Goal: Task Accomplishment & Management: Complete application form

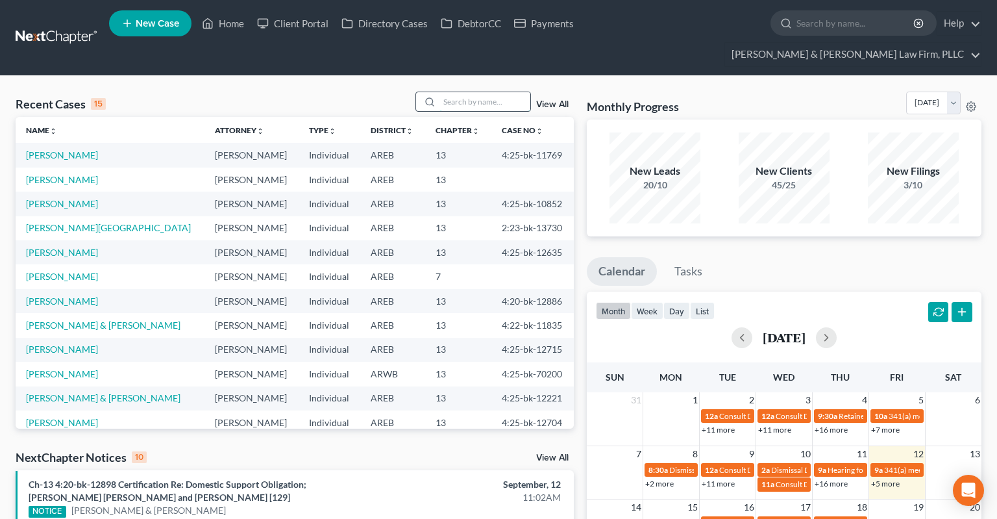
click at [462, 92] on input "search" at bounding box center [484, 101] width 91 height 19
type input "k"
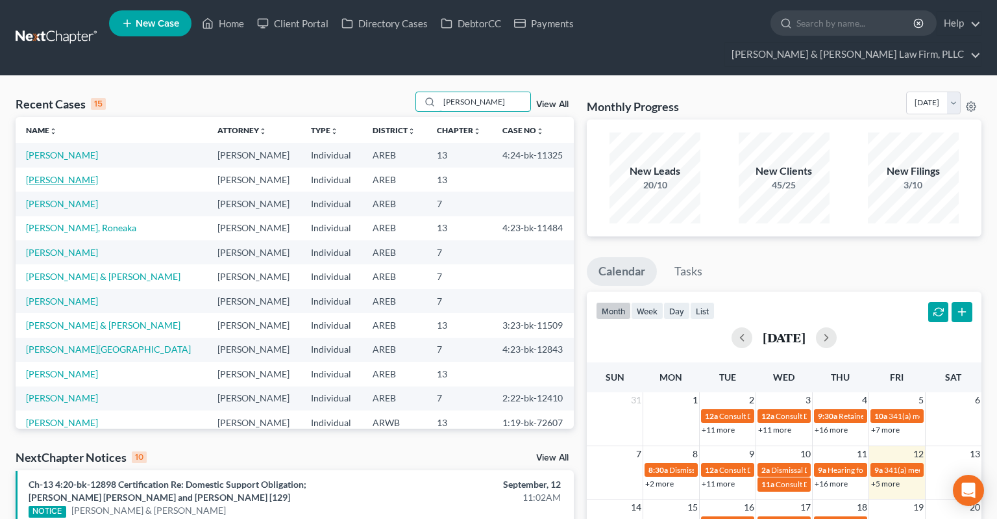
type input "[PERSON_NAME]"
click at [65, 174] on link "[PERSON_NAME]" at bounding box center [62, 179] width 72 height 11
select select "2"
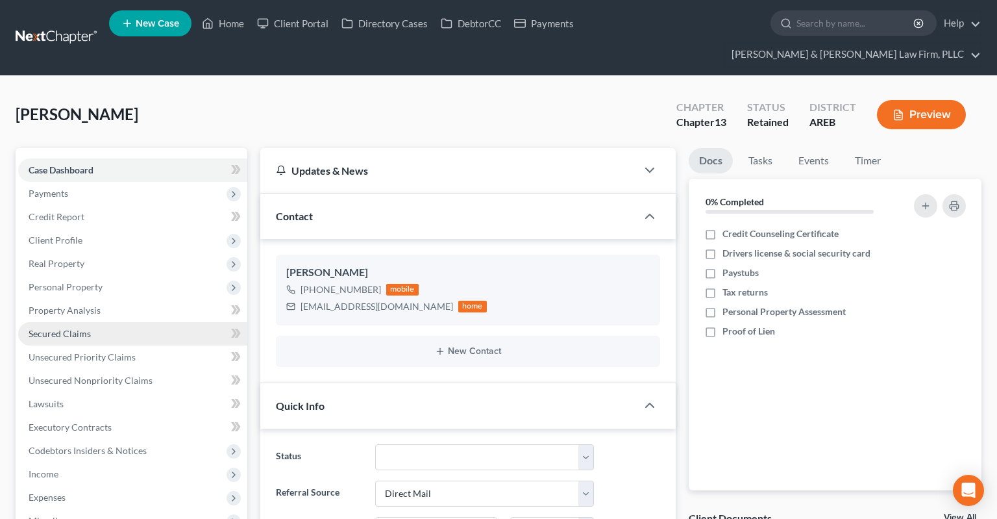
drag, startPoint x: 113, startPoint y: 311, endPoint x: 122, endPoint y: 310, distance: 9.1
click at [113, 322] on link "Secured Claims" at bounding box center [132, 333] width 229 height 23
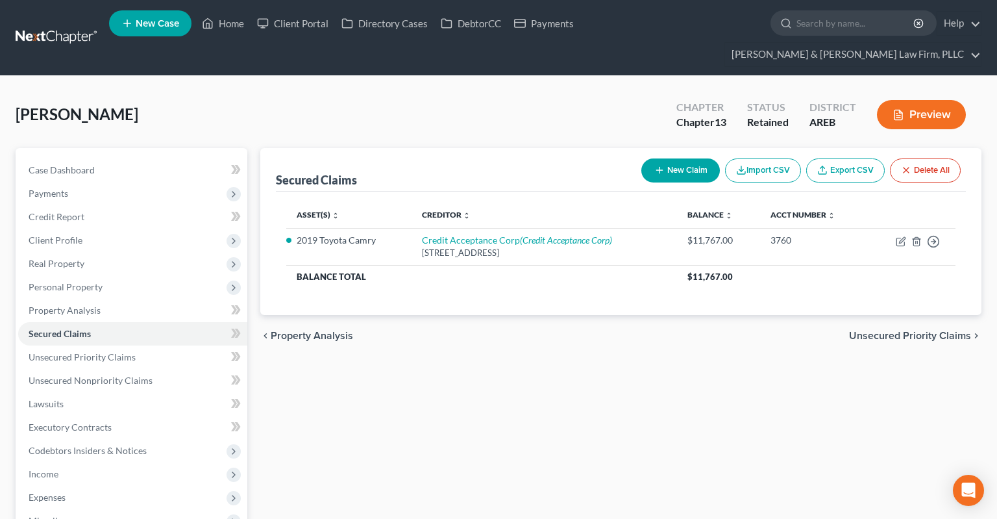
click at [536, 380] on div "Secured Claims New Claim Import CSV Export CSV Delete All Asset(s) expand_more …" at bounding box center [621, 441] width 734 height 586
click at [235, 29] on link "Home" at bounding box center [222, 23] width 55 height 23
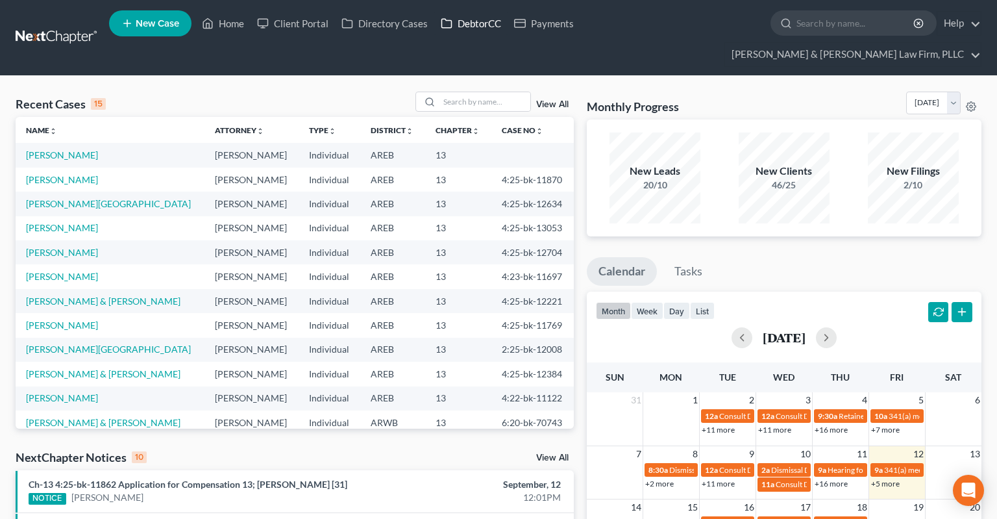
click at [458, 23] on link "DebtorCC" at bounding box center [470, 23] width 73 height 23
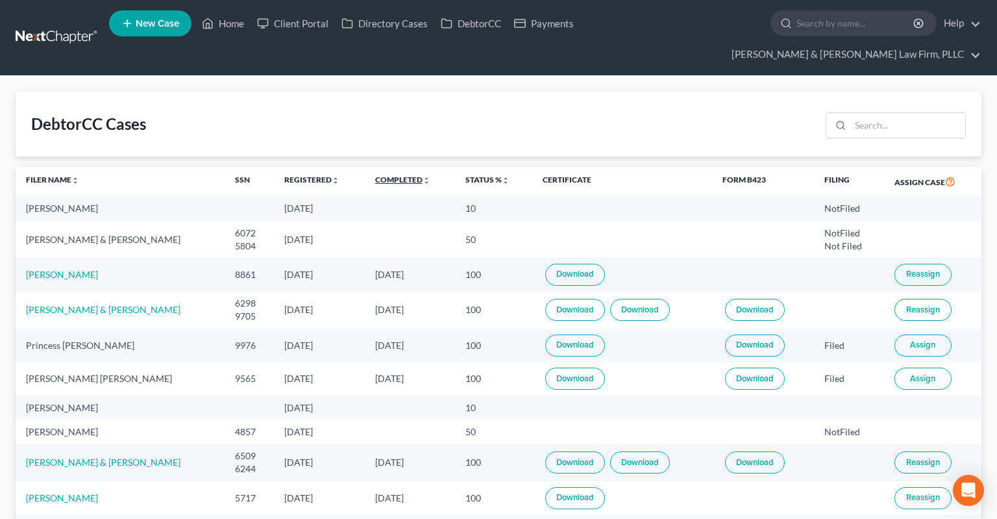
click at [375, 175] on link "Completed unfold_more expand_more expand_less" at bounding box center [402, 180] width 55 height 10
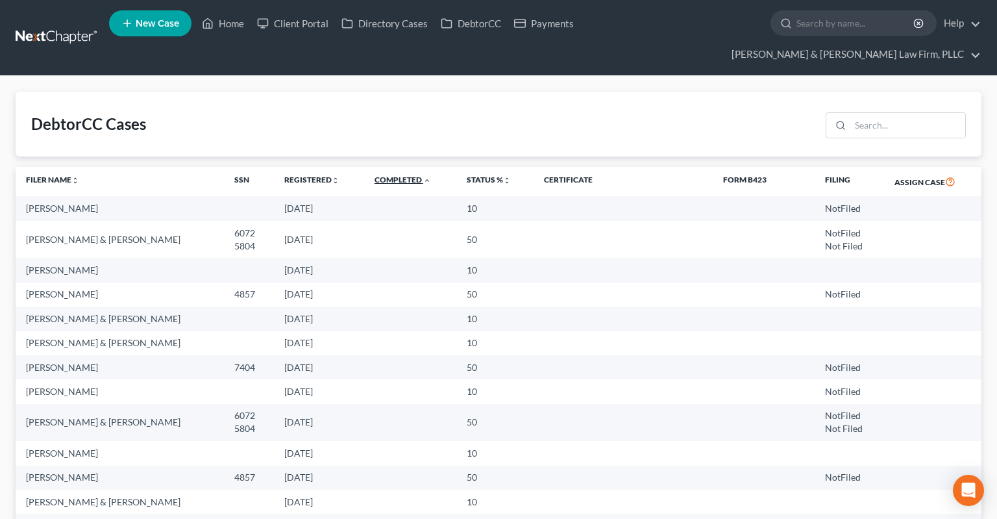
click at [374, 175] on link "Completed unfold_more expand_more expand_less" at bounding box center [402, 180] width 56 height 10
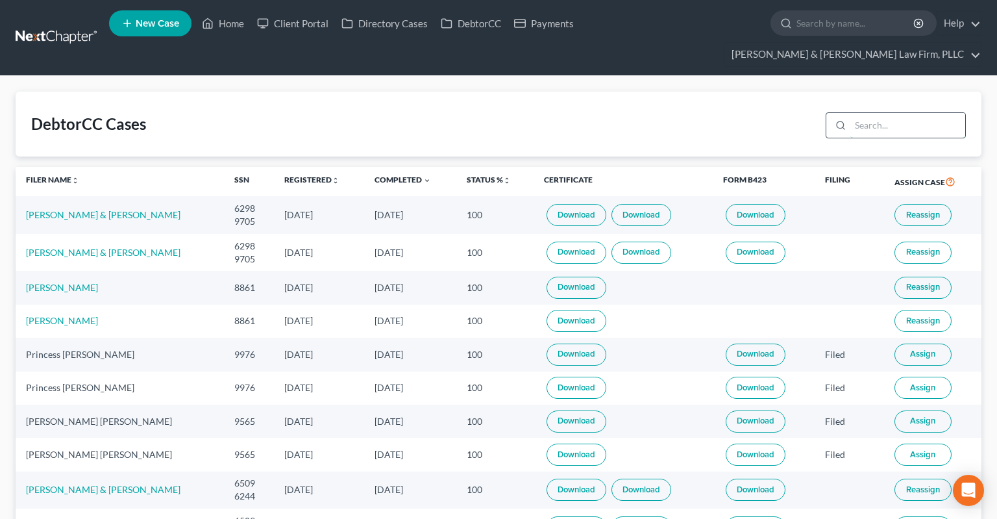
click at [872, 113] on input "search" at bounding box center [907, 125] width 115 height 25
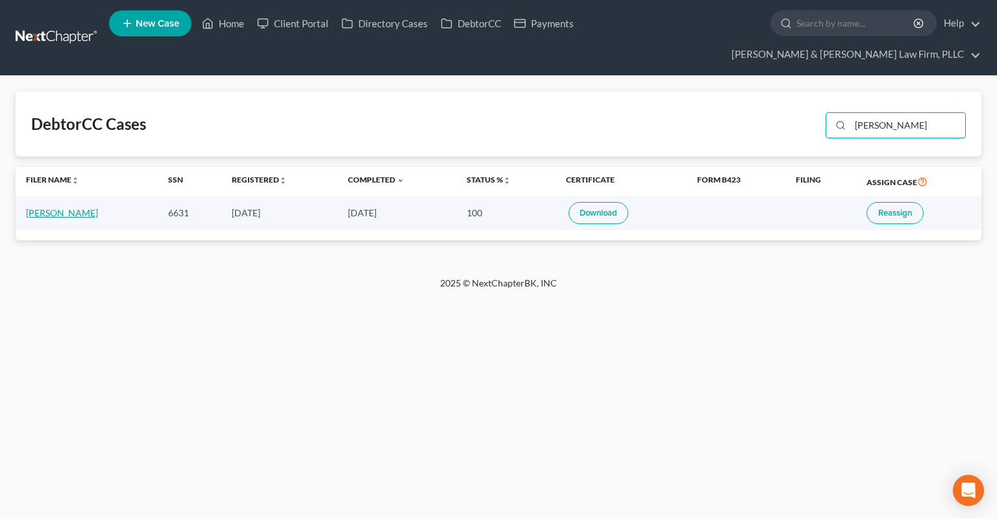
type input "[PERSON_NAME]"
click at [54, 207] on link "[PERSON_NAME]" at bounding box center [62, 212] width 72 height 11
select select "2"
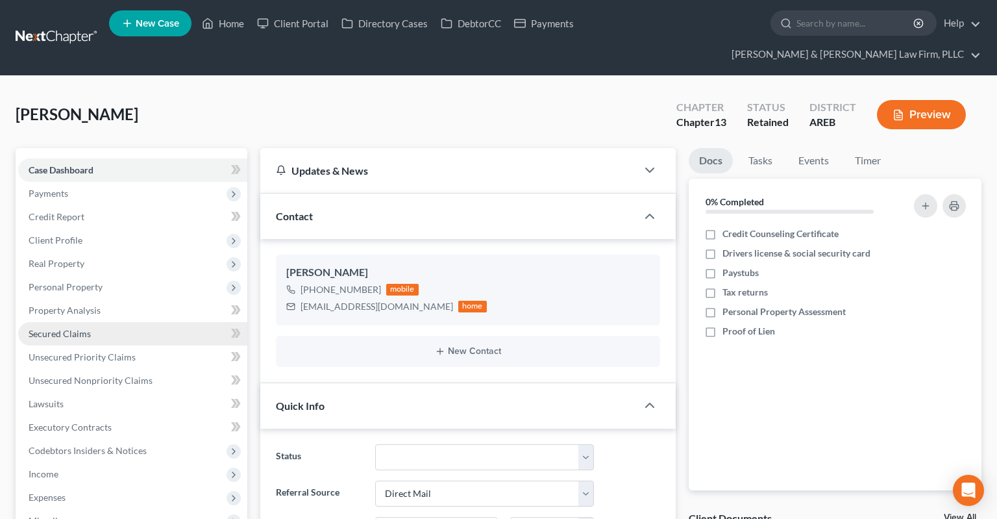
click at [110, 322] on link "Secured Claims" at bounding box center [132, 333] width 229 height 23
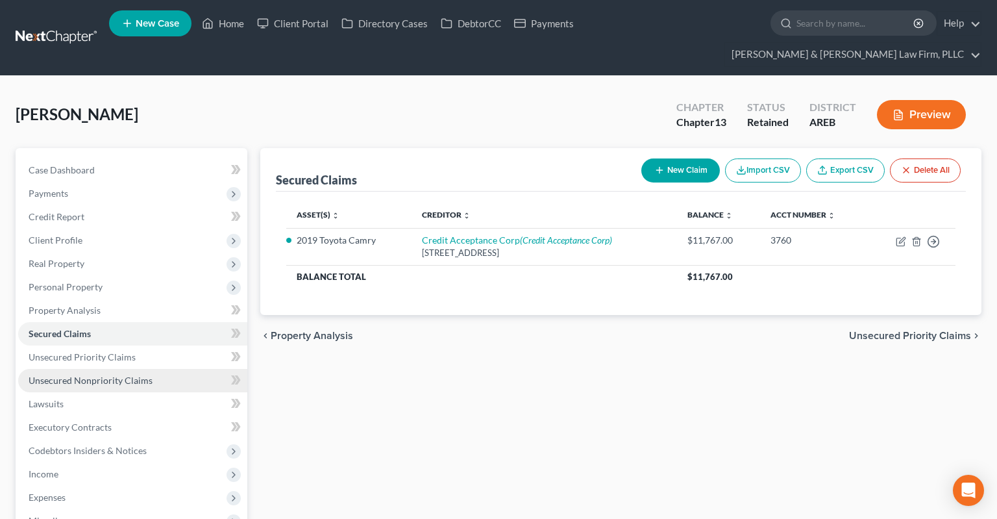
click at [144, 374] on span "Unsecured Nonpriority Claims" at bounding box center [91, 379] width 124 height 11
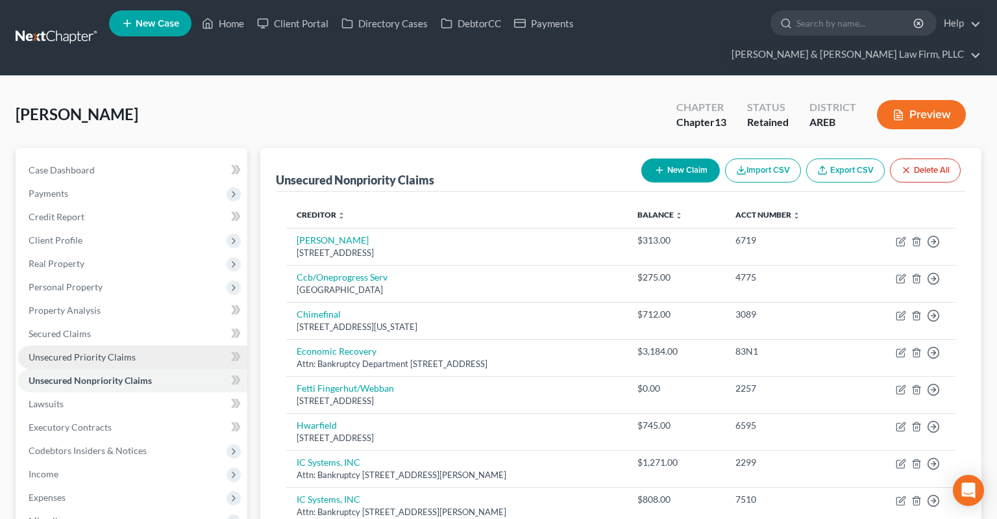
click at [170, 345] on link "Unsecured Priority Claims" at bounding box center [132, 356] width 229 height 23
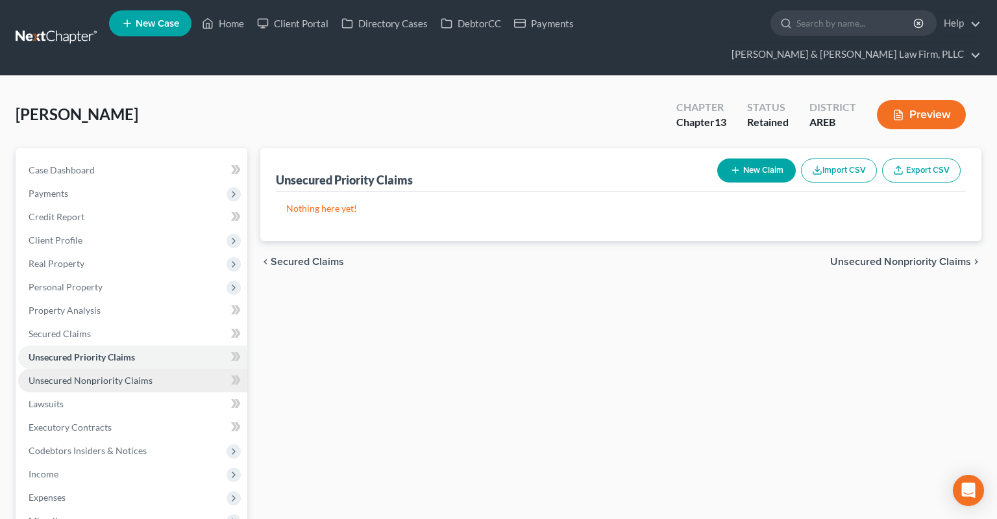
click at [162, 369] on link "Unsecured Nonpriority Claims" at bounding box center [132, 380] width 229 height 23
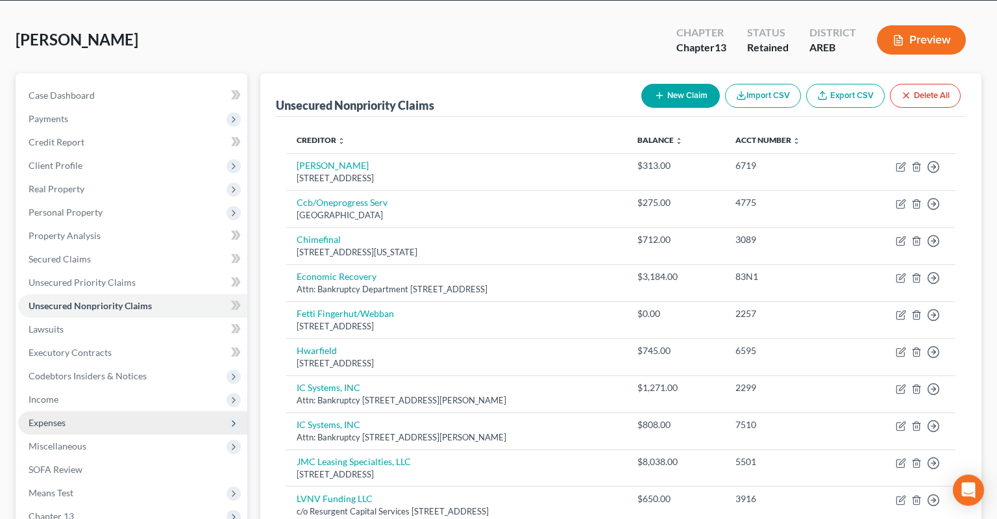
scroll to position [67, 0]
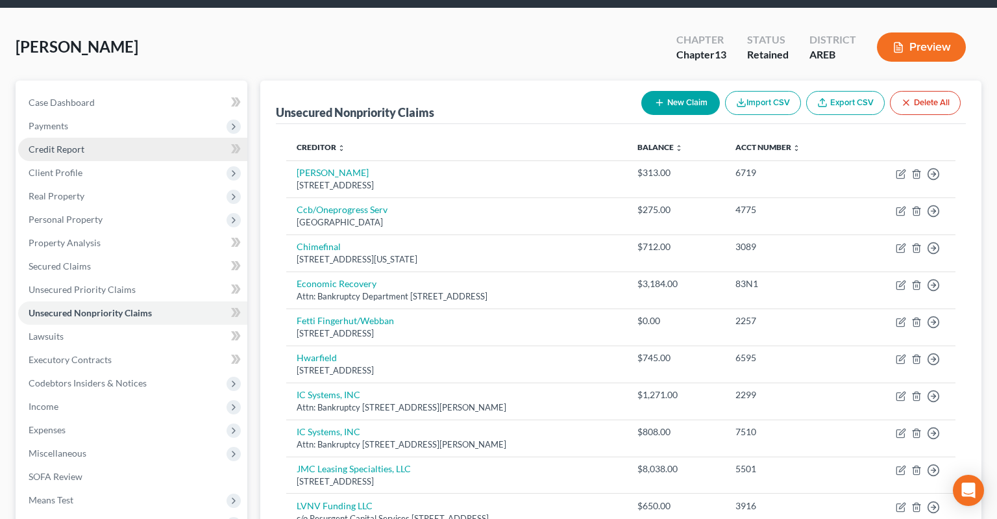
click at [89, 138] on link "Credit Report" at bounding box center [132, 149] width 229 height 23
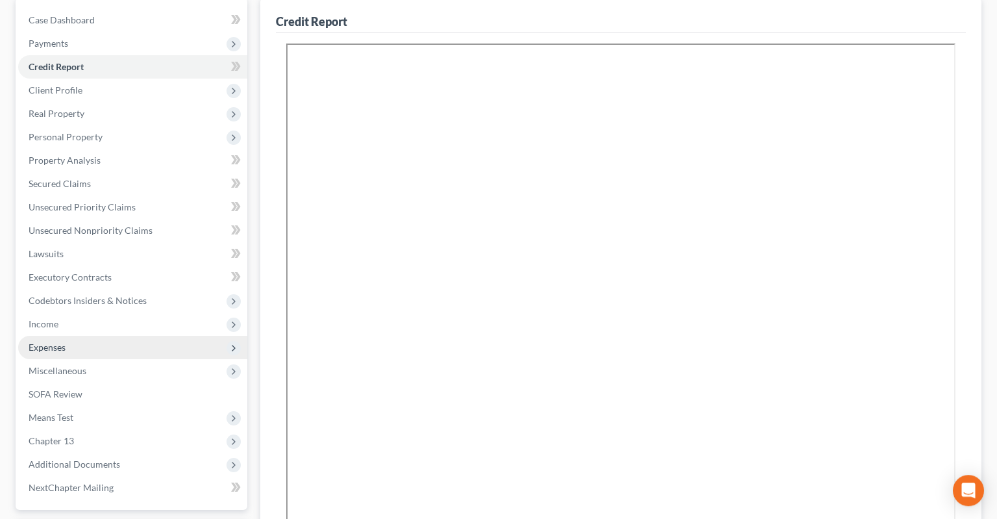
scroll to position [205, 0]
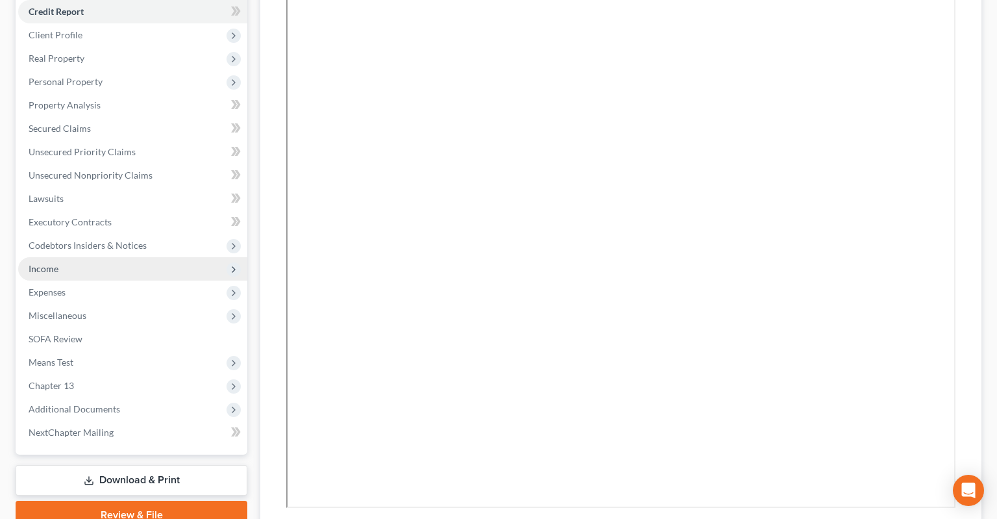
click at [133, 257] on span "Income" at bounding box center [132, 268] width 229 height 23
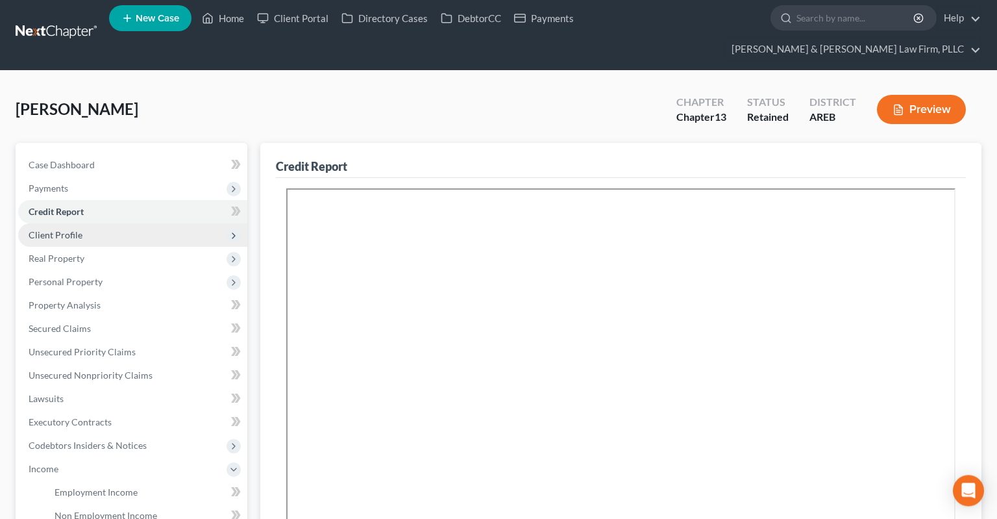
scroll to position [0, 0]
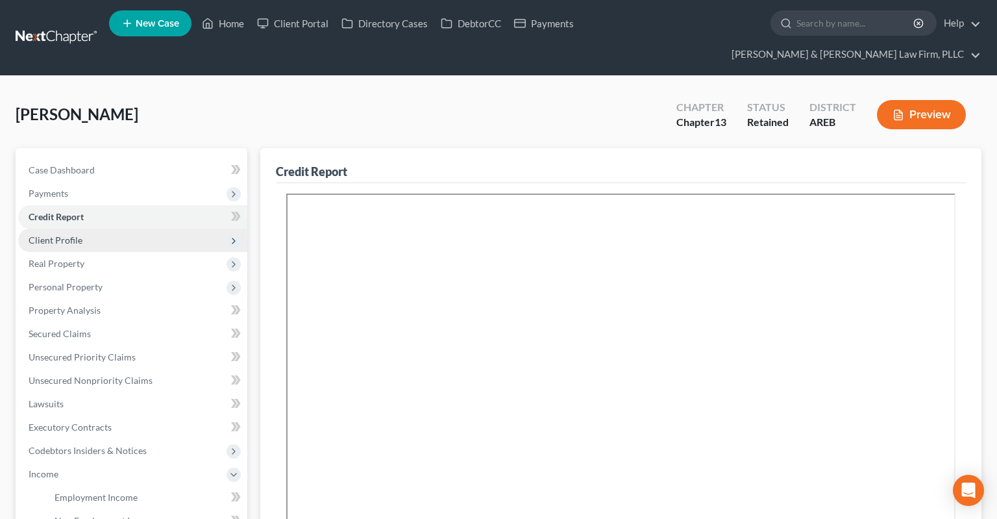
click at [123, 228] on span "Client Profile" at bounding box center [132, 239] width 229 height 23
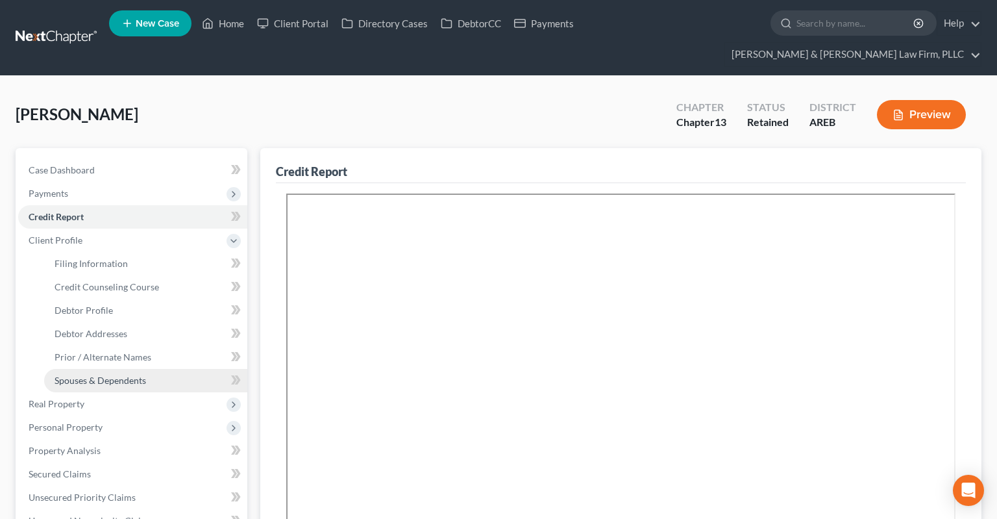
click at [138, 374] on span "Spouses & Dependents" at bounding box center [101, 379] width 92 height 11
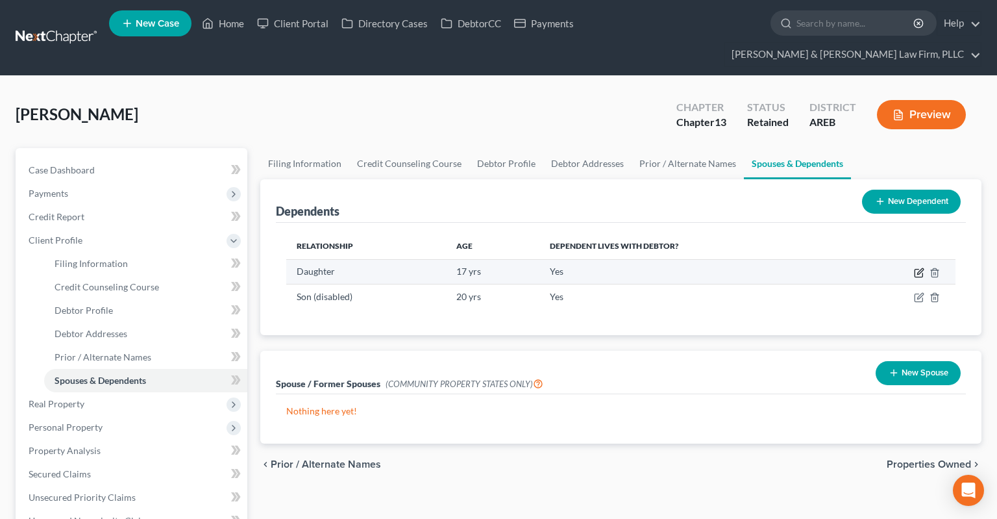
click at [918, 267] on icon "button" at bounding box center [919, 272] width 10 height 10
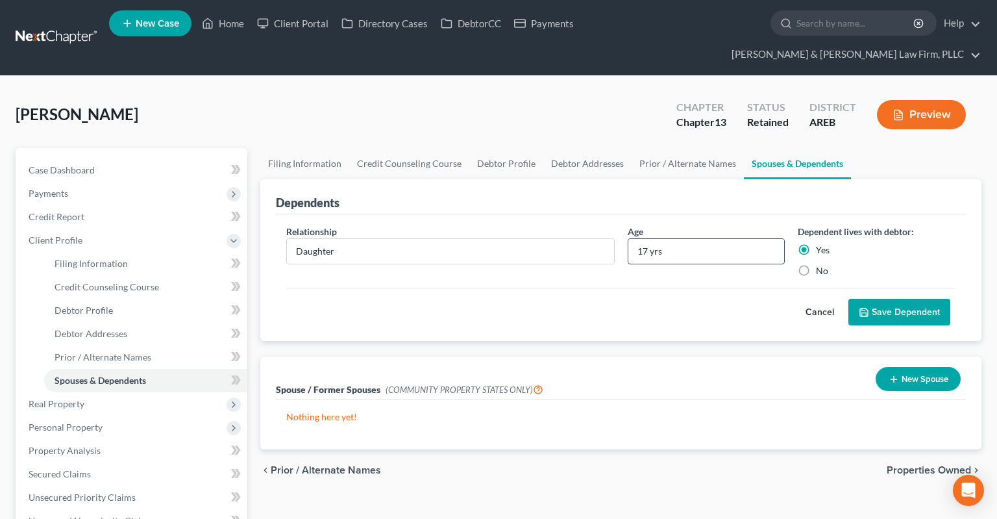
click at [649, 239] on input "17 yrs" at bounding box center [706, 251] width 156 height 25
type input "18 yrs"
drag, startPoint x: 535, startPoint y: 100, endPoint x: 519, endPoint y: 109, distance: 18.0
click at [533, 100] on div "[PERSON_NAME] Upgraded Chapter Chapter 13 Status Retained District AREB Preview" at bounding box center [499, 120] width 966 height 56
click at [318, 148] on link "Filing Information" at bounding box center [304, 163] width 89 height 31
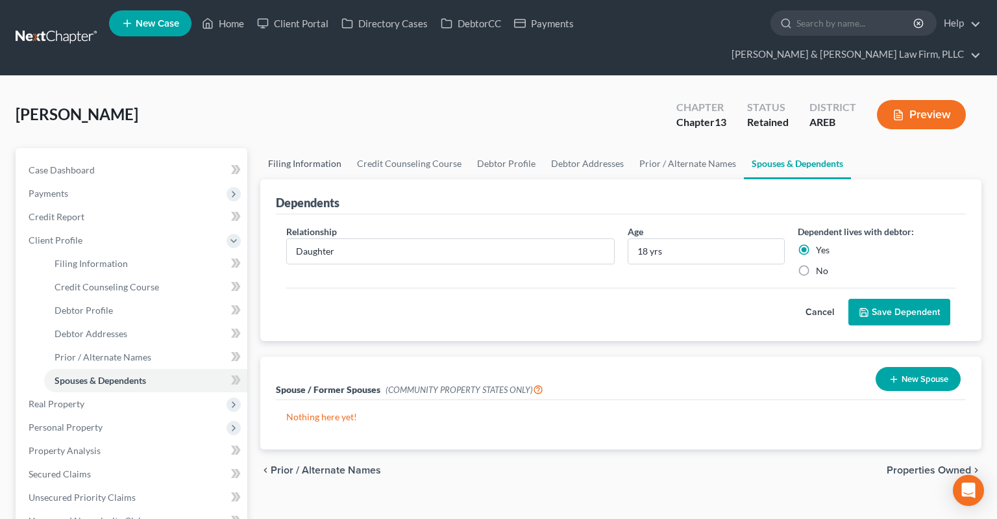
select select "1"
select select "0"
select select "3"
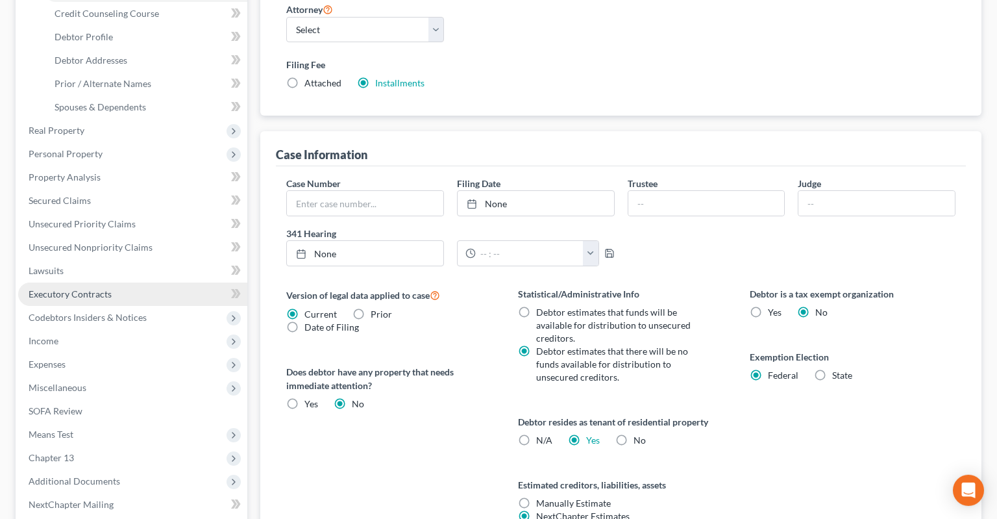
scroll to position [274, 0]
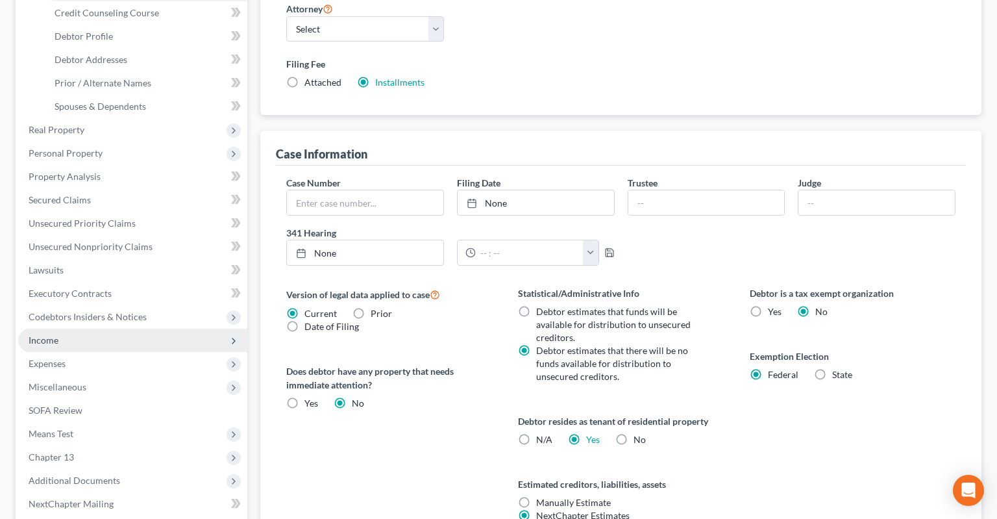
click at [103, 328] on span "Income" at bounding box center [132, 339] width 229 height 23
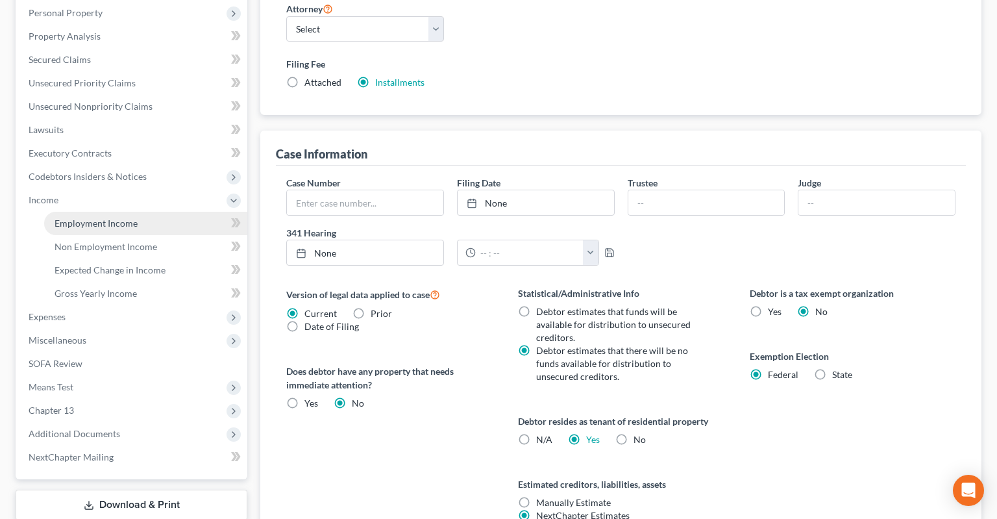
click at [141, 212] on link "Employment Income" at bounding box center [145, 223] width 203 height 23
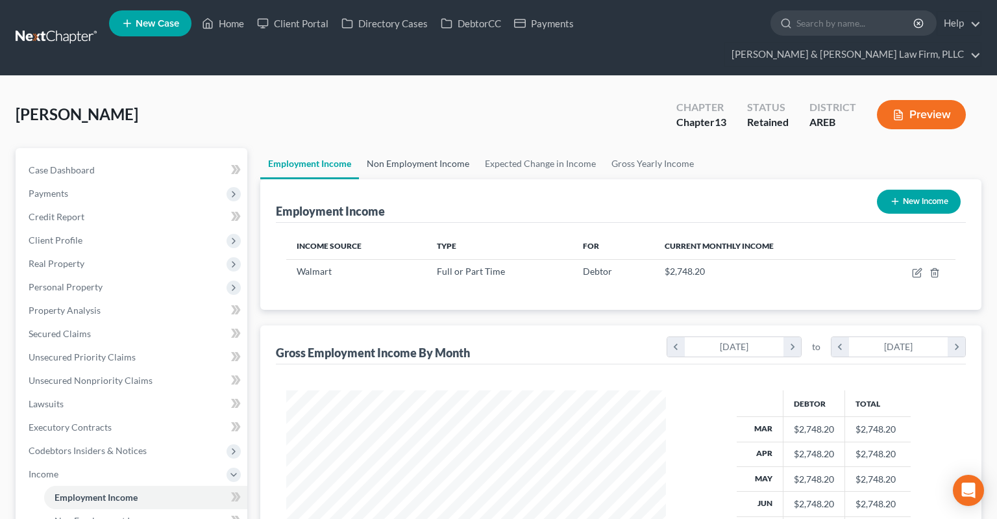
click at [461, 148] on link "Non Employment Income" at bounding box center [418, 163] width 118 height 31
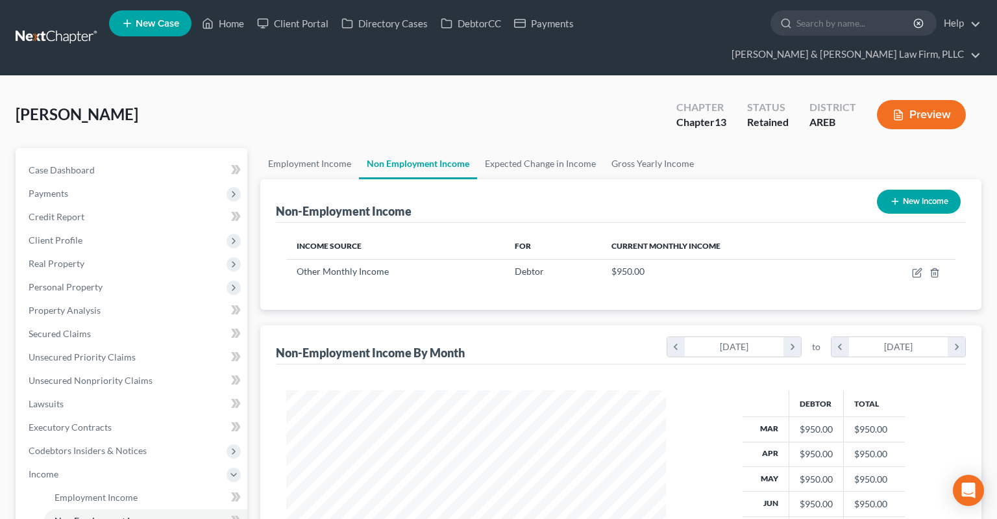
scroll to position [232, 405]
click at [896, 190] on button "New Income" at bounding box center [919, 202] width 84 height 24
select select "0"
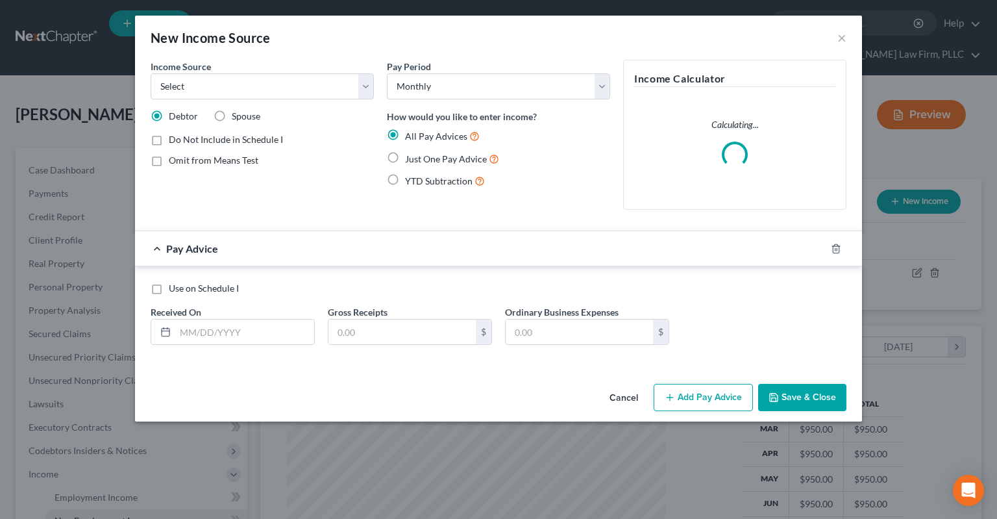
click at [405, 158] on label "Just One Pay Advice" at bounding box center [452, 158] width 94 height 15
click at [410, 158] on input "Just One Pay Advice" at bounding box center [414, 155] width 8 height 8
radio input "true"
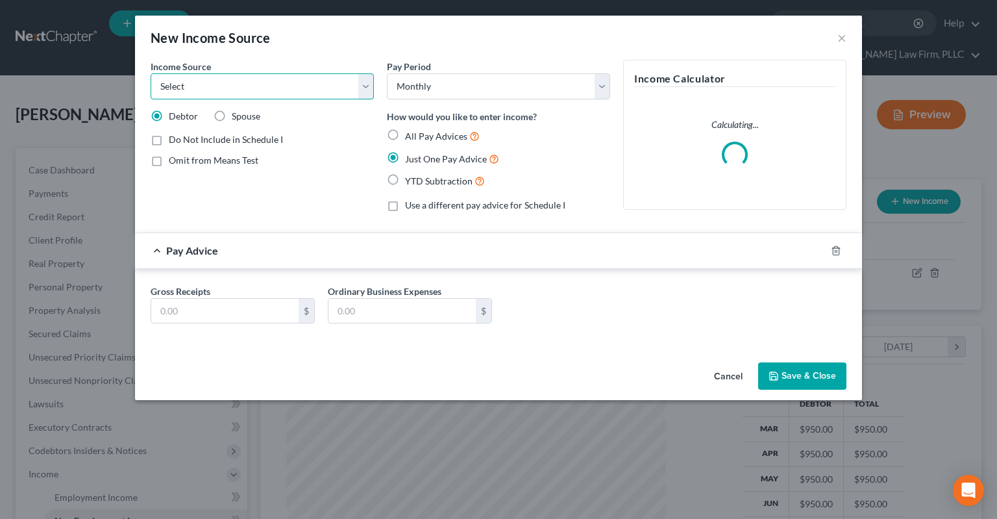
click at [151, 73] on select "Select Unemployment Disability (from employer) Pension Retirement Social Securi…" at bounding box center [262, 86] width 223 height 26
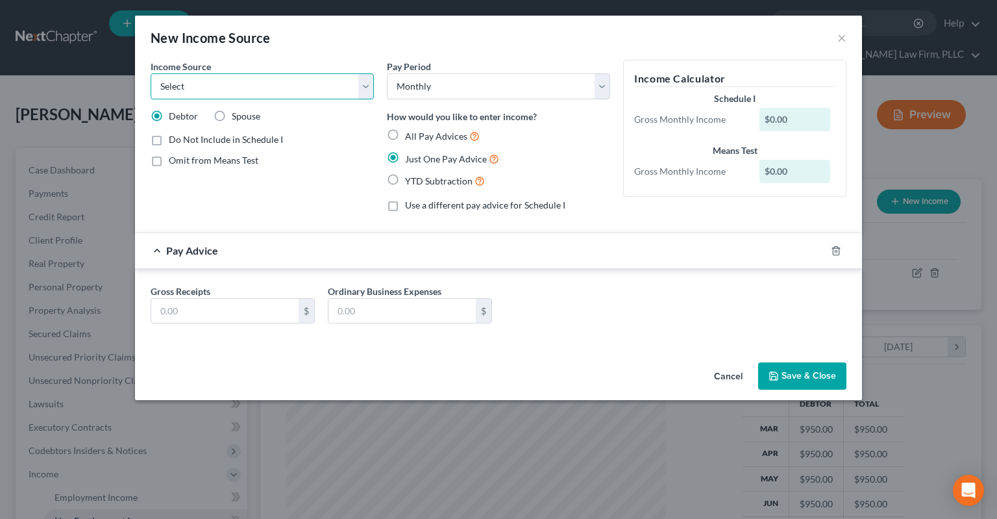
select select "13"
click option "Other Monthly Income" at bounding box center [0, 0] width 0 height 0
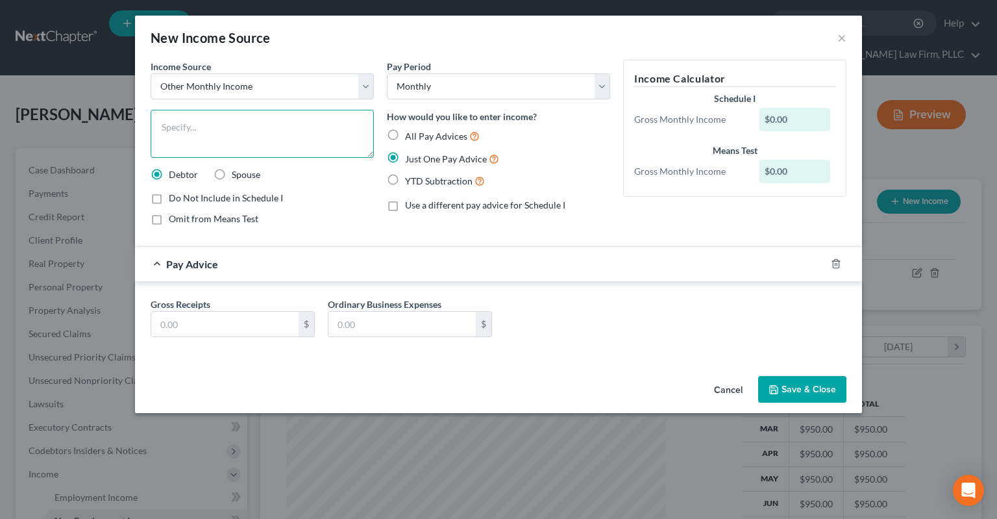
click at [229, 135] on textarea at bounding box center [262, 134] width 223 height 48
type textarea "$6,000 tax refund divided by 12"
click at [258, 329] on input "text" at bounding box center [224, 324] width 147 height 25
paste input "500"
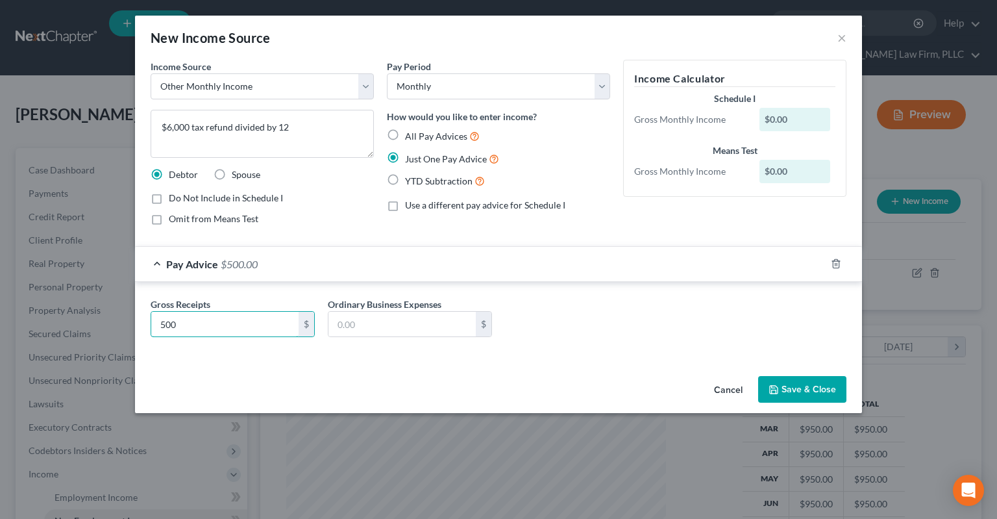
type input "500"
click at [542, 373] on div "Cancel Save & Close" at bounding box center [498, 392] width 727 height 43
click at [564, 326] on div "Gross Receipts 500 $ Ordinary Business Expenses $" at bounding box center [498, 322] width 709 height 50
click at [238, 219] on span "Omit from Means Test" at bounding box center [214, 218] width 90 height 11
click at [182, 219] on input "Omit from Means Test" at bounding box center [178, 216] width 8 height 8
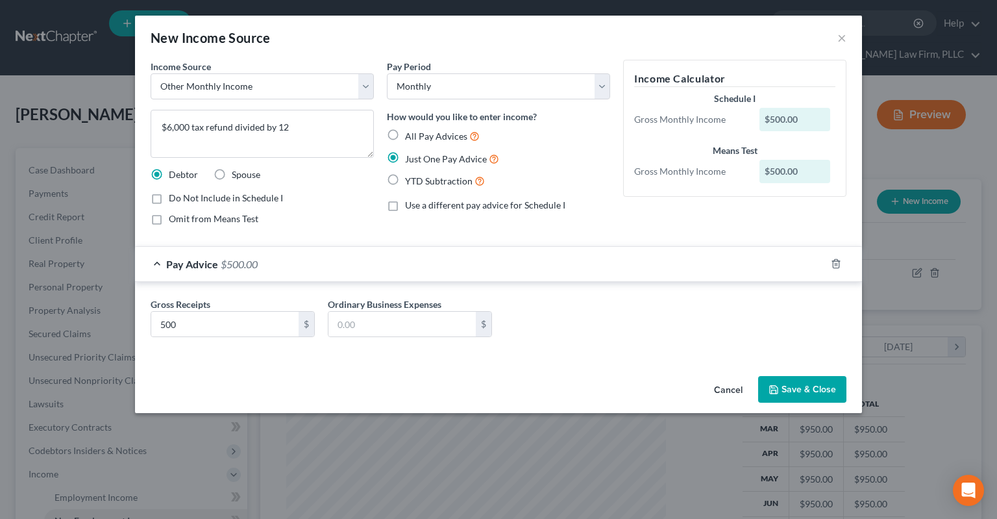
checkbox input "true"
click at [783, 392] on button "Save & Close" at bounding box center [802, 389] width 88 height 27
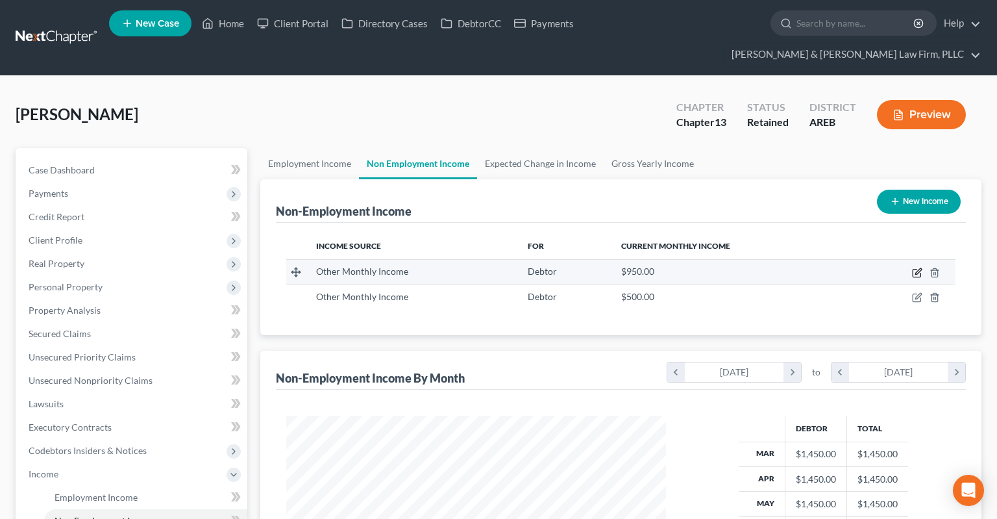
click at [920, 269] on icon "button" at bounding box center [917, 273] width 8 height 8
select select "13"
select select "0"
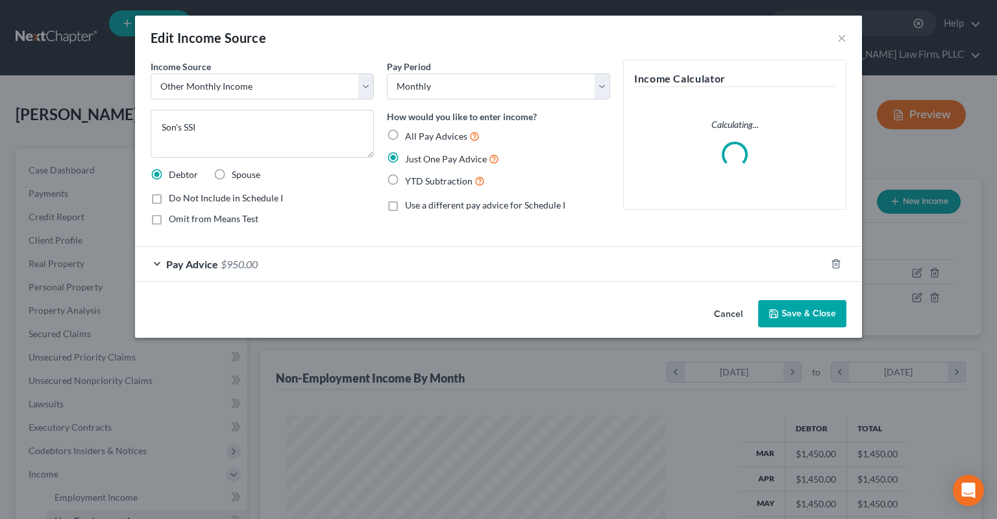
click at [238, 258] on span "$950.00" at bounding box center [239, 264] width 37 height 12
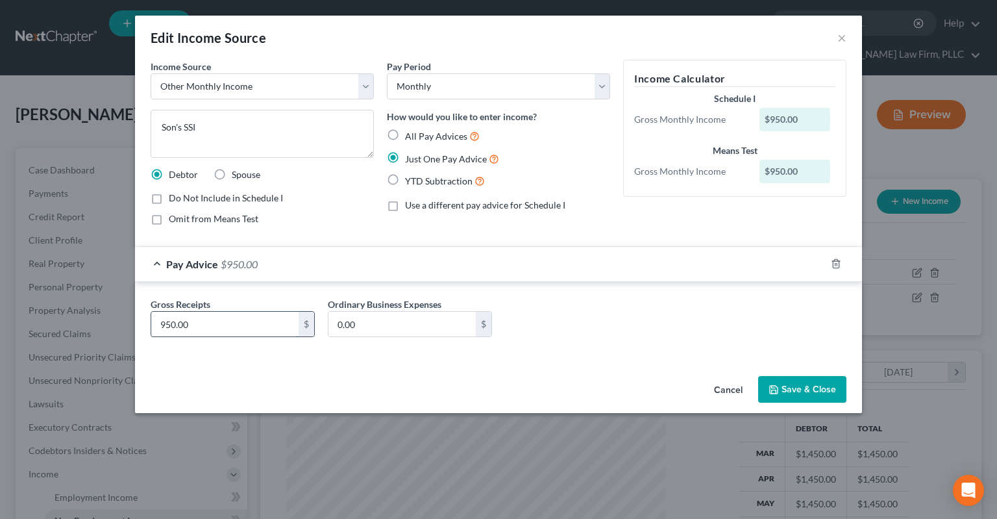
click at [230, 325] on input "950.00" at bounding box center [224, 324] width 147 height 25
type input "450"
click at [815, 396] on button "Save & Close" at bounding box center [802, 389] width 88 height 27
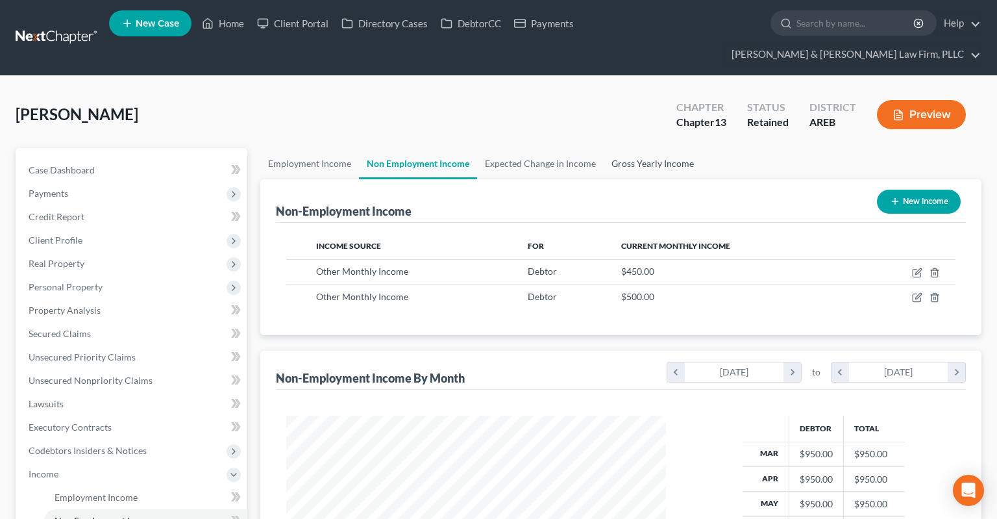
click at [662, 148] on link "Gross Yearly Income" at bounding box center [653, 163] width 98 height 31
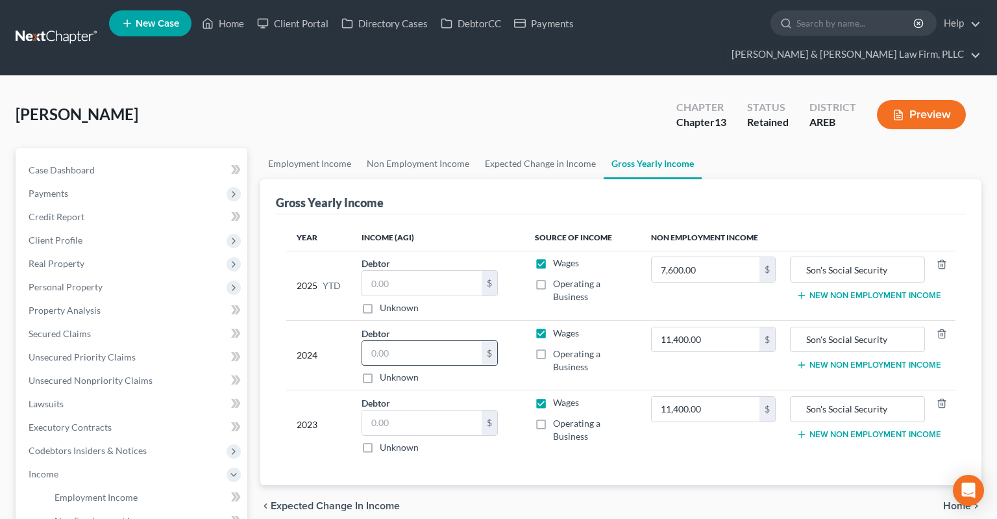
click at [426, 341] on input "text" at bounding box center [421, 353] width 119 height 25
type input "21,600"
click at [406, 410] on input "text" at bounding box center [421, 422] width 119 height 25
type input "23,000"
click at [391, 271] on input "text" at bounding box center [421, 283] width 119 height 25
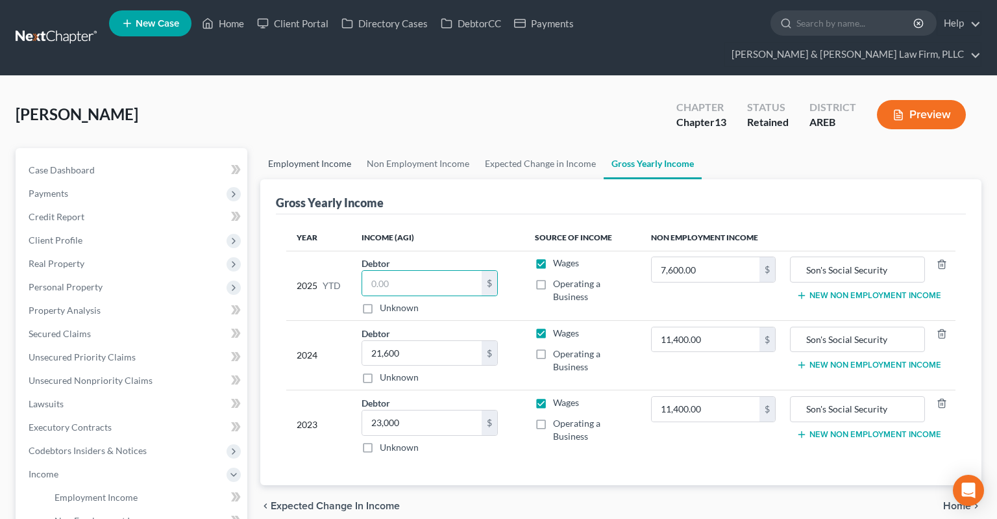
click at [334, 148] on link "Employment Income" at bounding box center [309, 163] width 99 height 31
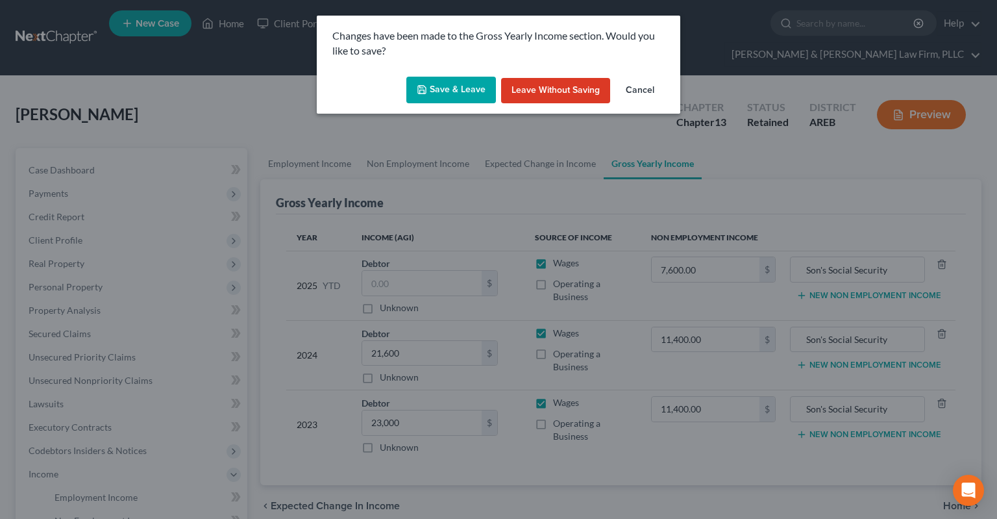
click at [461, 93] on button "Save & Leave" at bounding box center [451, 90] width 90 height 27
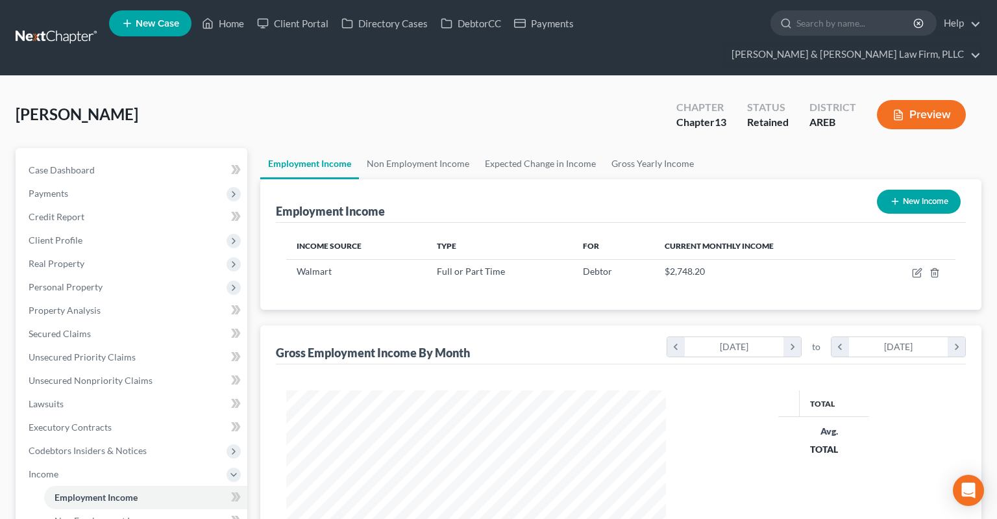
scroll to position [232, 405]
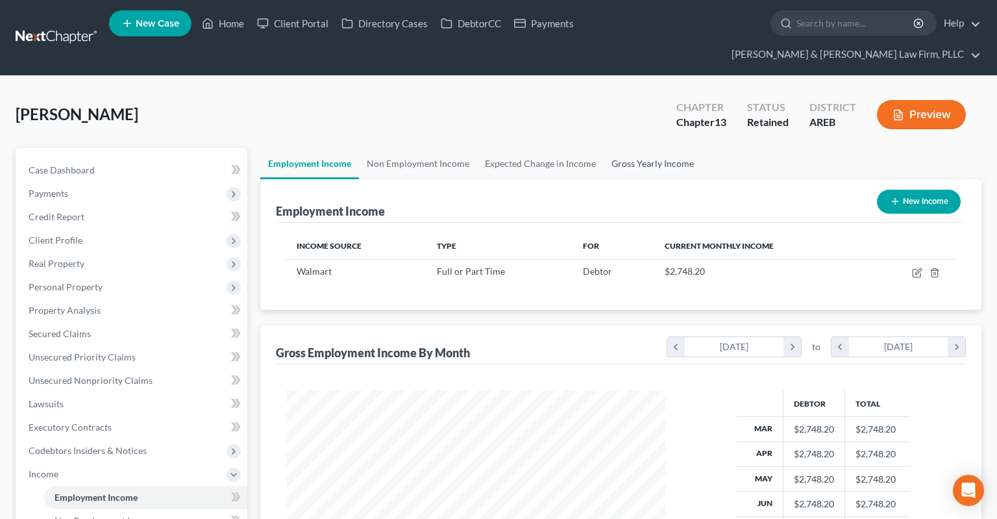
click at [655, 148] on link "Gross Yearly Income" at bounding box center [653, 163] width 98 height 31
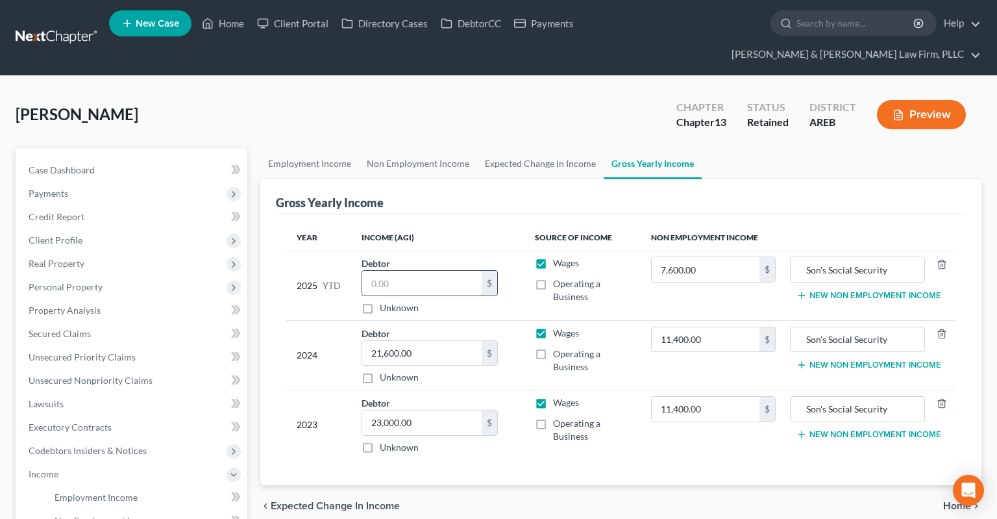
click at [413, 271] on input "text" at bounding box center [421, 283] width 119 height 25
click at [403, 92] on div "[PERSON_NAME] Upgraded Chapter Chapter 13 Status Retained District AREB Preview" at bounding box center [499, 120] width 966 height 56
drag, startPoint x: 423, startPoint y: 265, endPoint x: 331, endPoint y: 262, distance: 91.6
click at [362, 271] on input "15,000" at bounding box center [421, 283] width 119 height 25
drag, startPoint x: 344, startPoint y: 261, endPoint x: 308, endPoint y: 261, distance: 35.7
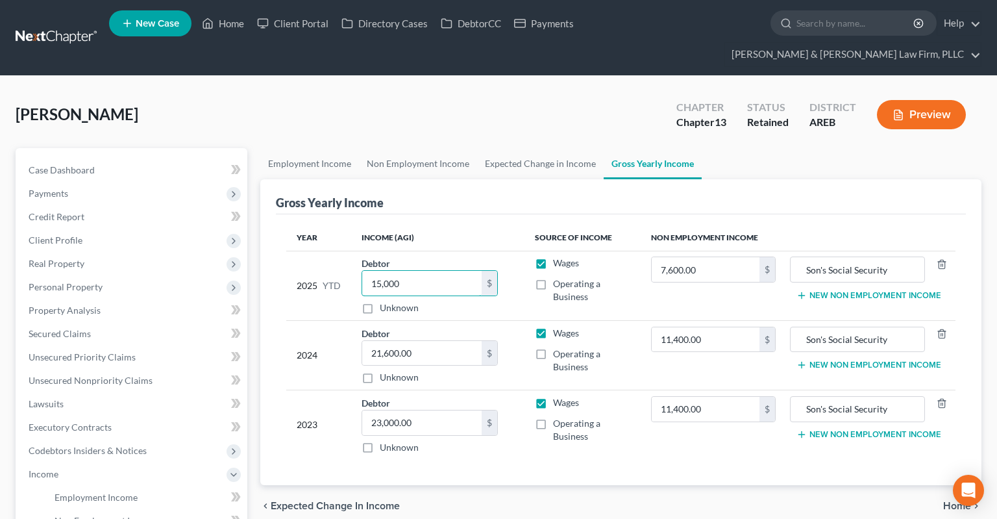
click at [362, 271] on input "15,000" at bounding box center [421, 283] width 119 height 25
type input "1"
type input "15,000"
click at [288, 100] on div "[PERSON_NAME] Upgraded Chapter Chapter 13 Status Retained District AREB Preview" at bounding box center [499, 120] width 966 height 56
click at [831, 257] on input "Son's Social Security" at bounding box center [857, 269] width 120 height 25
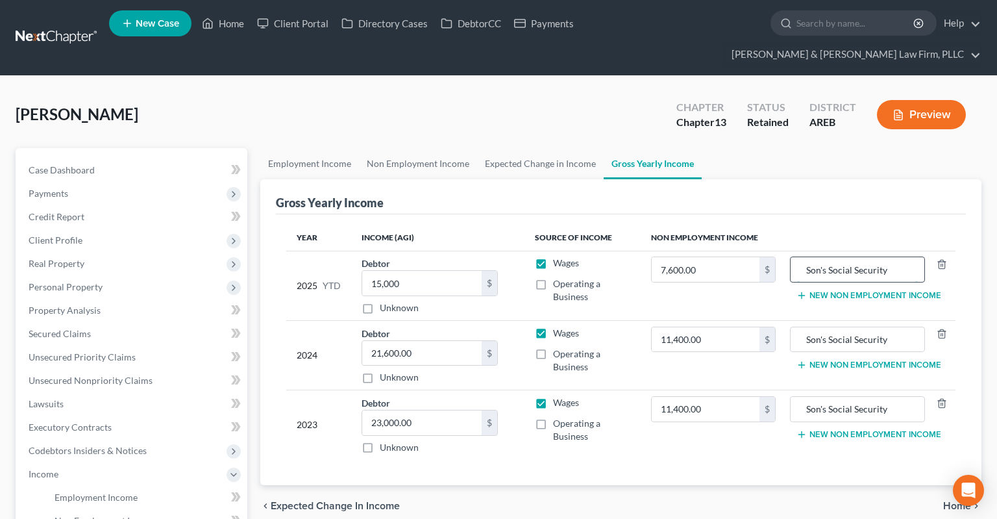
drag, startPoint x: 831, startPoint y: 245, endPoint x: 890, endPoint y: 243, distance: 59.1
click at [890, 257] on input "Son's Social Security" at bounding box center [857, 269] width 120 height 25
type input "Son's SSI"
click at [830, 327] on input "Son's Social Security" at bounding box center [857, 339] width 120 height 25
drag, startPoint x: 829, startPoint y: 312, endPoint x: 878, endPoint y: 315, distance: 48.8
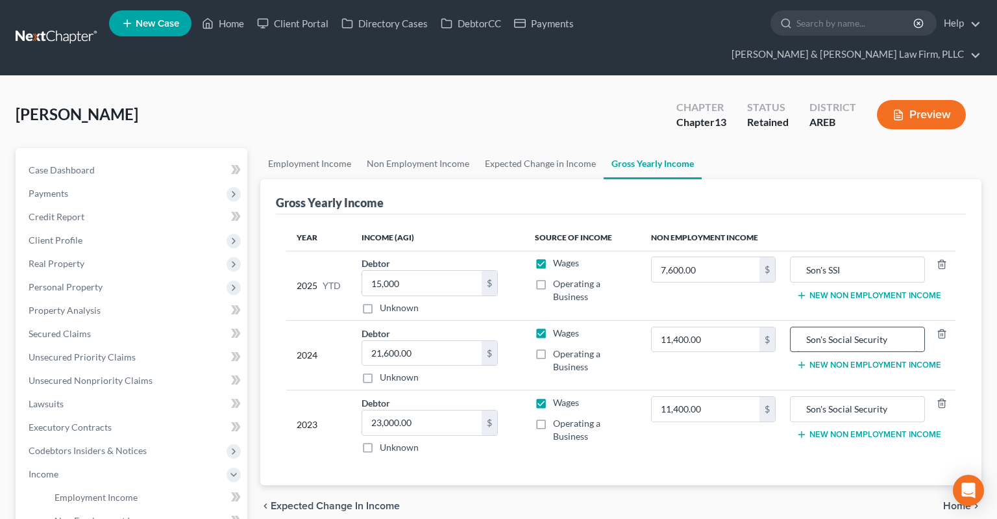
click at [878, 327] on input "Son's Social Security" at bounding box center [857, 339] width 120 height 25
type input "Son's SSI"
click at [838, 397] on input "Son's Social Security" at bounding box center [857, 409] width 120 height 25
drag, startPoint x: 838, startPoint y: 388, endPoint x: 886, endPoint y: 386, distance: 48.1
click at [886, 397] on input "Son's Social Security" at bounding box center [857, 409] width 120 height 25
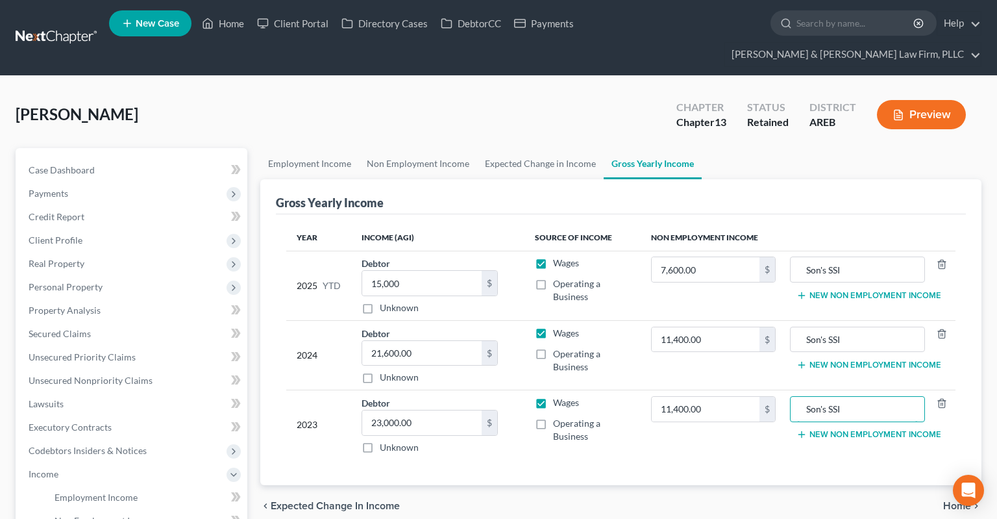
type input "Son's SSI"
click at [587, 102] on div "[PERSON_NAME] Upgraded Chapter Chapter 13 Status Retained District AREB Preview" at bounding box center [499, 120] width 966 height 56
click at [99, 228] on span "Client Profile" at bounding box center [132, 239] width 229 height 23
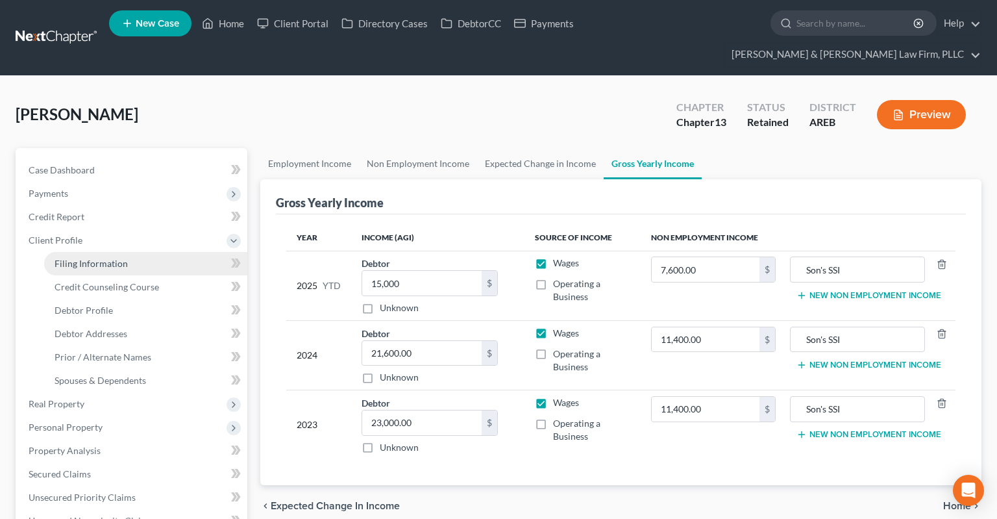
click at [152, 252] on link "Filing Information" at bounding box center [145, 263] width 203 height 23
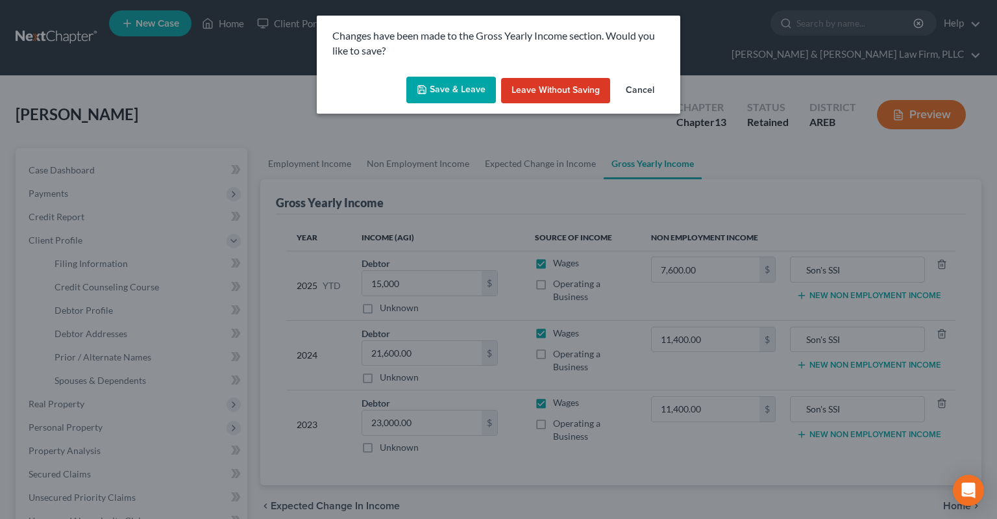
click at [437, 88] on button "Save & Leave" at bounding box center [451, 90] width 90 height 27
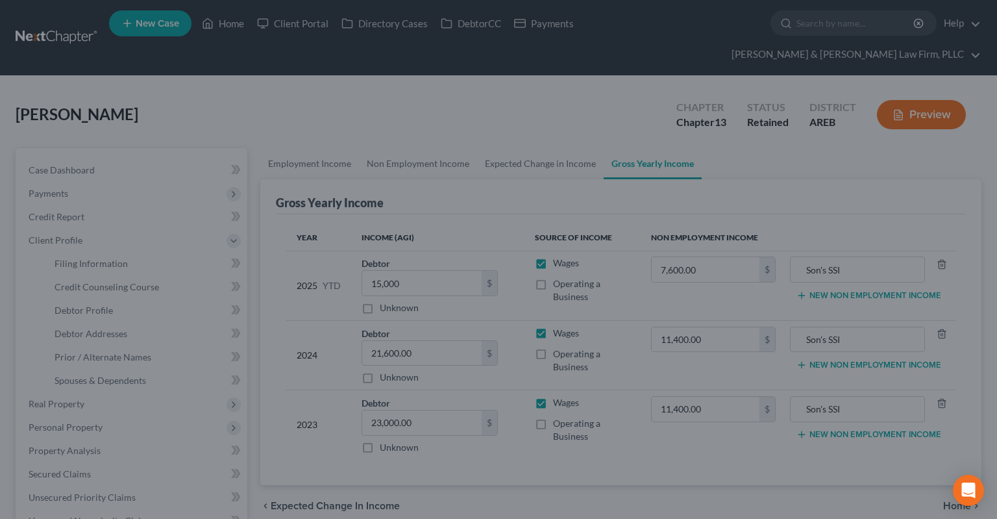
select select "1"
select select "0"
select select "3"
select select "5"
select select "2"
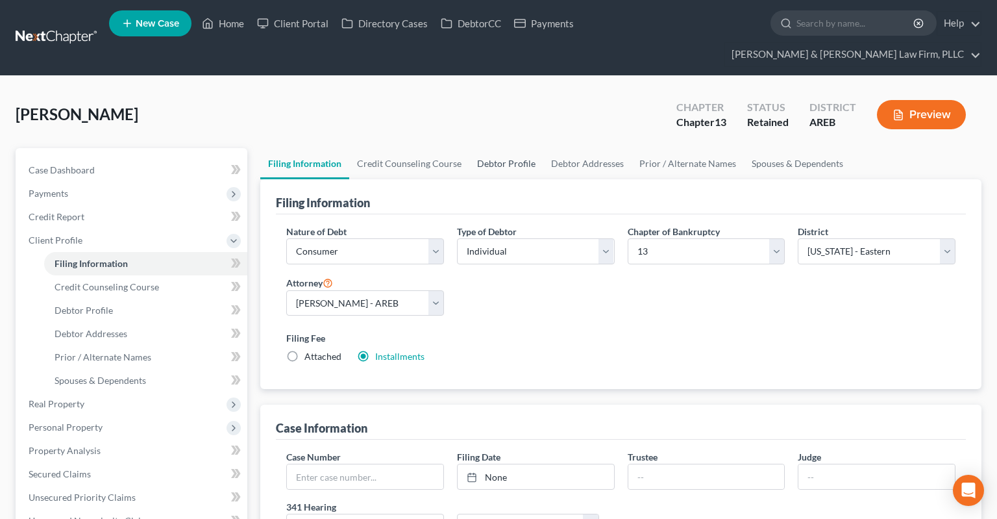
click at [511, 148] on link "Debtor Profile" at bounding box center [506, 163] width 74 height 31
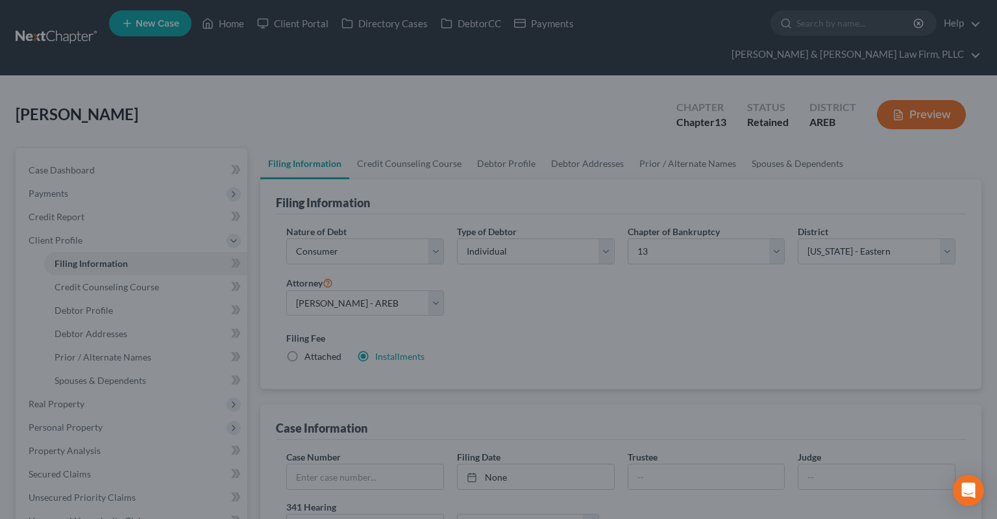
click at [508, 142] on div at bounding box center [498, 259] width 997 height 519
click at [591, 95] on div at bounding box center [498, 259] width 997 height 519
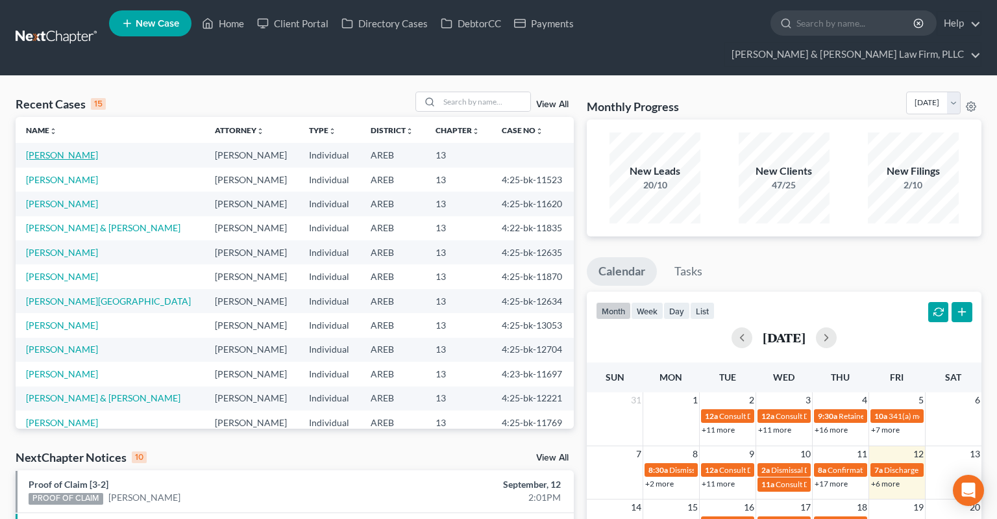
click at [73, 149] on link "[PERSON_NAME]" at bounding box center [62, 154] width 72 height 11
select select "2"
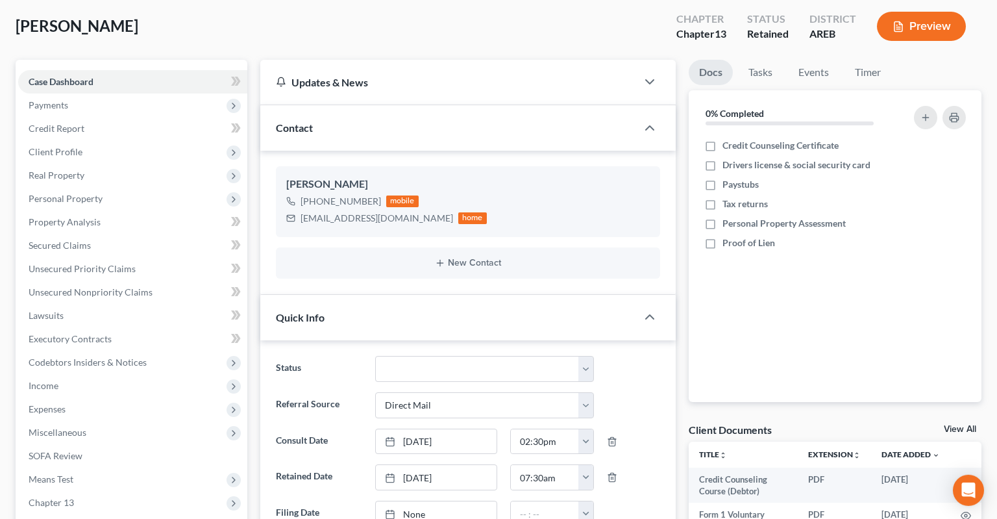
scroll to position [137, 0]
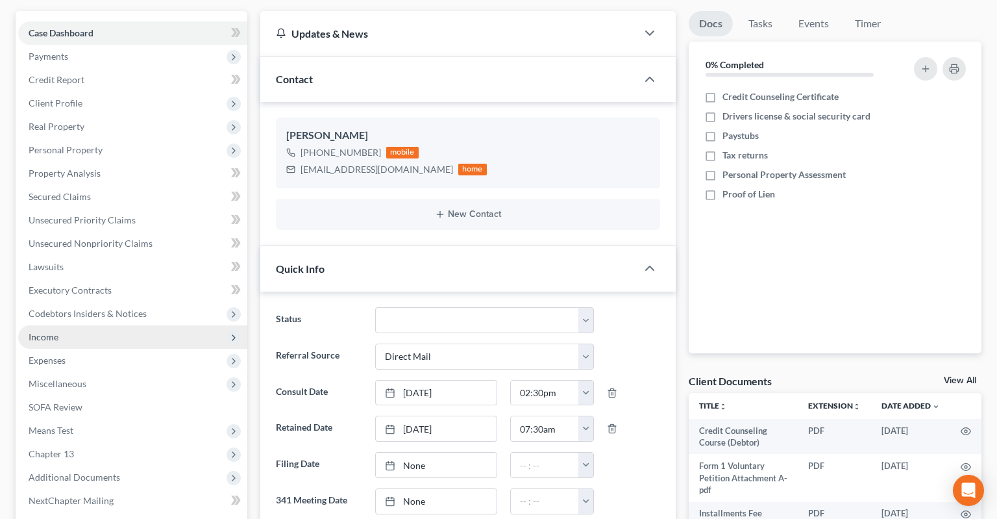
click at [100, 325] on span "Income" at bounding box center [132, 336] width 229 height 23
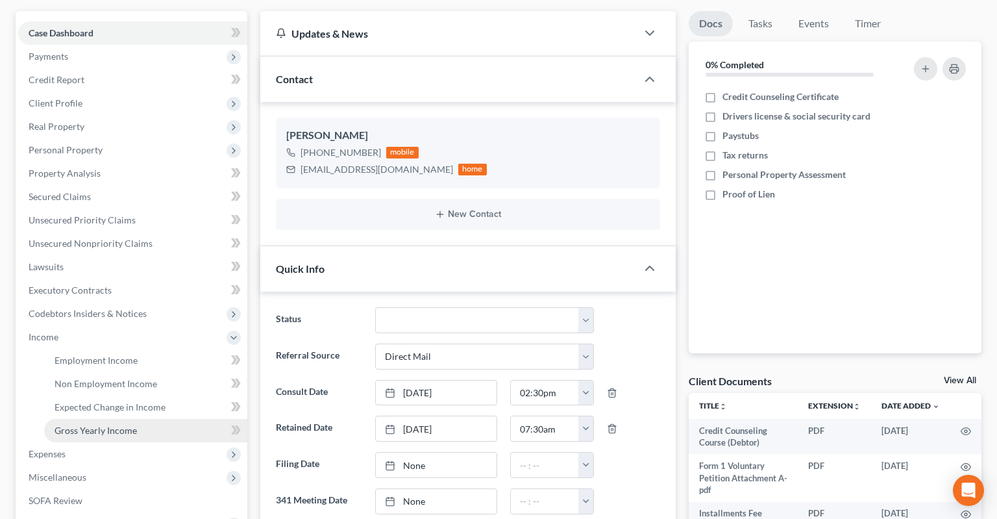
click at [127, 424] on span "Gross Yearly Income" at bounding box center [96, 429] width 82 height 11
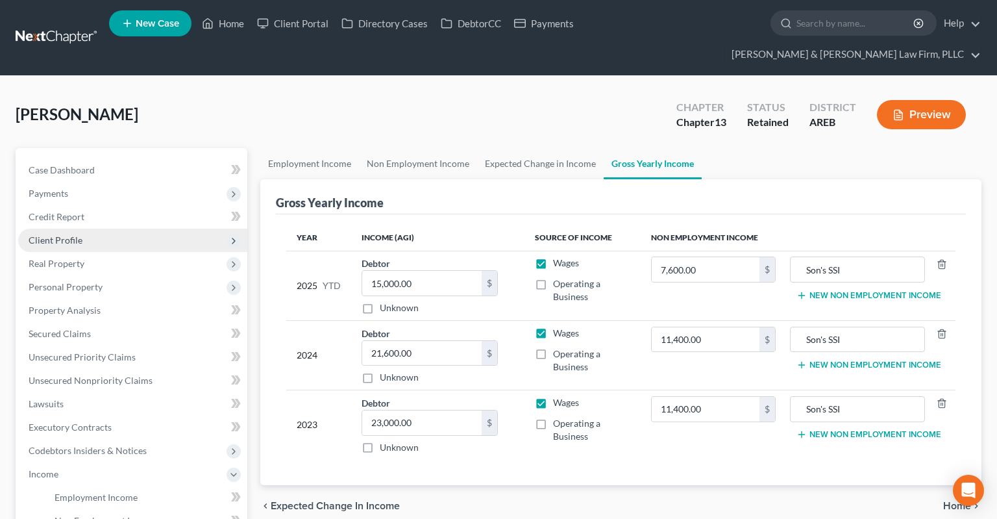
click at [110, 228] on span "Client Profile" at bounding box center [132, 239] width 229 height 23
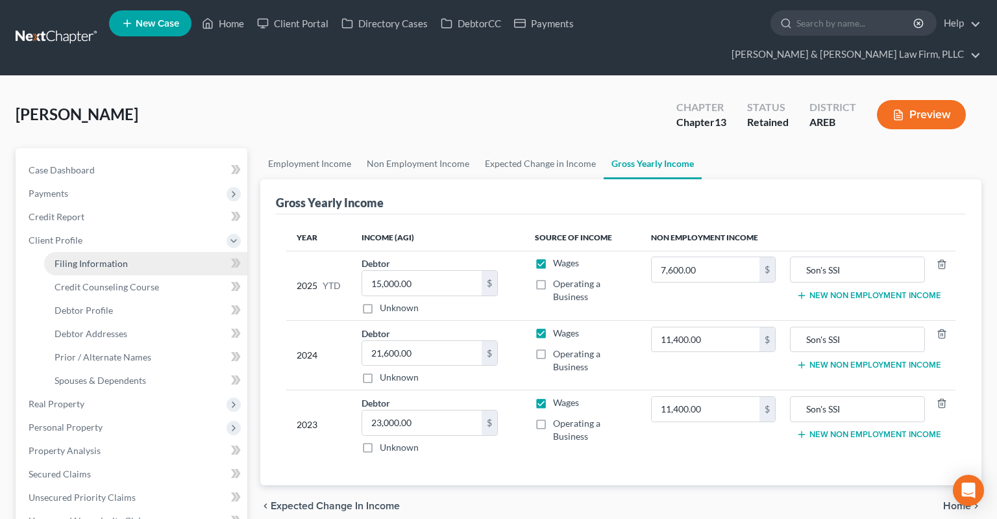
click at [114, 258] on span "Filing Information" at bounding box center [91, 263] width 73 height 11
select select "1"
select select "0"
select select "3"
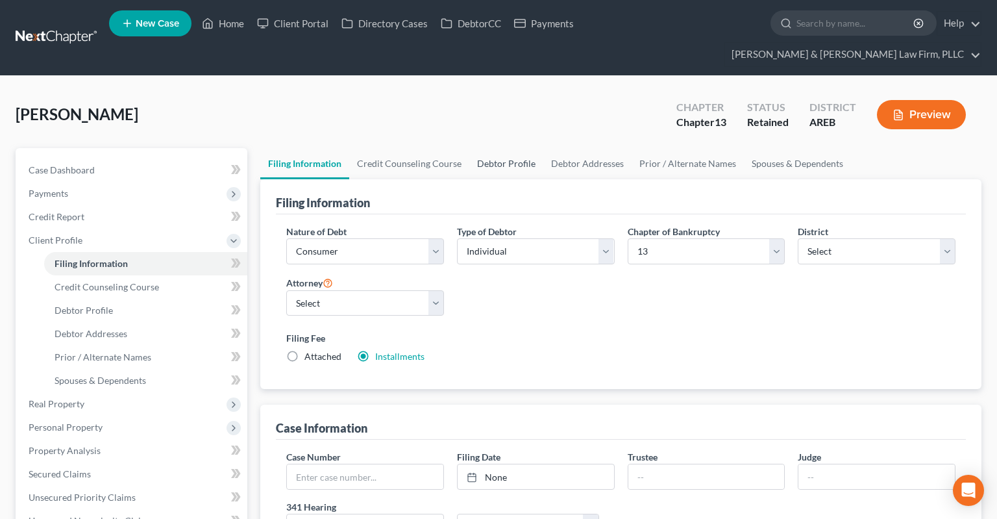
click at [508, 148] on link "Debtor Profile" at bounding box center [506, 163] width 74 height 31
select select "0"
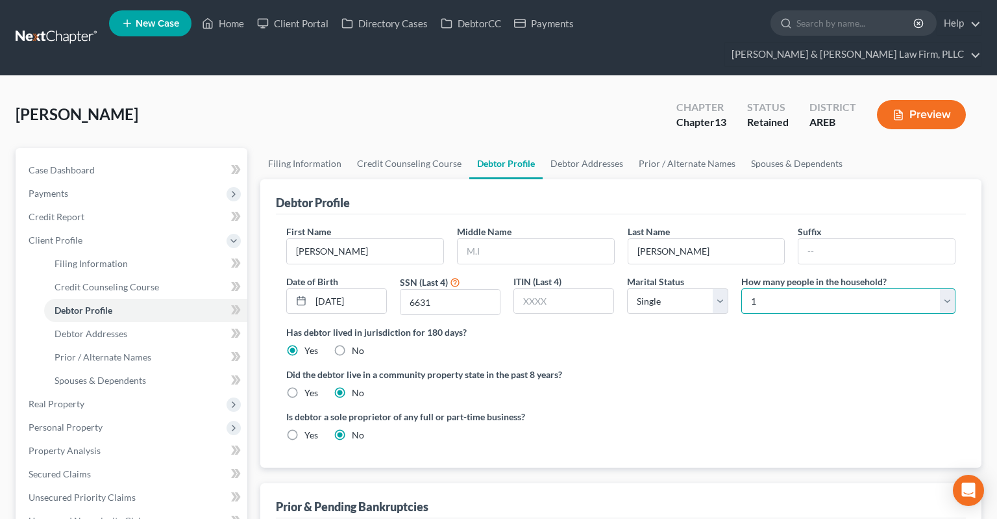
click at [741, 288] on select "Select 1 2 3 4 5 6 7 8 9 10 11 12 13 14 15 16 17 18 19 20" at bounding box center [848, 301] width 214 height 26
select select "2"
click option "3" at bounding box center [0, 0] width 0 height 0
click at [583, 94] on div "[PERSON_NAME] Upgraded Chapter Chapter 13 Status Retained District AREB Preview" at bounding box center [499, 120] width 966 height 56
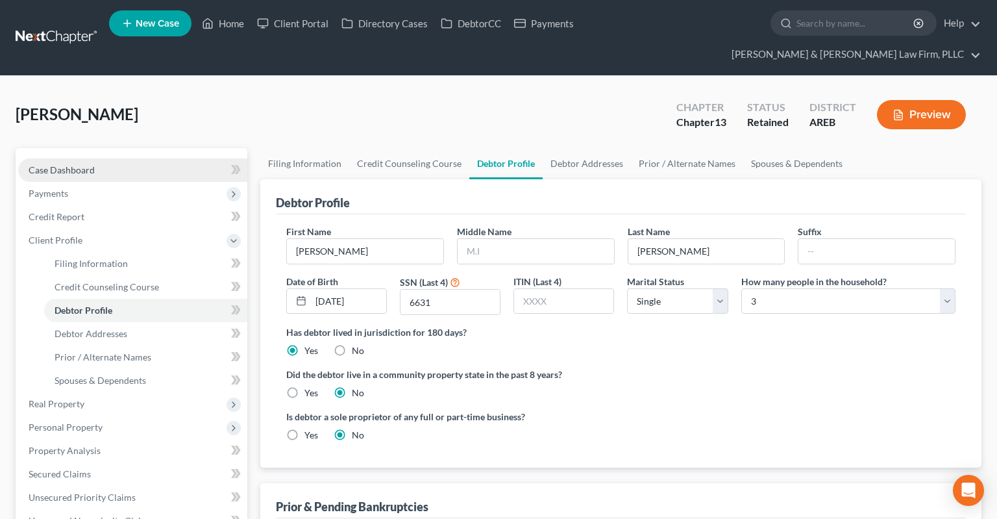
click at [134, 182] on span "Payments" at bounding box center [132, 193] width 229 height 23
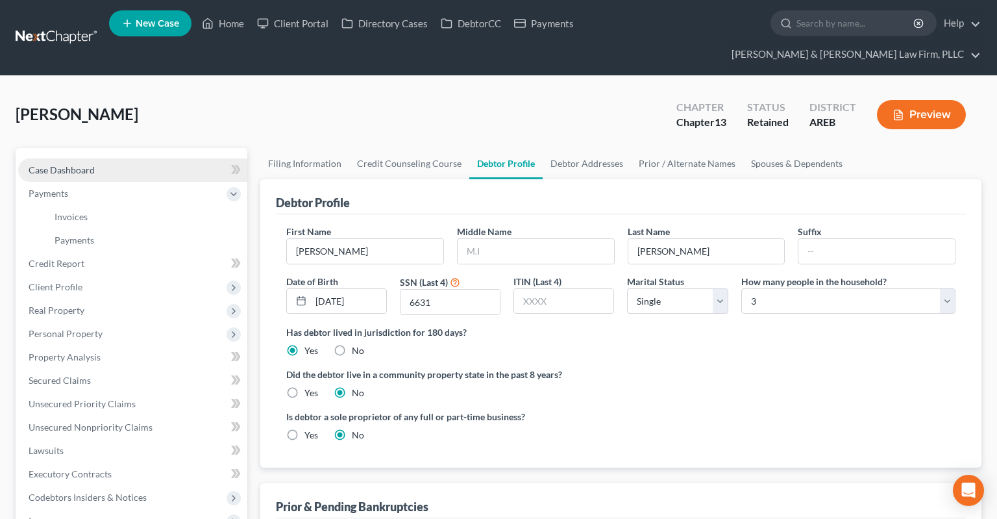
click at [135, 158] on link "Case Dashboard" at bounding box center [132, 169] width 229 height 23
select select "2"
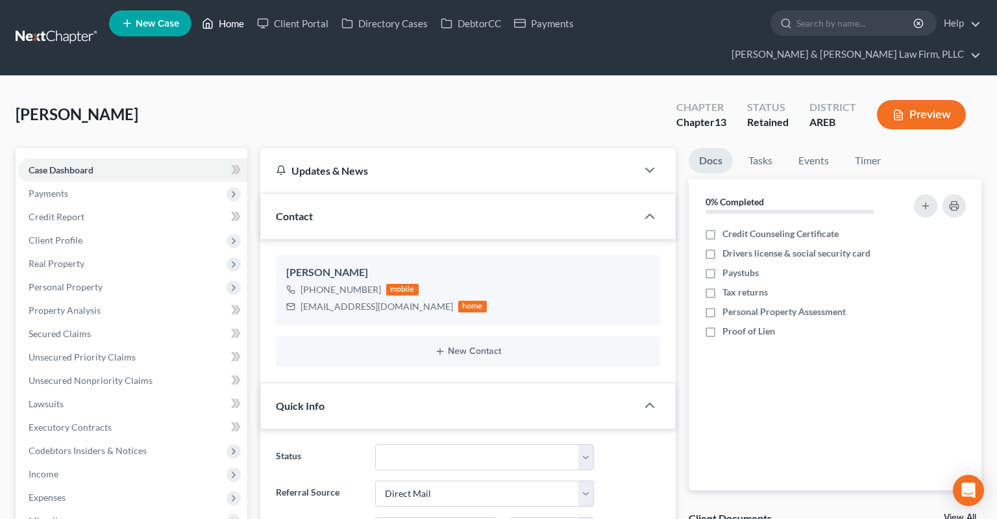
click at [239, 24] on link "Home" at bounding box center [222, 23] width 55 height 23
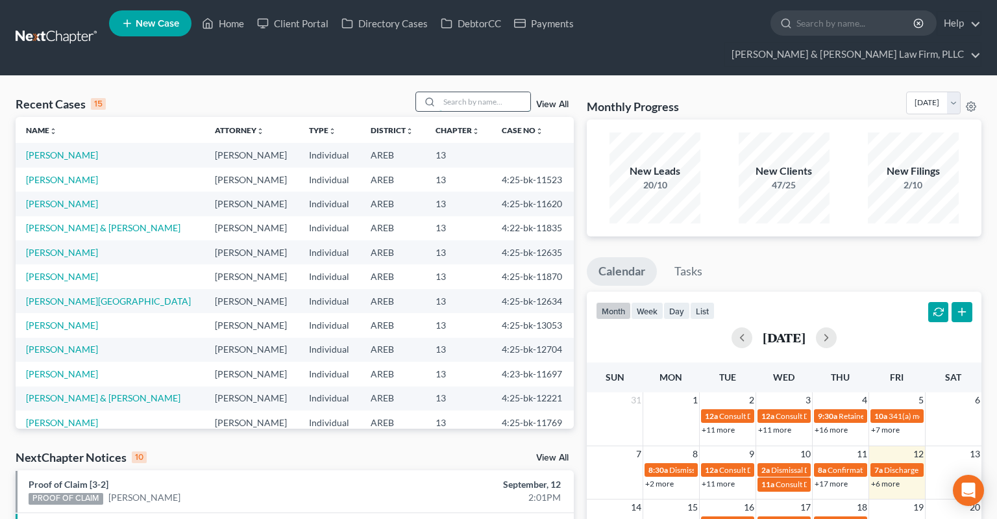
click at [472, 92] on input "search" at bounding box center [484, 101] width 91 height 19
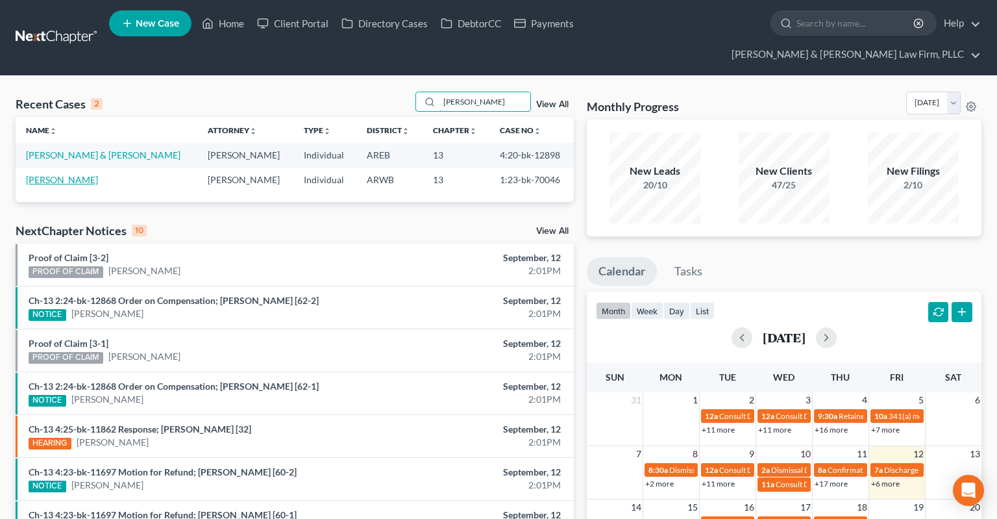
type input "josephine"
click at [65, 174] on link "Smith, Josephine" at bounding box center [62, 179] width 72 height 11
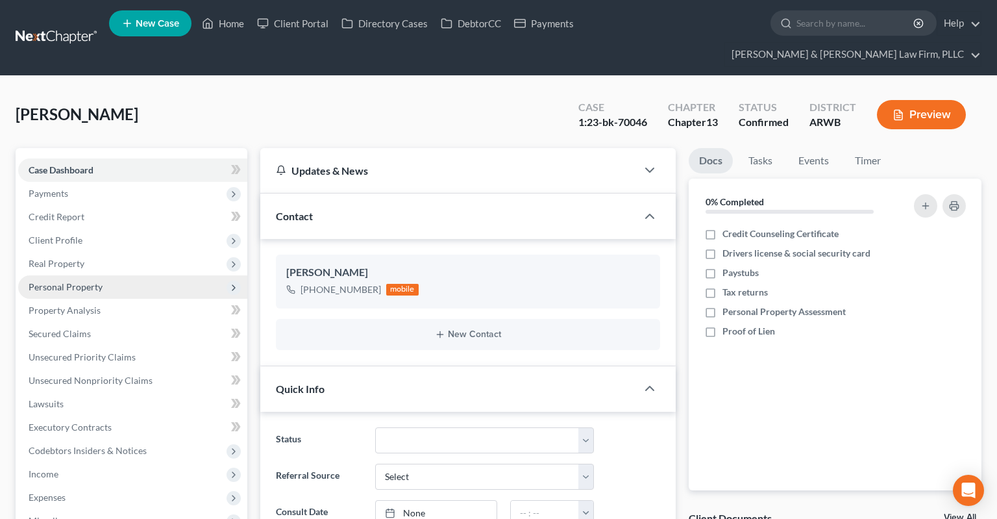
click at [89, 275] on span "Personal Property" at bounding box center [132, 286] width 229 height 23
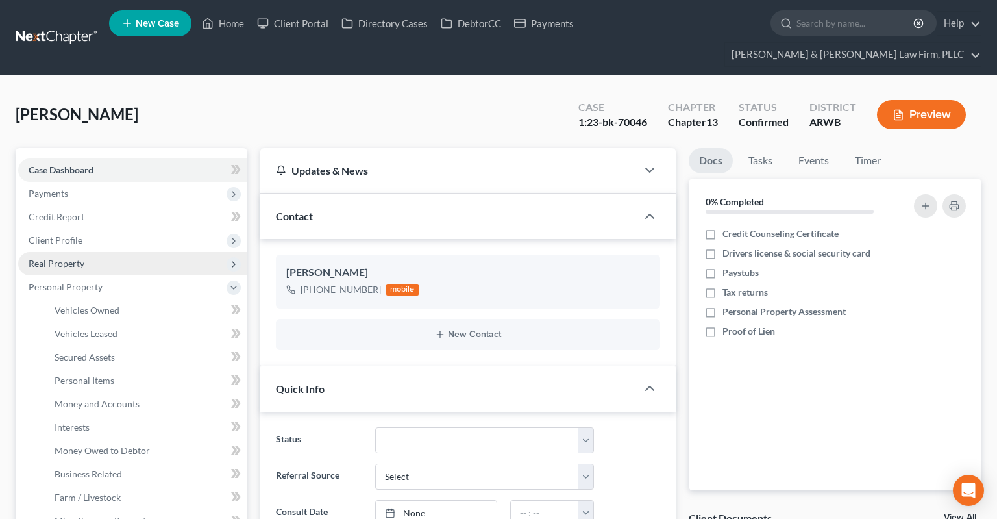
click at [129, 252] on span "Real Property" at bounding box center [132, 263] width 229 height 23
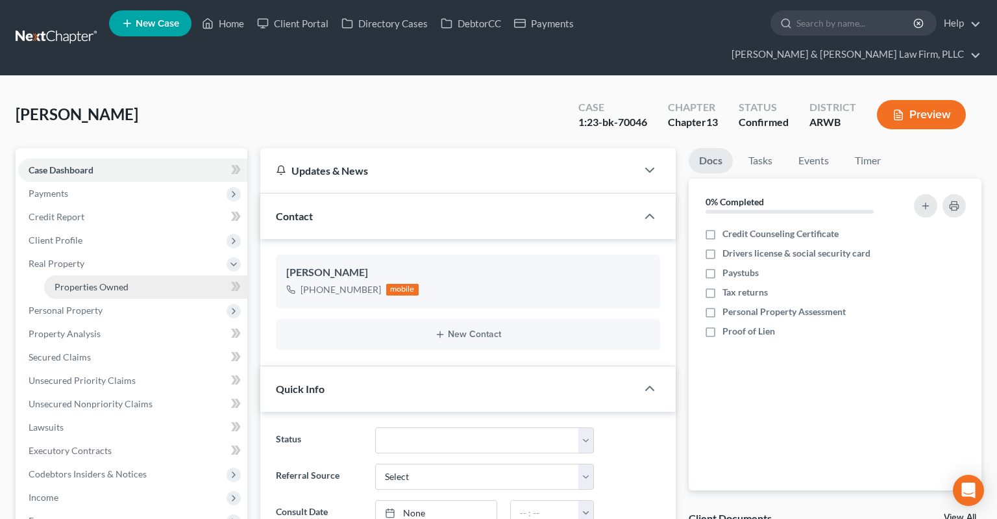
click at [106, 281] on span "Properties Owned" at bounding box center [92, 286] width 74 height 11
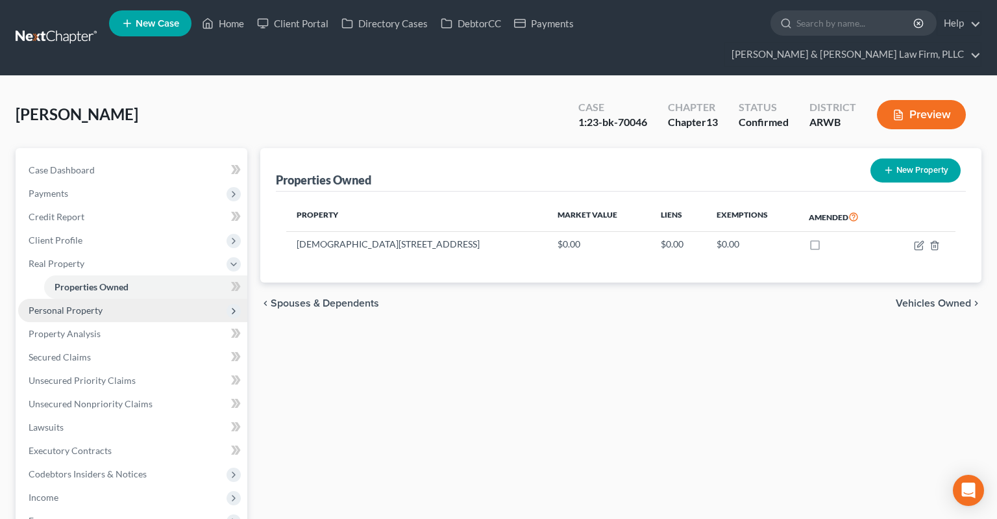
click at [140, 299] on span "Personal Property" at bounding box center [132, 310] width 229 height 23
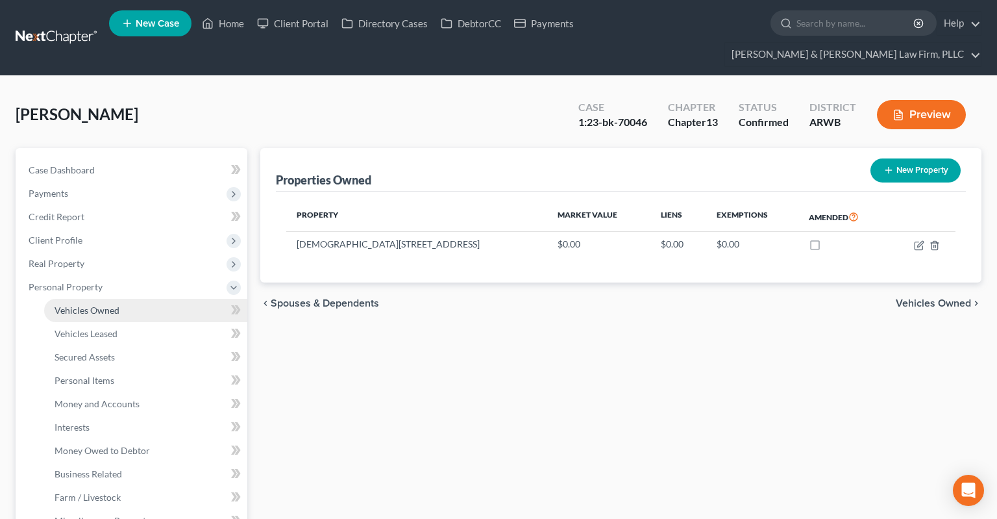
click at [136, 299] on link "Vehicles Owned" at bounding box center [145, 310] width 203 height 23
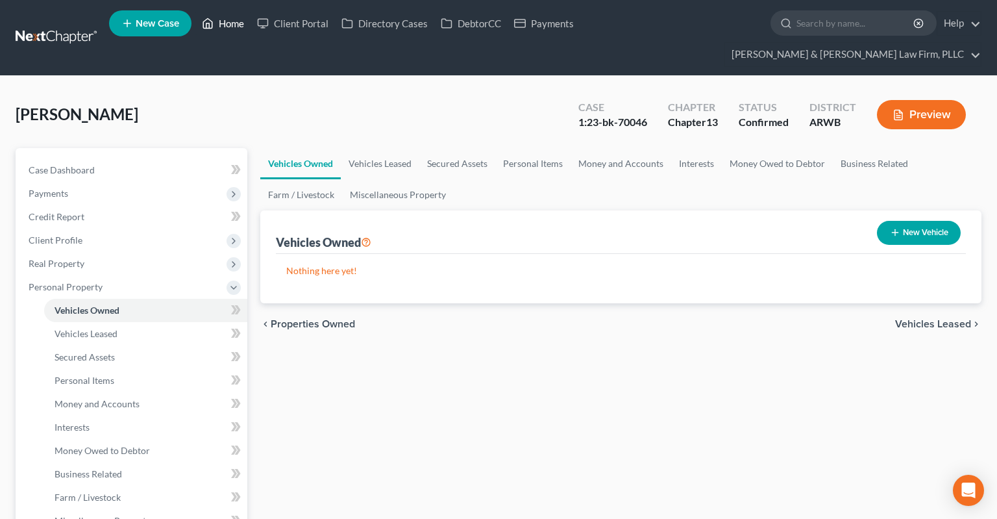
drag, startPoint x: 225, startPoint y: 28, endPoint x: 192, endPoint y: 10, distance: 37.2
click at [224, 27] on link "Home" at bounding box center [222, 23] width 55 height 23
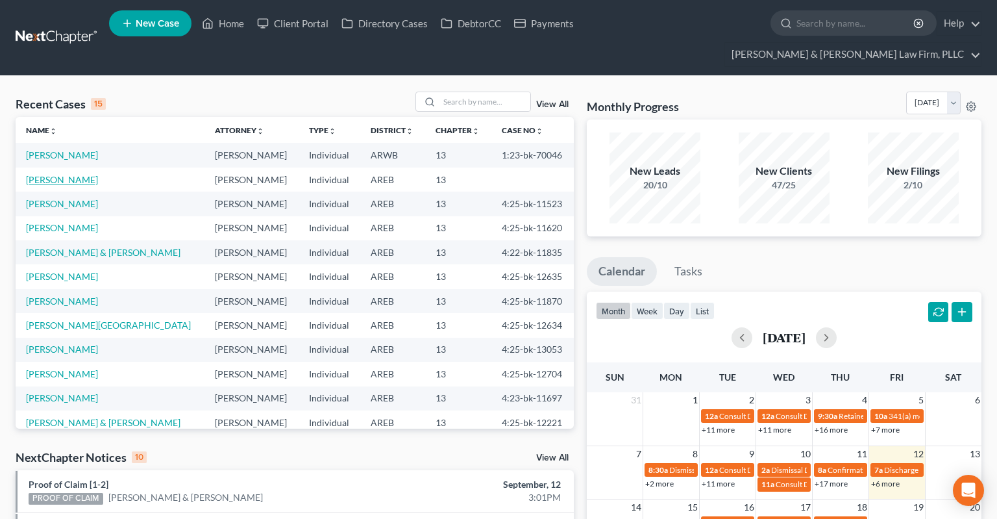
click at [77, 174] on link "[PERSON_NAME]" at bounding box center [62, 179] width 72 height 11
select select "2"
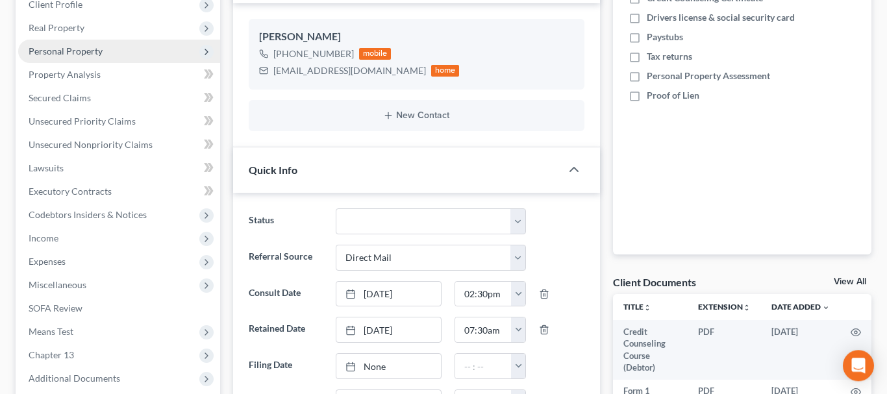
scroll to position [199, 0]
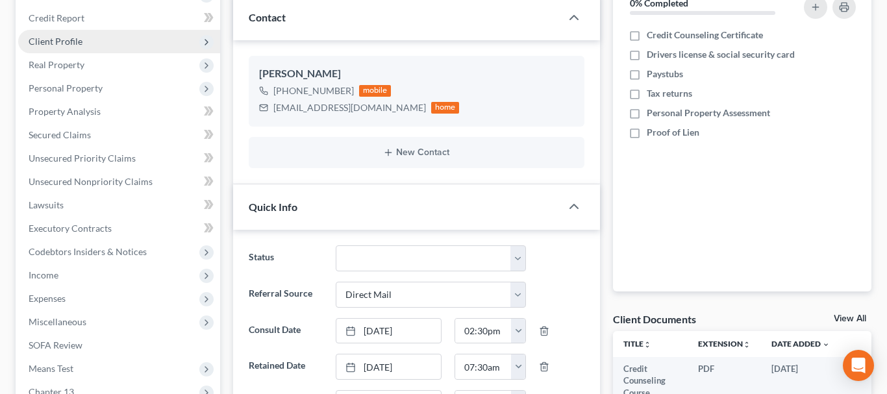
click at [113, 38] on span "Client Profile" at bounding box center [119, 41] width 202 height 23
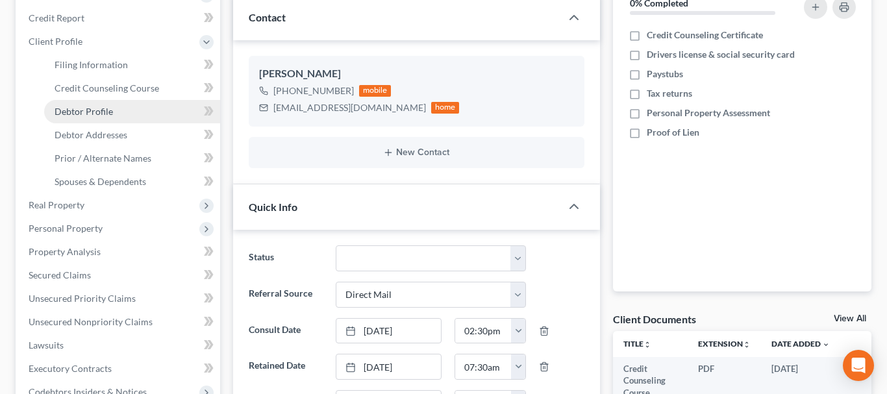
click at [142, 108] on link "Debtor Profile" at bounding box center [132, 111] width 176 height 23
select select "0"
select select "2"
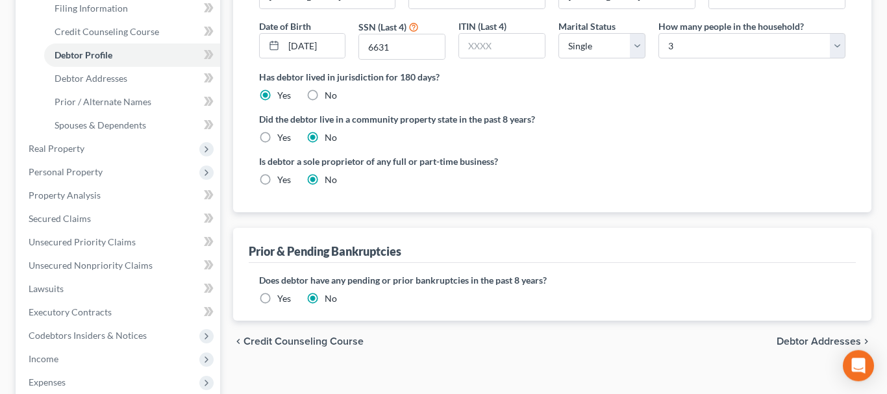
scroll to position [331, 0]
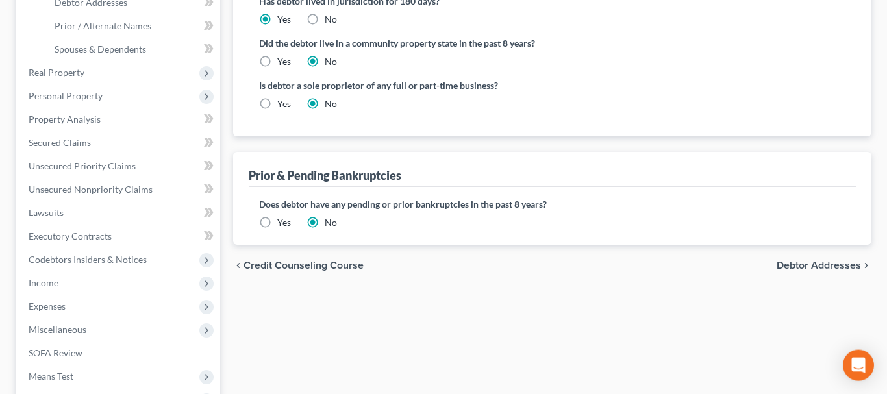
click at [277, 221] on label "Yes" at bounding box center [284, 222] width 14 height 13
click at [282, 221] on input "Yes" at bounding box center [286, 220] width 8 height 8
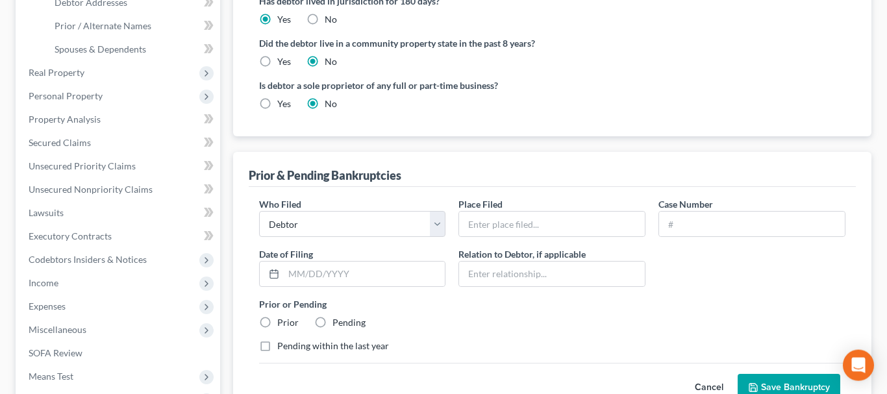
click at [512, 208] on div "Place Filed *" at bounding box center [552, 217] width 200 height 40
click at [508, 217] on input "text" at bounding box center [552, 224] width 186 height 25
type input "Eastern District of Arkansas"
click at [696, 226] on input "text" at bounding box center [752, 224] width 186 height 25
click at [711, 220] on input "text" at bounding box center [752, 224] width 186 height 25
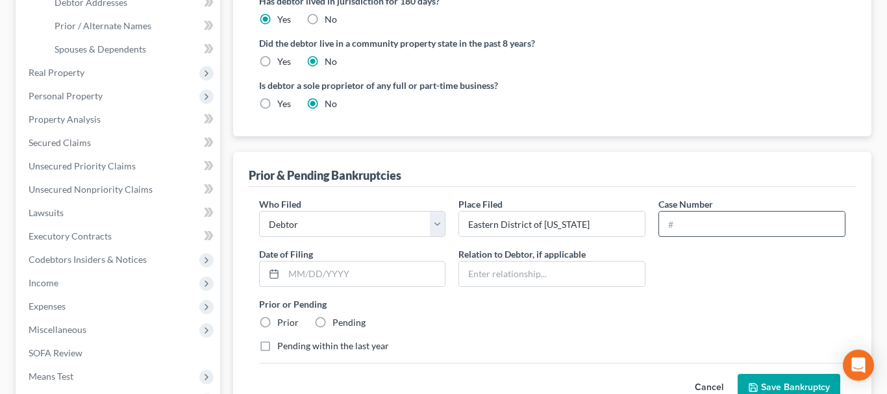
paste input "06/01/2020"
type input "06/01/2020"
click at [393, 268] on input "text" at bounding box center [365, 274] width 162 height 25
paste input "06/01/2020"
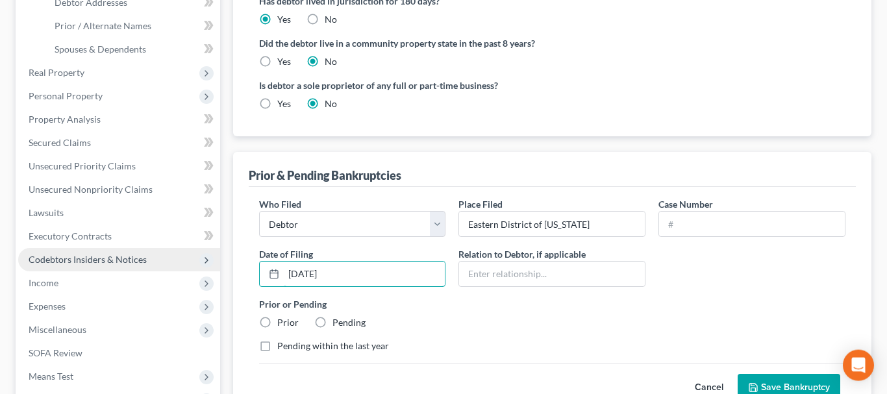
type input "06/01/2020"
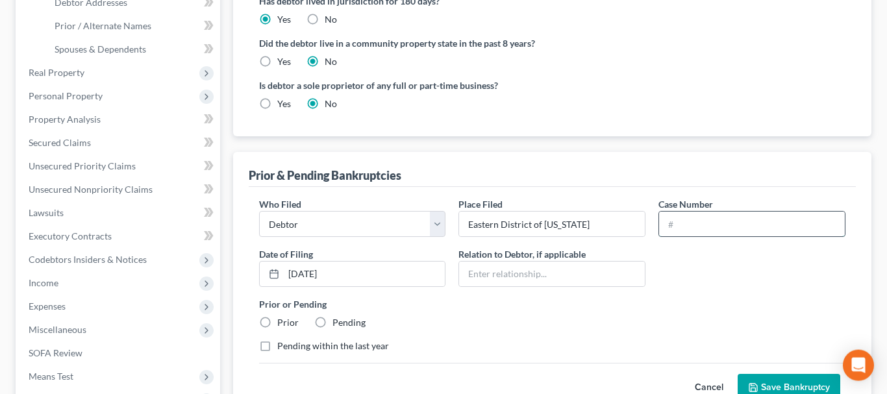
click at [685, 228] on input "text" at bounding box center [752, 224] width 186 height 25
paste input "4:20-bk-12477"
type input "4:20-bk-12477"
click at [691, 291] on div "Who Filed * Debtor Other Place Filed * Eastern District of Arkansas Case Number…" at bounding box center [552, 280] width 600 height 166
click at [277, 319] on label "Prior" at bounding box center [287, 322] width 21 height 13
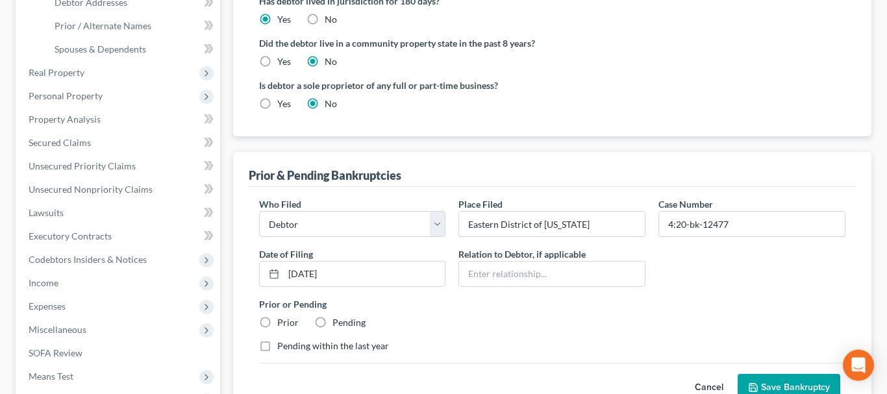
click at [282, 319] on input "Prior" at bounding box center [286, 320] width 8 height 8
radio input "true"
click at [759, 383] on button "Save Bankruptcy" at bounding box center [788, 387] width 103 height 27
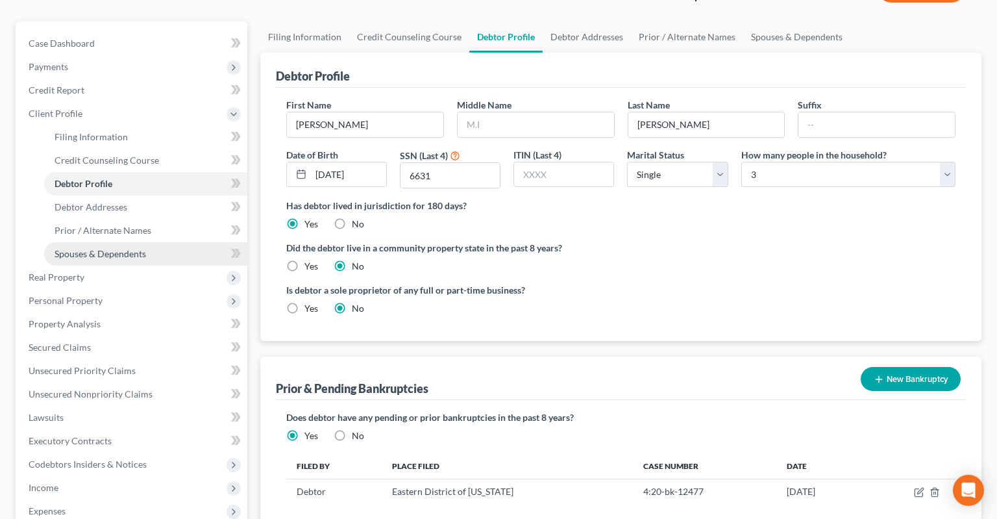
scroll to position [137, 0]
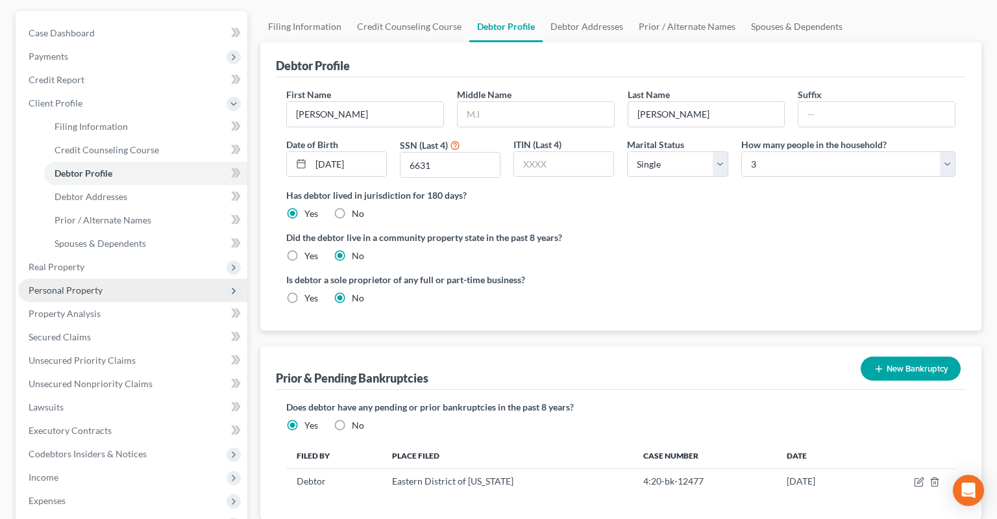
click at [113, 278] on span "Personal Property" at bounding box center [132, 289] width 229 height 23
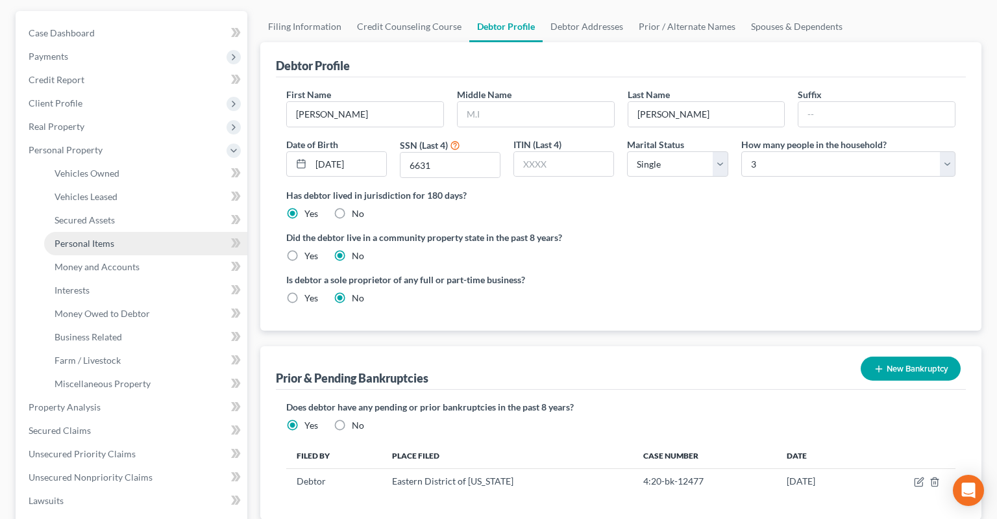
click at [139, 232] on link "Personal Items" at bounding box center [145, 243] width 203 height 23
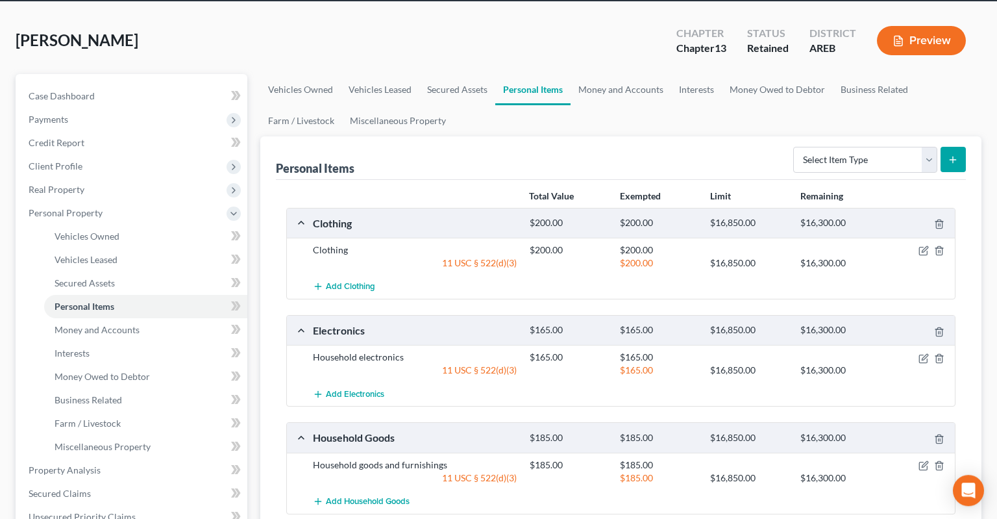
scroll to position [68, 0]
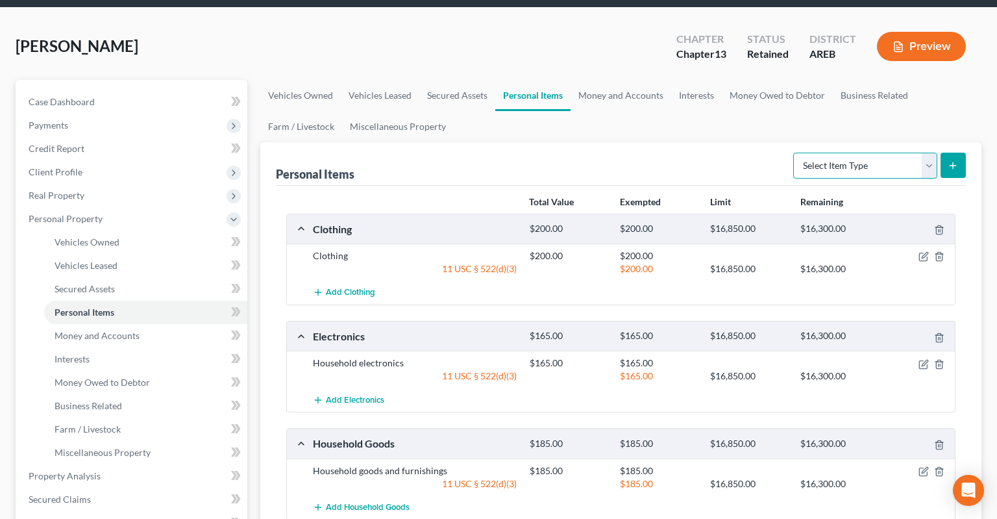
click at [793, 153] on select "Select Item Type Clothing Collectibles Of Value Electronics Firearms Household …" at bounding box center [865, 166] width 144 height 26
select select "jewelry"
click option "Jewelry" at bounding box center [0, 0] width 0 height 0
click at [956, 160] on icon "submit" at bounding box center [953, 165] width 10 height 10
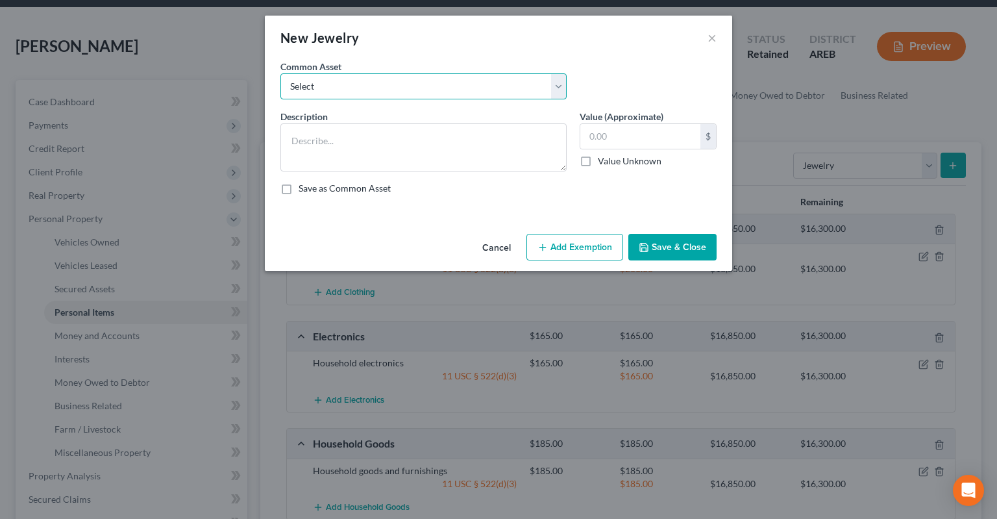
click at [280, 73] on select "Select Jewelry" at bounding box center [423, 86] width 286 height 26
select select "0"
click option "Jewelry" at bounding box center [0, 0] width 0 height 0
type textarea "Jewelry"
click at [609, 136] on input "text" at bounding box center [640, 136] width 120 height 25
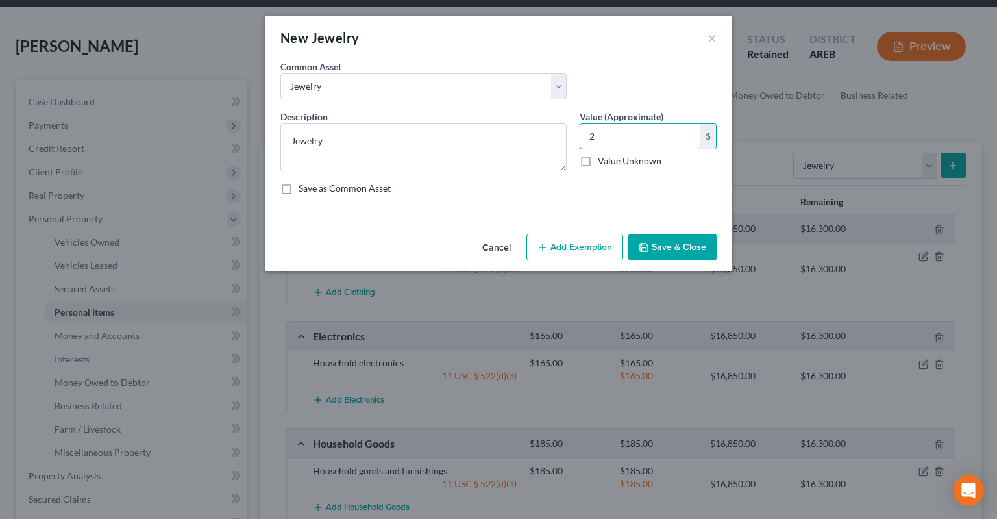
type input "2"
click at [596, 248] on button "Add Exemption" at bounding box center [574, 247] width 97 height 27
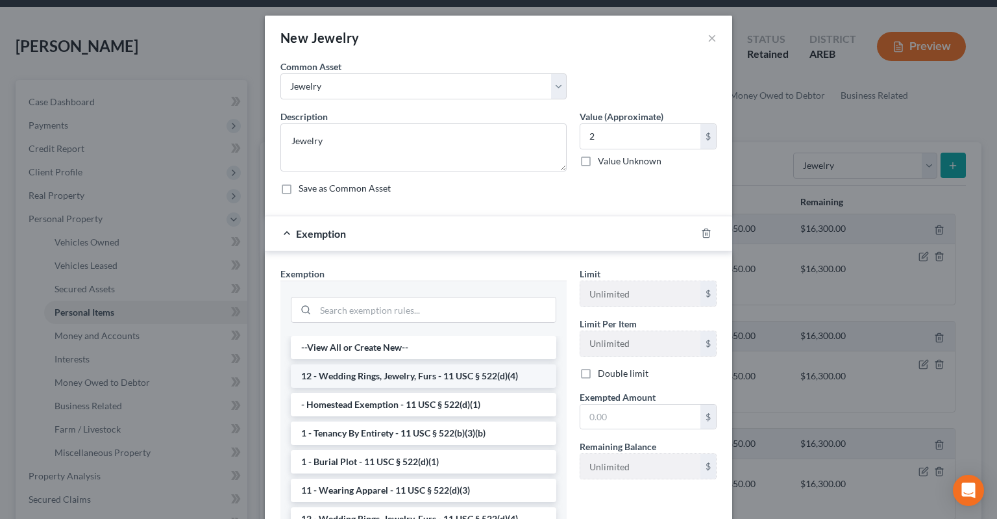
click at [440, 367] on li "12 - Wedding Rings, Jewelry, Furs - 11 USC § 522(d)(4)" at bounding box center [423, 375] width 265 height 23
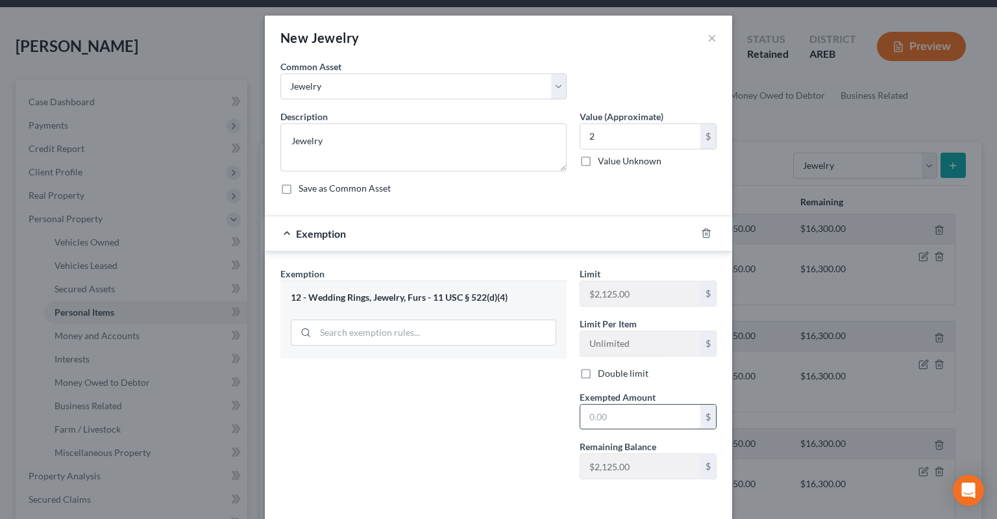
click at [643, 417] on input "text" at bounding box center [640, 416] width 120 height 25
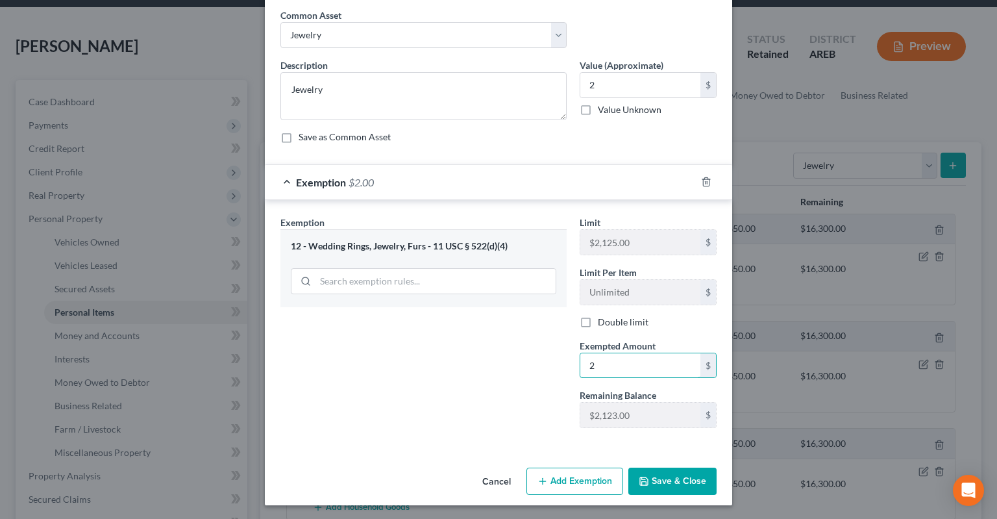
type input "2"
click at [661, 476] on button "Save & Close" at bounding box center [672, 480] width 88 height 27
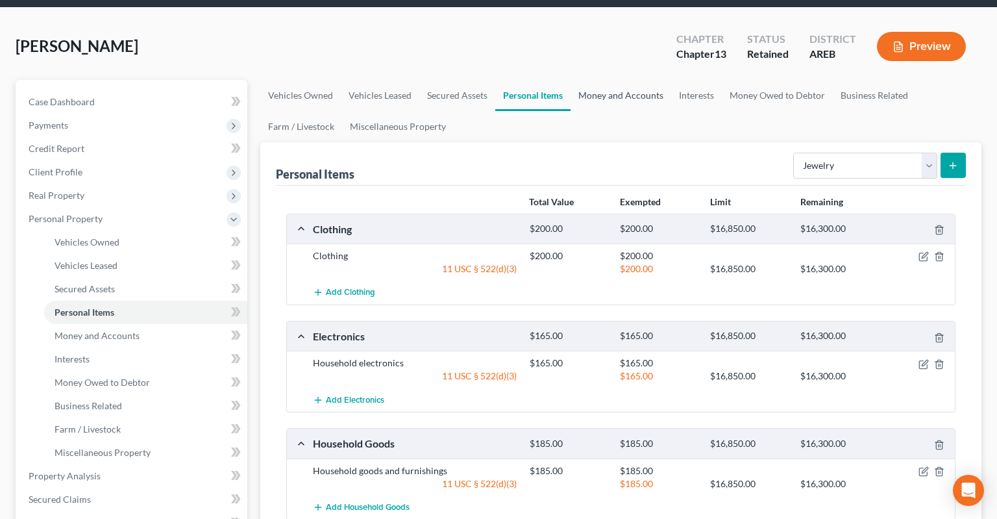
click at [630, 80] on link "Money and Accounts" at bounding box center [620, 95] width 101 height 31
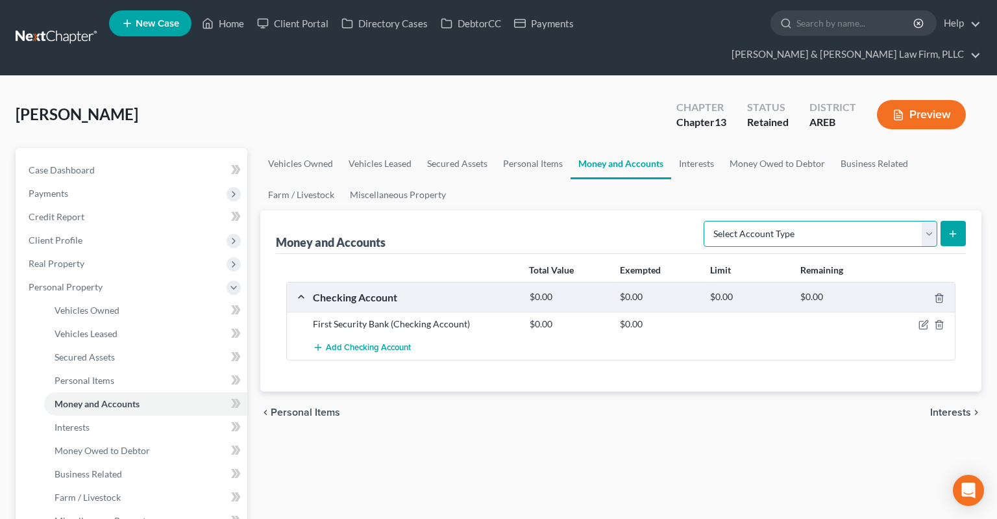
click at [704, 221] on select "Select Account Type Brokerage Cash on Hand Certificates of Deposit Checking Acc…" at bounding box center [821, 234] width 234 height 26
select select "checking"
click option "Checking Account" at bounding box center [0, 0] width 0 height 0
click at [956, 228] on icon "submit" at bounding box center [953, 233] width 10 height 10
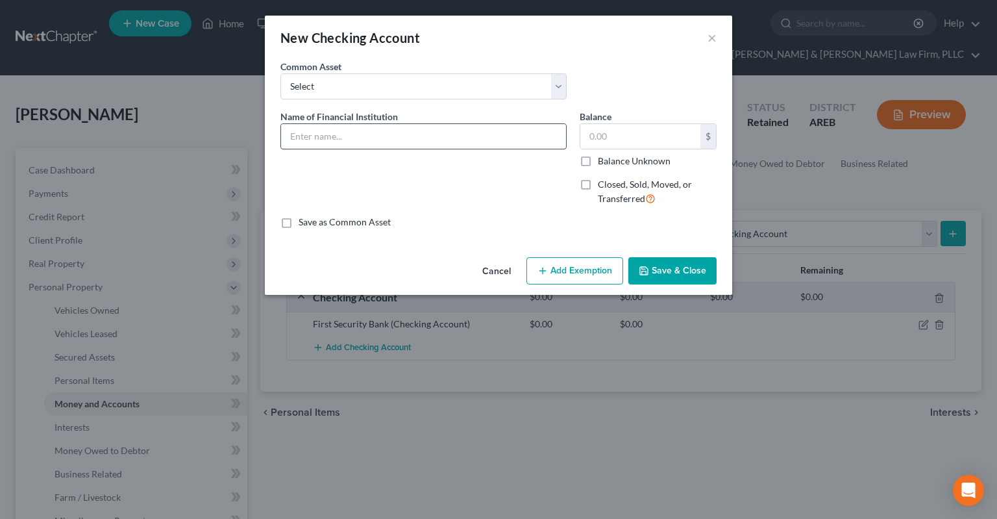
click at [436, 139] on input "text" at bounding box center [423, 136] width 285 height 25
type input "Chime"
click at [622, 136] on input "text" at bounding box center [640, 136] width 120 height 25
type input "0"
click at [661, 265] on button "Save & Close" at bounding box center [672, 270] width 88 height 27
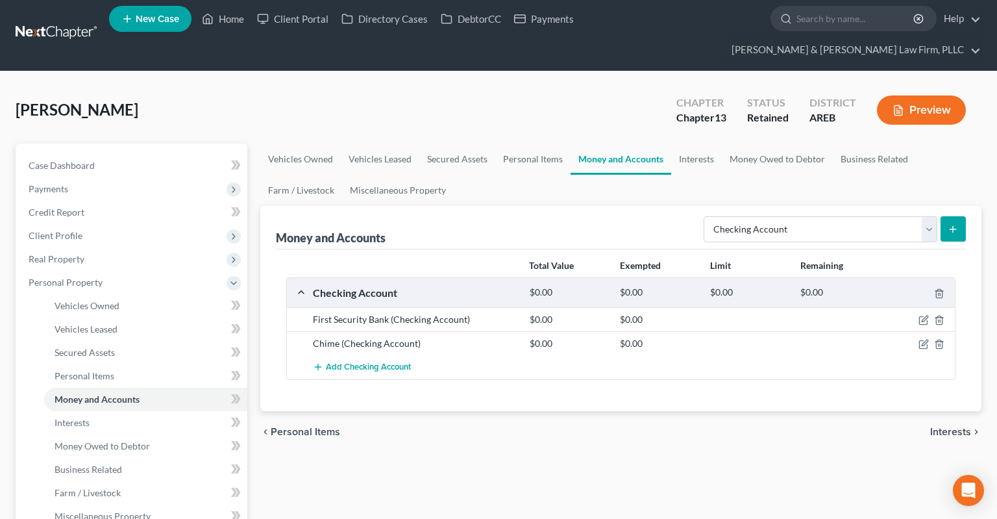
scroll to position [274, 0]
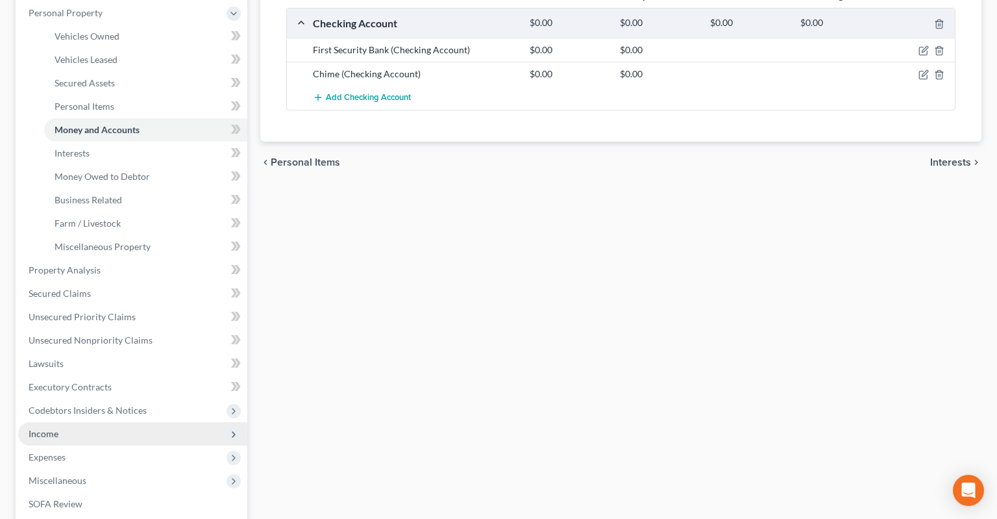
click at [95, 422] on span "Income" at bounding box center [132, 433] width 229 height 23
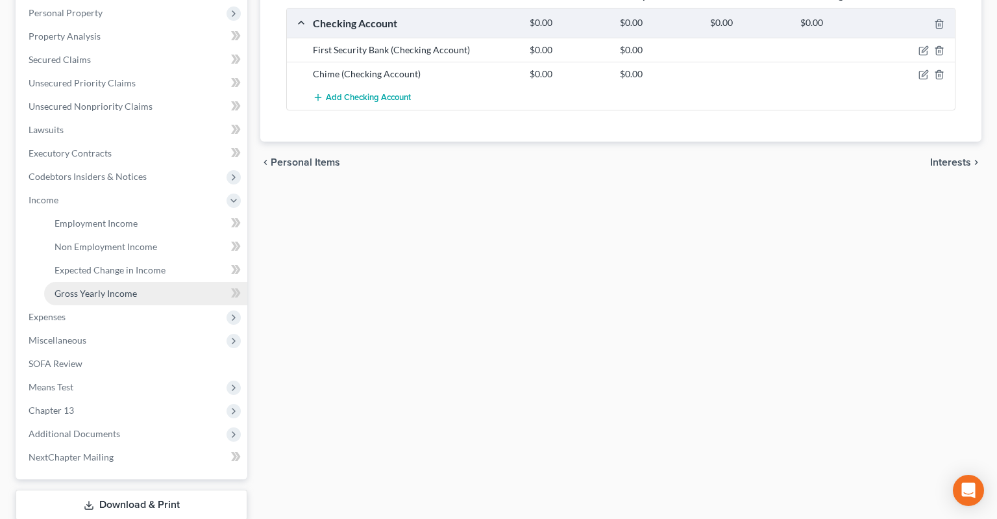
click at [155, 282] on link "Gross Yearly Income" at bounding box center [145, 293] width 203 height 23
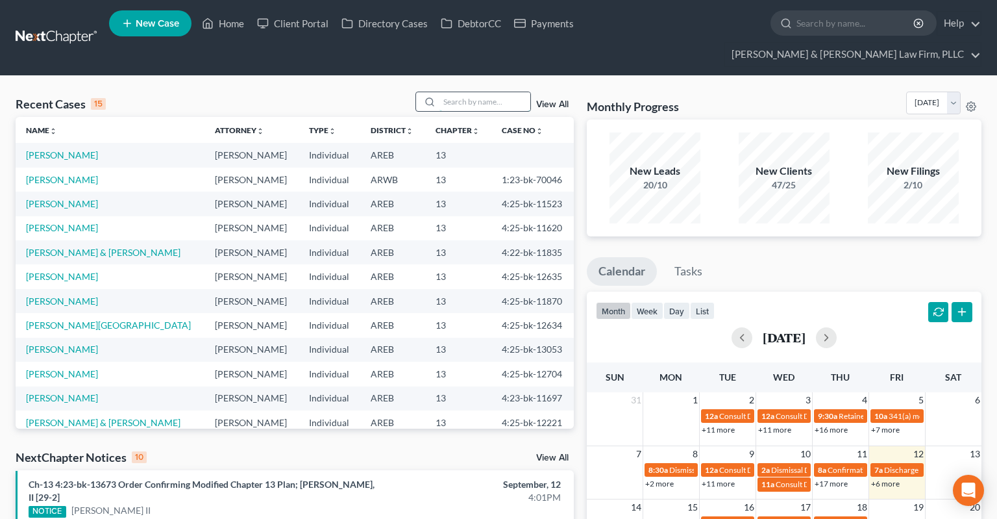
click at [450, 92] on input "search" at bounding box center [484, 101] width 91 height 19
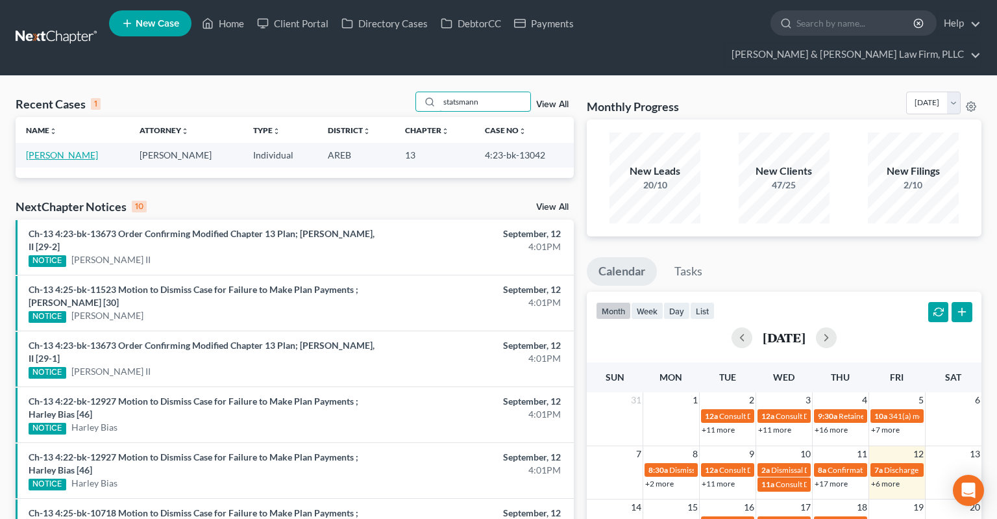
type input "statsmann"
click at [77, 149] on link "Statsmann, Everett" at bounding box center [62, 154] width 72 height 11
select select "3"
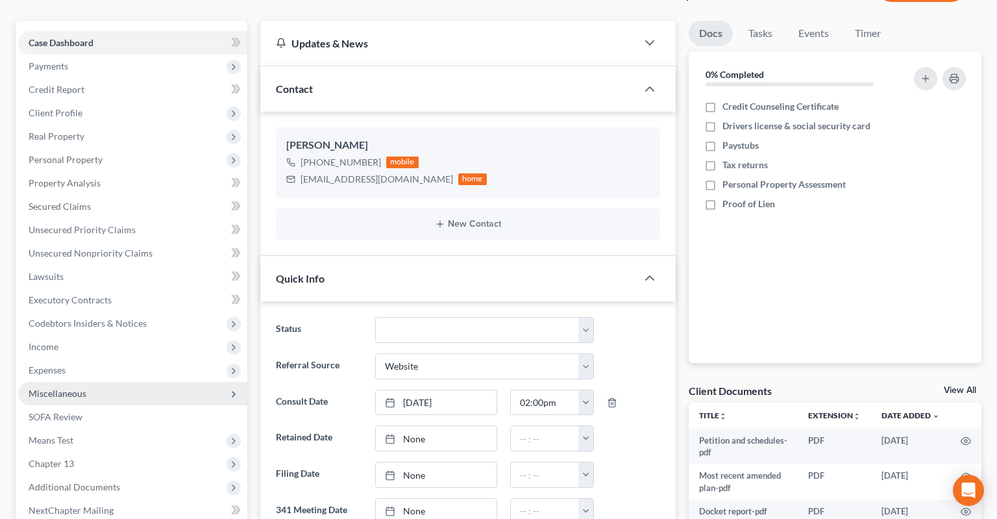
scroll to position [274, 0]
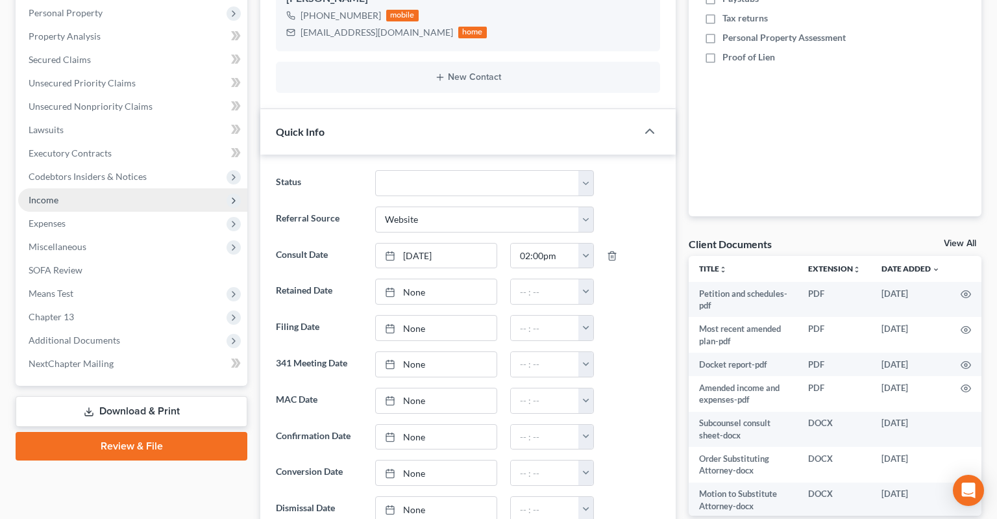
click at [137, 188] on span "Income" at bounding box center [132, 199] width 229 height 23
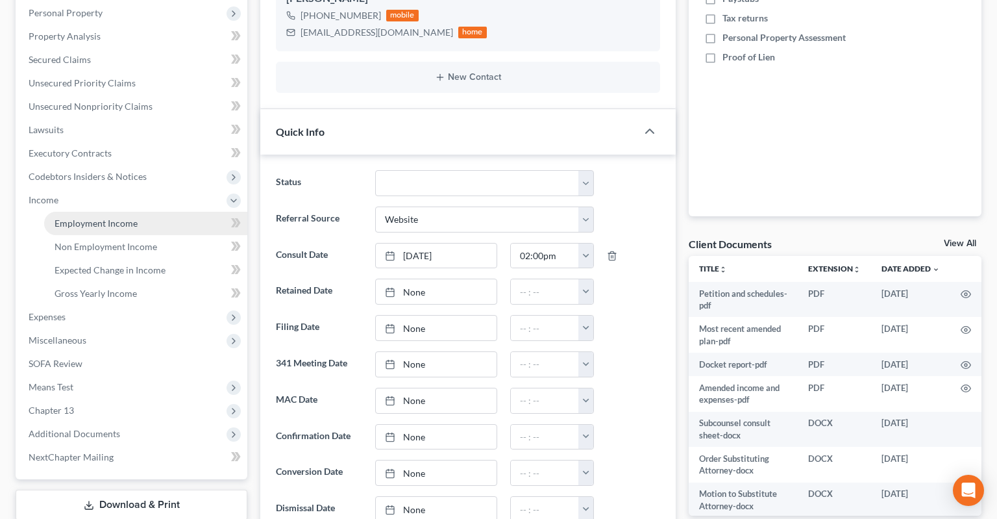
click at [151, 212] on link "Employment Income" at bounding box center [145, 223] width 203 height 23
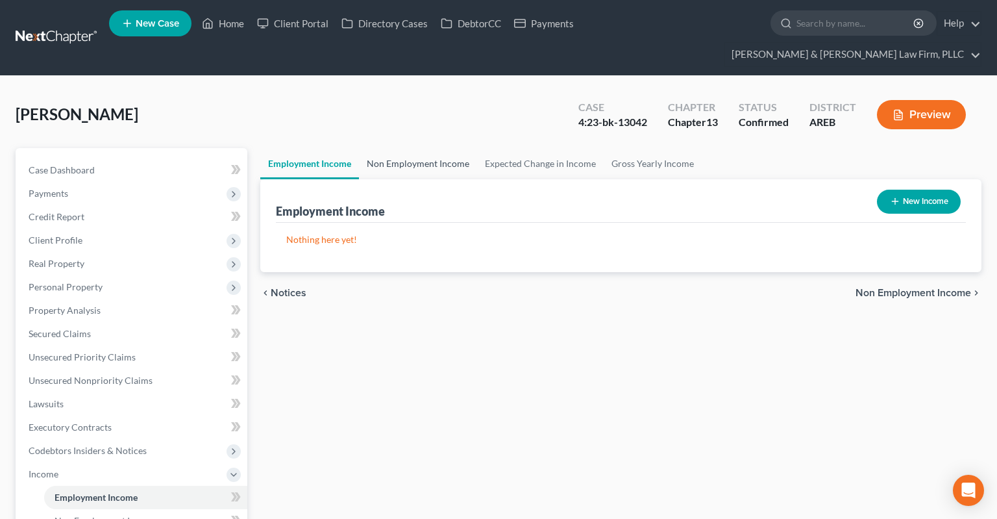
click at [414, 148] on link "Non Employment Income" at bounding box center [418, 163] width 118 height 31
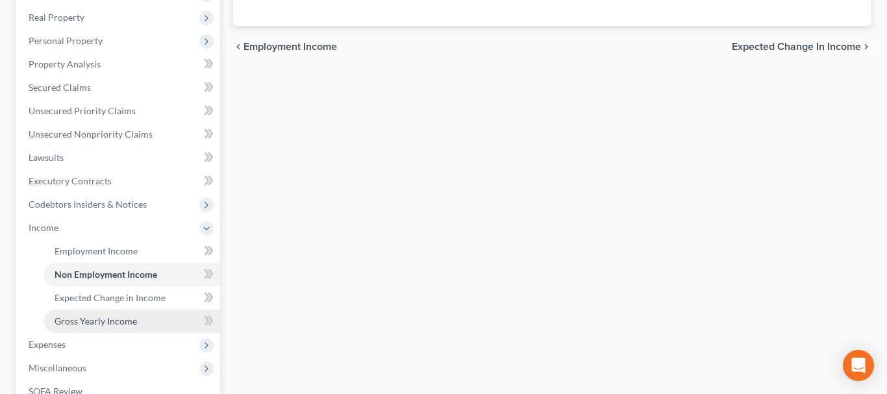
scroll to position [265, 0]
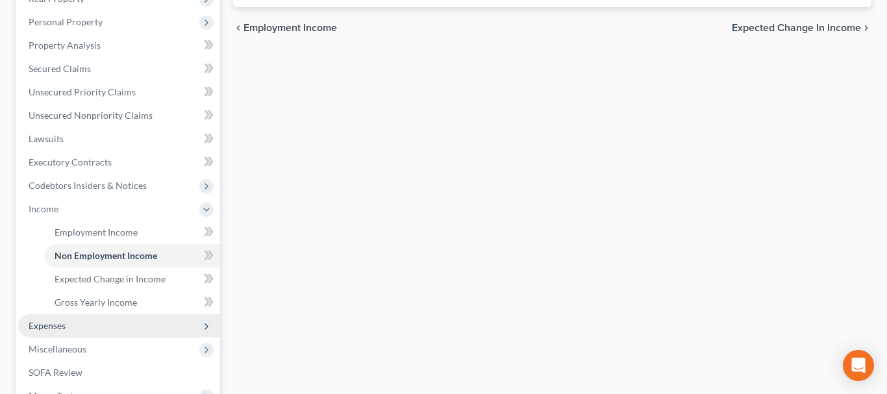
click at [101, 320] on span "Expenses" at bounding box center [119, 325] width 202 height 23
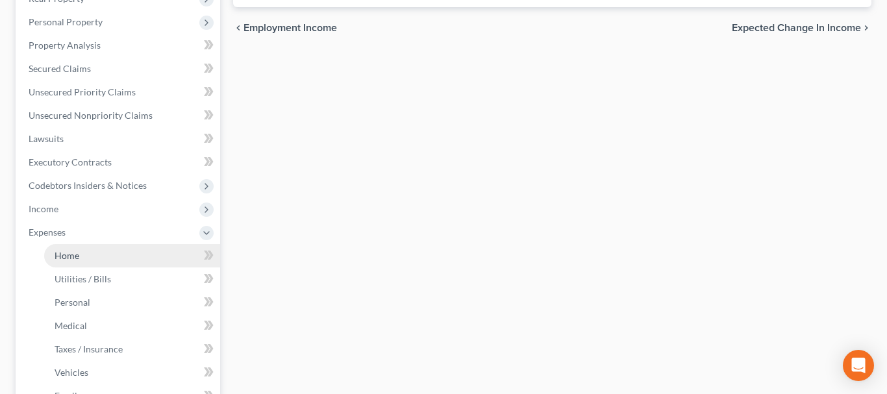
click at [122, 260] on link "Home" at bounding box center [132, 255] width 176 height 23
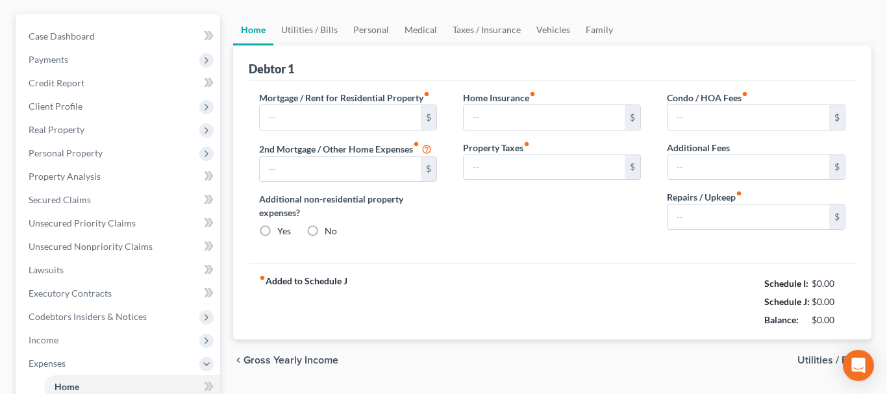
type input "0.00"
radio input "true"
type input "0.00"
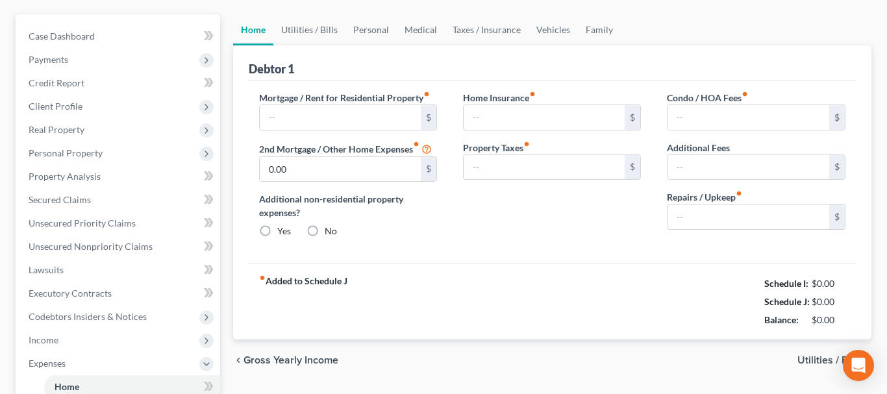
type input "0.00"
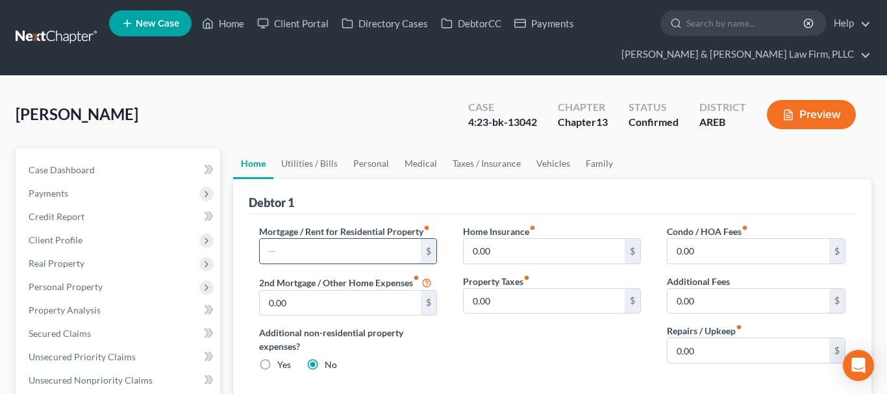
click at [383, 251] on input "text" at bounding box center [341, 251] width 162 height 25
click at [301, 259] on input "text" at bounding box center [341, 251] width 162 height 25
type input "1,500"
click at [317, 168] on link "Utilities / Bills" at bounding box center [309, 163] width 72 height 31
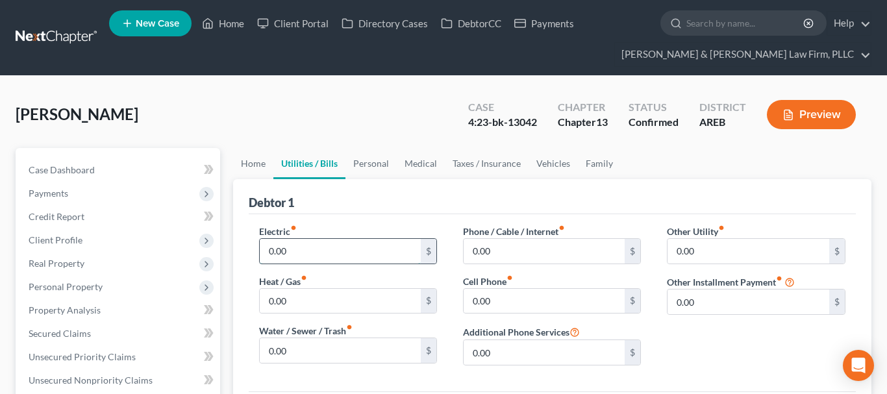
click at [354, 243] on input "0.00" at bounding box center [341, 251] width 162 height 25
click at [261, 167] on link "Home" at bounding box center [253, 163] width 40 height 31
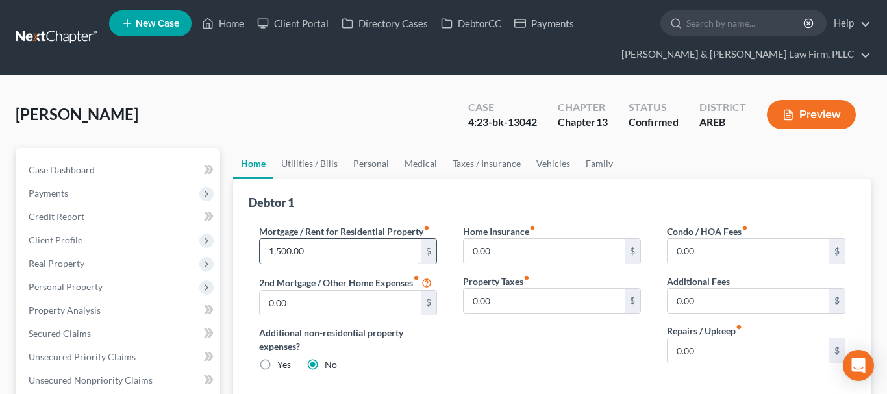
click at [325, 251] on input "1,500.00" at bounding box center [341, 251] width 162 height 25
type input "1,900"
click at [318, 169] on link "Utilities / Bills" at bounding box center [309, 163] width 72 height 31
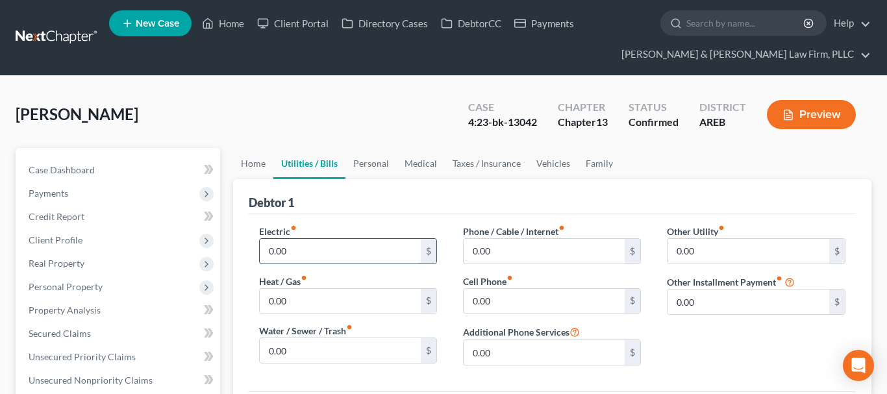
click at [330, 255] on input "0.00" at bounding box center [341, 251] width 162 height 25
click at [506, 292] on input "0.00" at bounding box center [544, 301] width 162 height 25
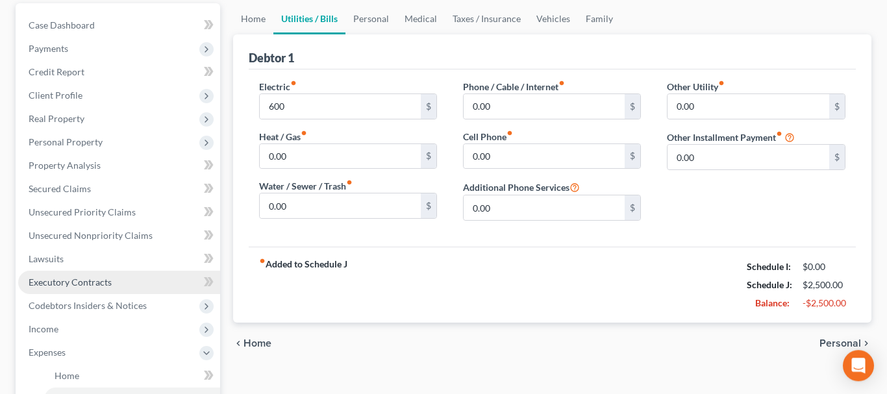
scroll to position [199, 0]
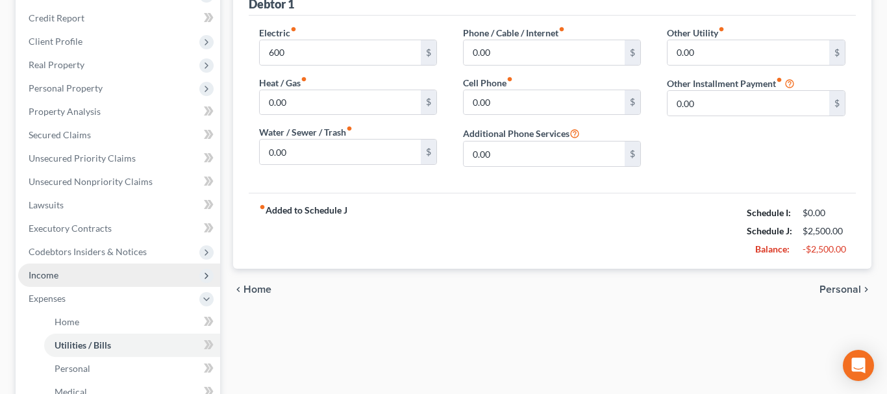
click at [91, 276] on span "Income" at bounding box center [119, 275] width 202 height 23
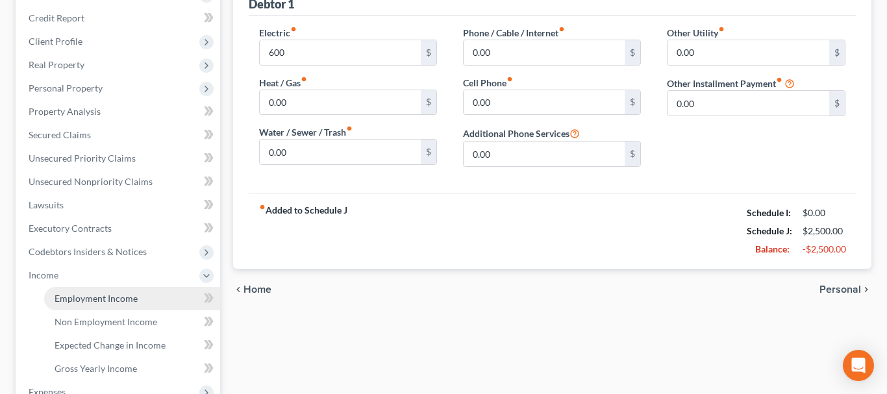
click at [108, 299] on span "Employment Income" at bounding box center [96, 298] width 83 height 11
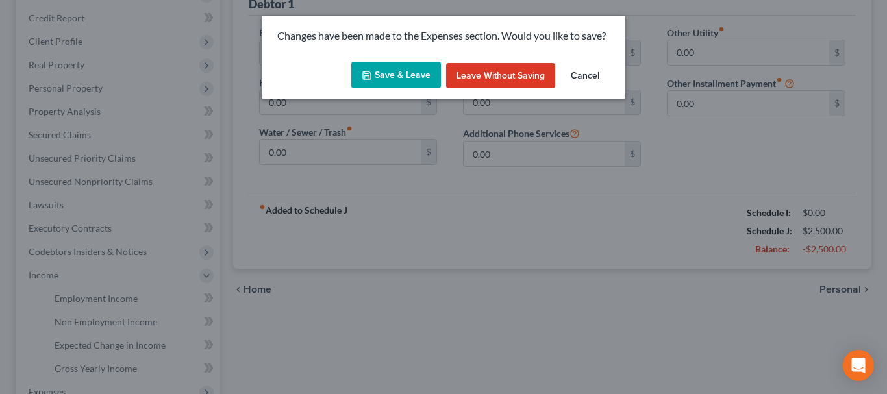
click at [404, 71] on button "Save & Leave" at bounding box center [396, 75] width 90 height 27
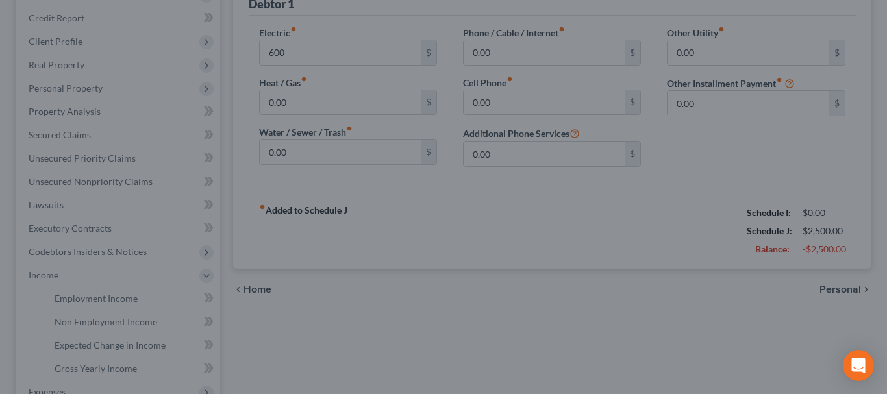
type input "600.00"
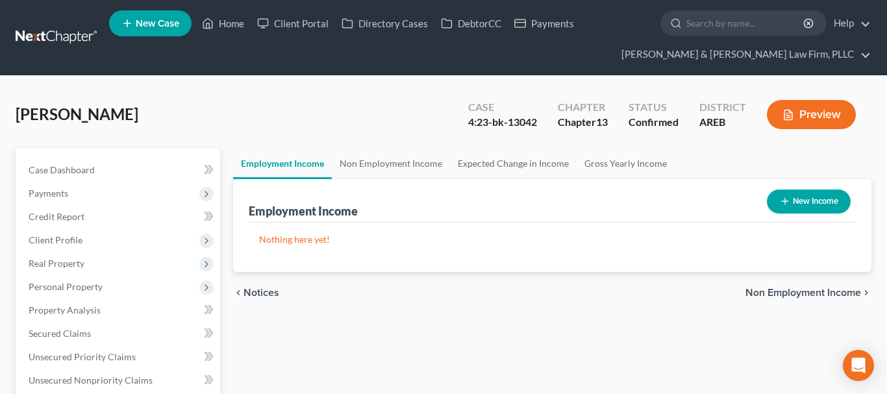
click at [786, 197] on icon "button" at bounding box center [784, 201] width 10 height 10
select select "0"
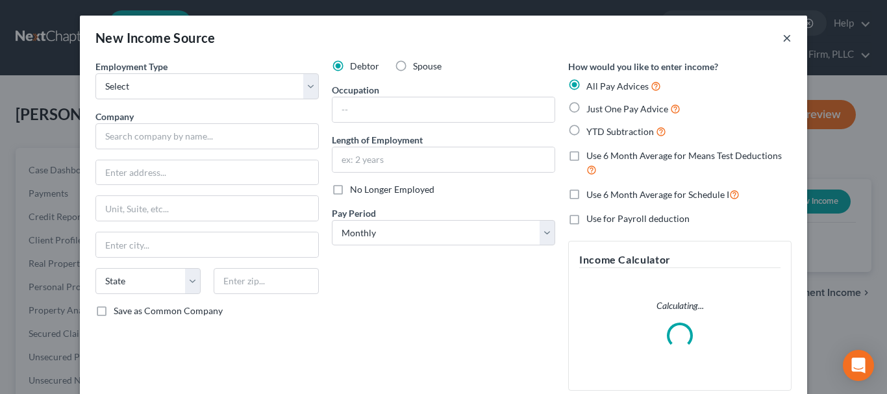
click at [787, 36] on button "×" at bounding box center [786, 38] width 9 height 16
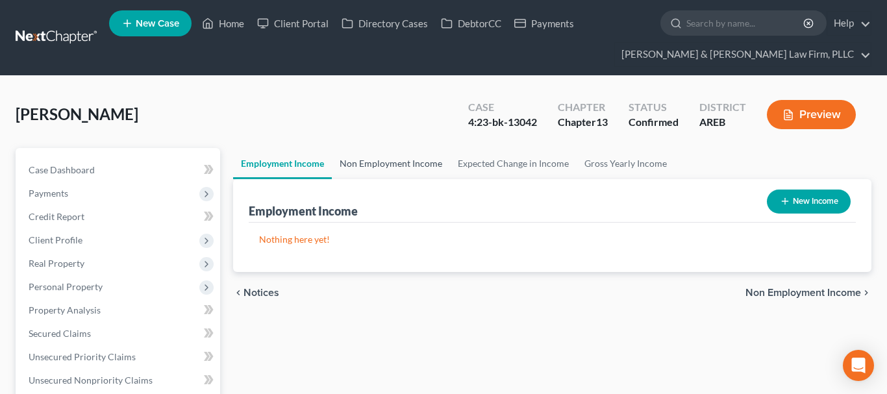
click at [404, 168] on link "Non Employment Income" at bounding box center [391, 163] width 118 height 31
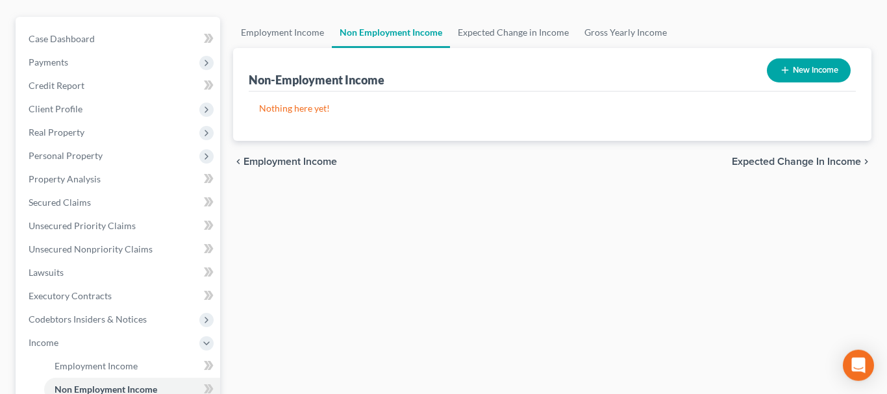
scroll to position [132, 0]
click at [788, 68] on icon "button" at bounding box center [784, 69] width 10 height 10
select select "0"
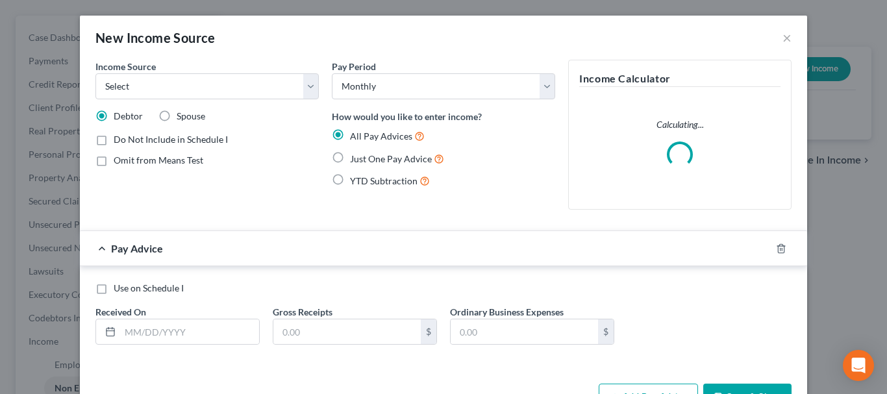
click at [276, 104] on div "Income Source * Select Unemployment Disability (from employer) Pension Retireme…" at bounding box center [207, 140] width 236 height 160
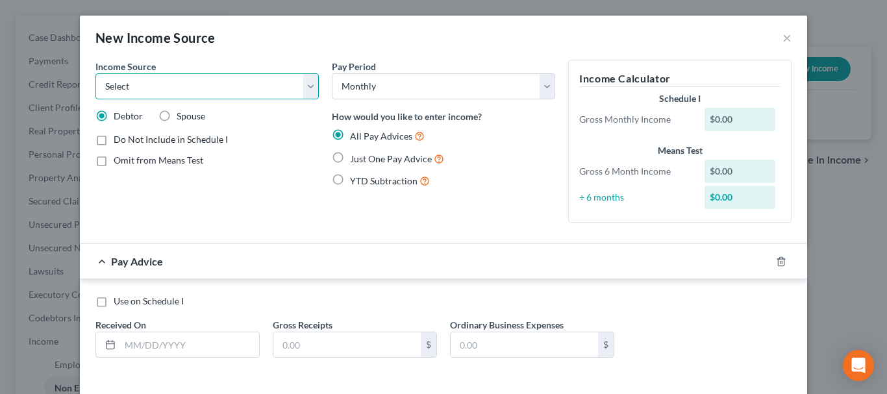
select select "12"
click option "Military Disability Benefits" at bounding box center [0, 0] width 0 height 0
click at [350, 159] on label "Just One Pay Advice" at bounding box center [397, 158] width 94 height 15
click at [355, 159] on input "Just One Pay Advice" at bounding box center [359, 155] width 8 height 8
radio input "true"
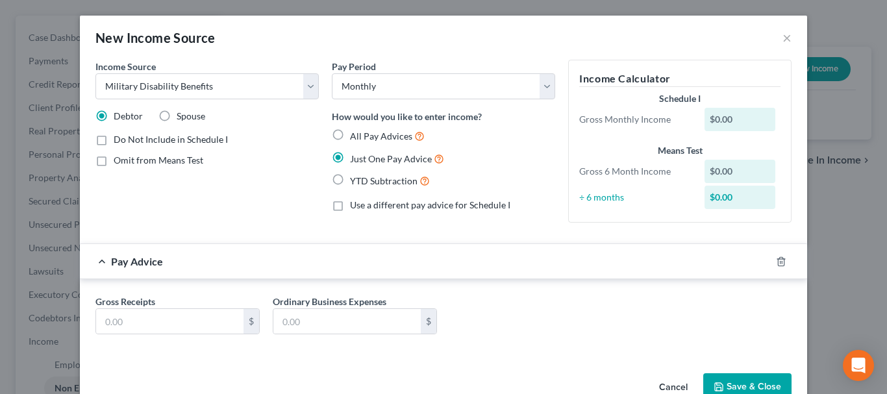
click at [186, 304] on div "Gross Receipts $" at bounding box center [177, 315] width 177 height 40
click at [195, 319] on input "text" at bounding box center [169, 321] width 147 height 25
type input "4,502.06"
click at [741, 376] on button "Save & Close" at bounding box center [747, 386] width 88 height 27
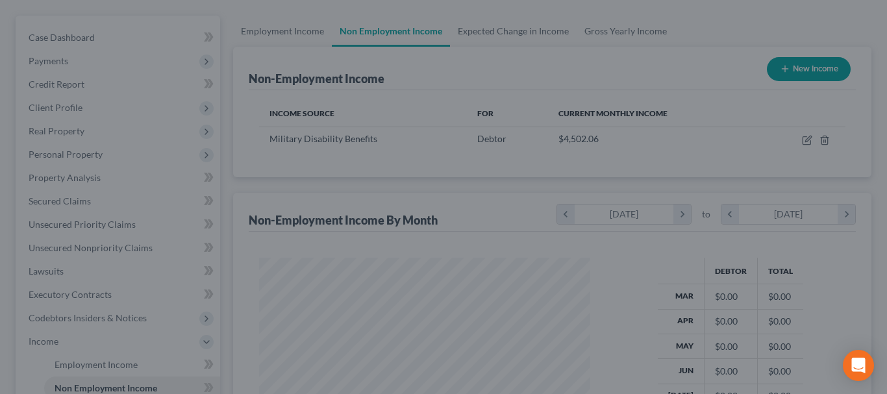
scroll to position [232, 357]
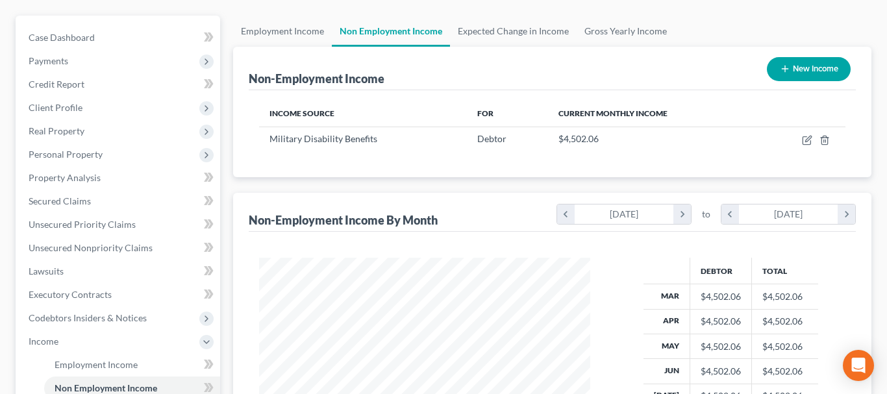
click at [783, 64] on icon "button" at bounding box center [784, 69] width 10 height 10
select select "0"
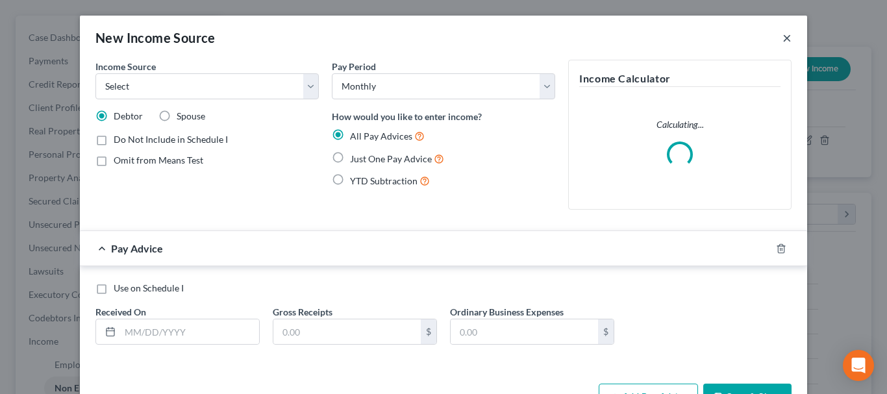
click at [787, 34] on button "×" at bounding box center [786, 38] width 9 height 16
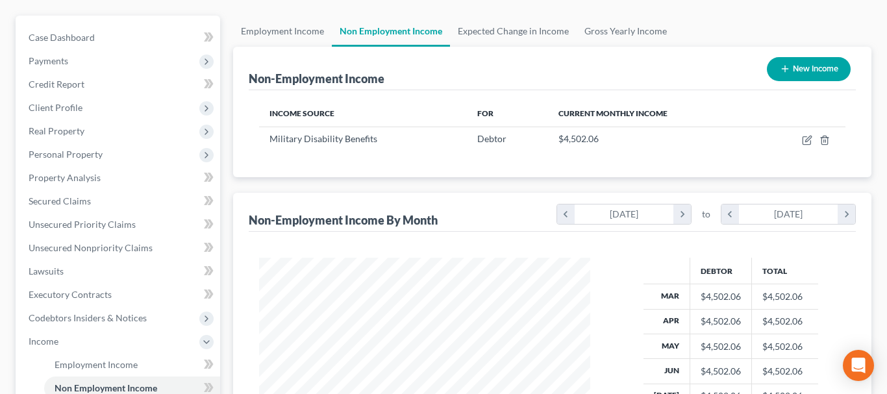
click at [826, 71] on button "New Income" at bounding box center [809, 69] width 84 height 24
select select "0"
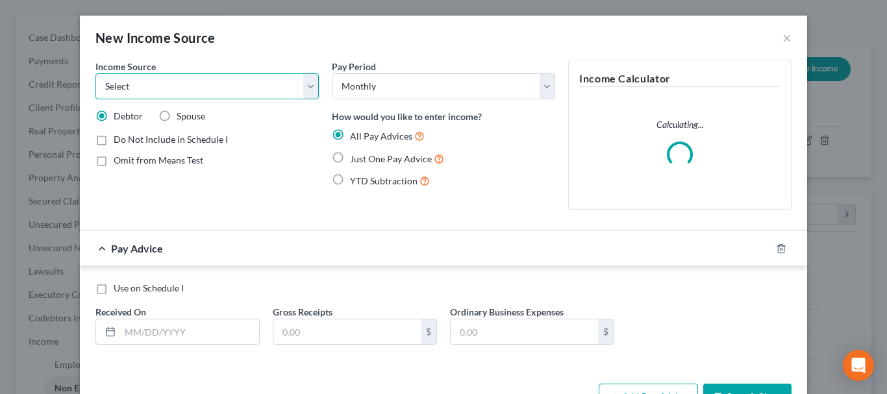
click at [95, 73] on select "Select Unemployment Disability (from employer) Pension Retirement Social Securi…" at bounding box center [206, 86] width 223 height 26
select select "3"
click option "Retirement" at bounding box center [0, 0] width 0 height 0
click at [373, 160] on span "Just One Pay Advice" at bounding box center [391, 158] width 82 height 11
click at [363, 160] on input "Just One Pay Advice" at bounding box center [359, 155] width 8 height 8
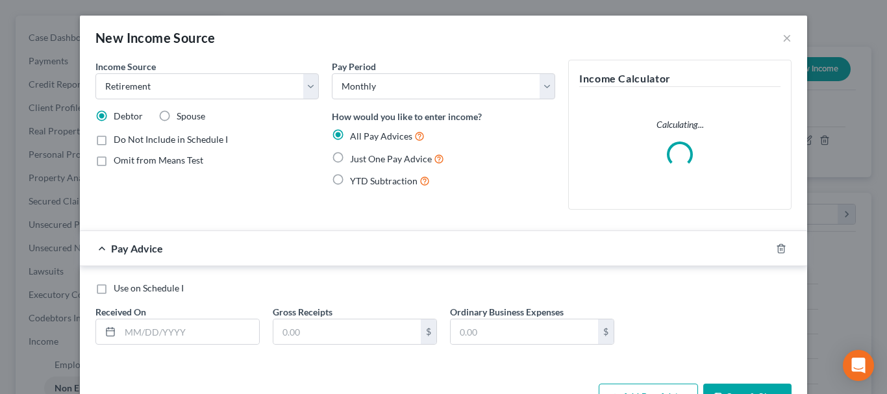
radio input "true"
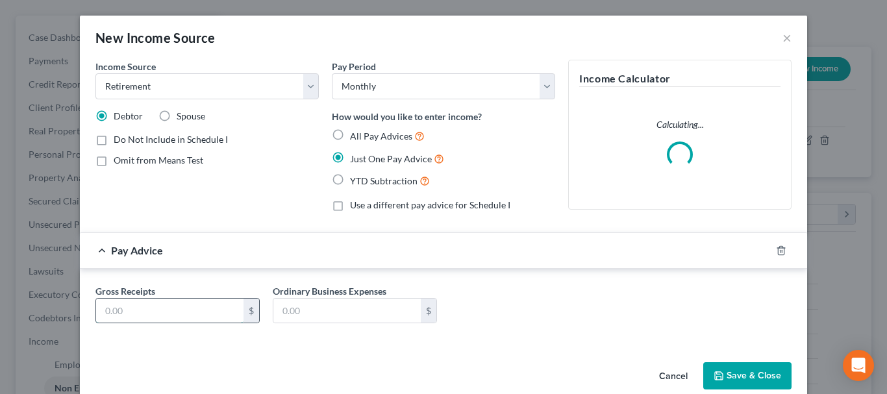
click at [191, 308] on input "text" at bounding box center [169, 311] width 147 height 25
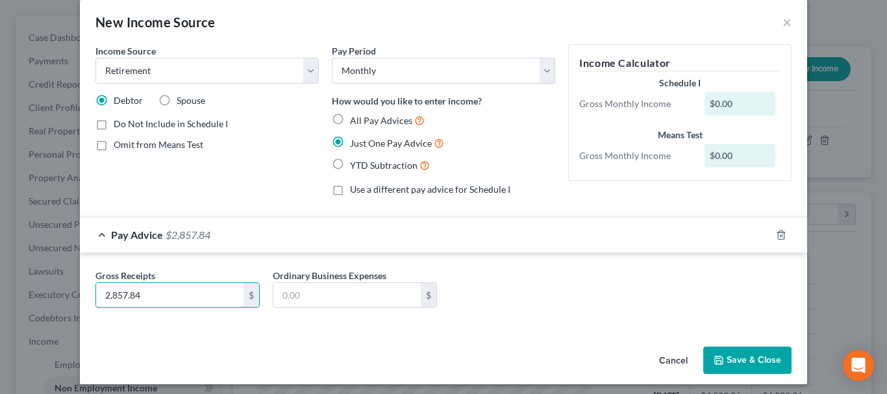
scroll to position [21, 0]
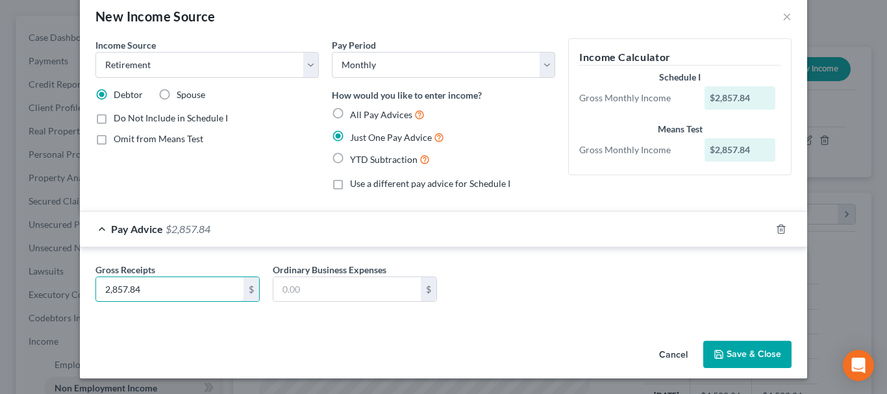
type input "2,857.84"
click at [743, 350] on button "Save & Close" at bounding box center [747, 354] width 88 height 27
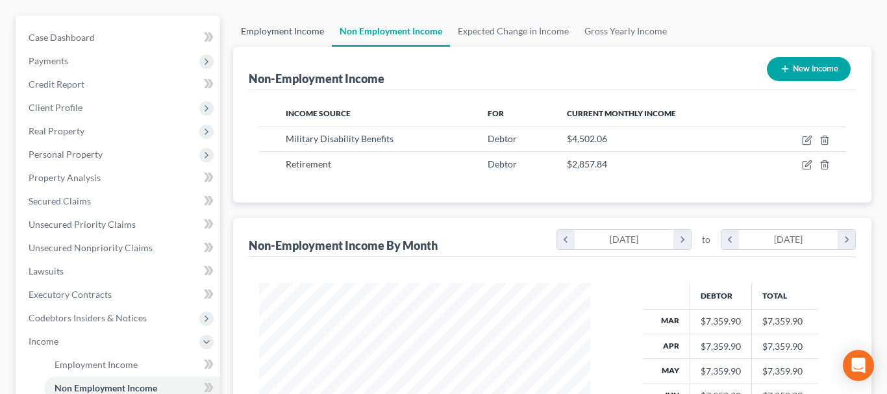
click at [300, 27] on link "Employment Income" at bounding box center [282, 31] width 99 height 31
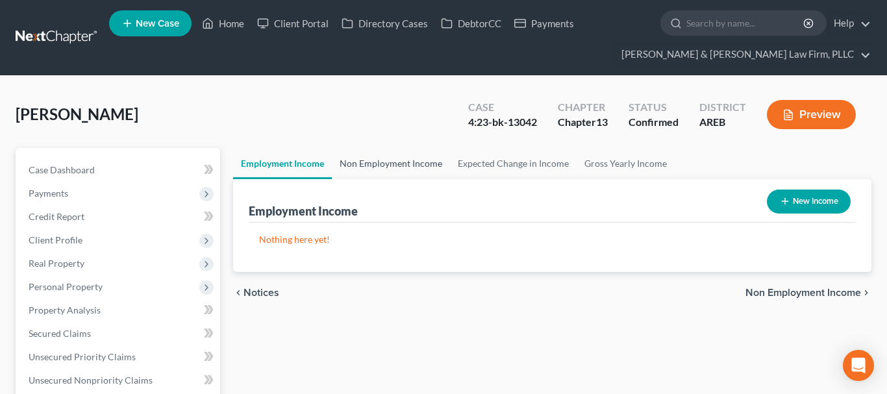
click at [417, 162] on link "Non Employment Income" at bounding box center [391, 163] width 118 height 31
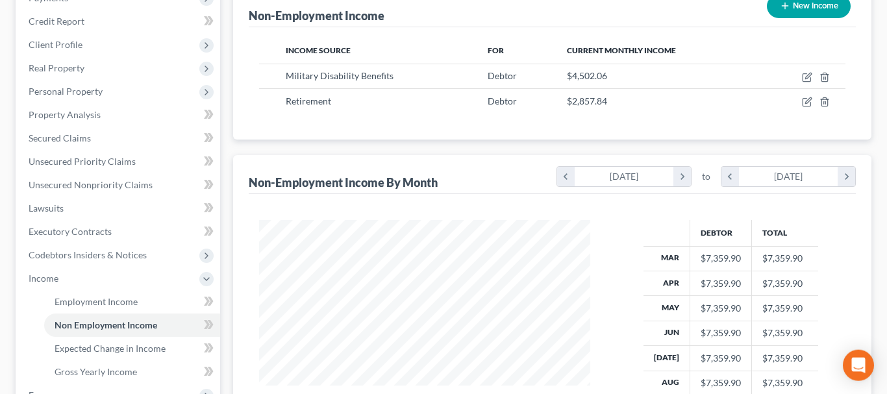
scroll to position [265, 0]
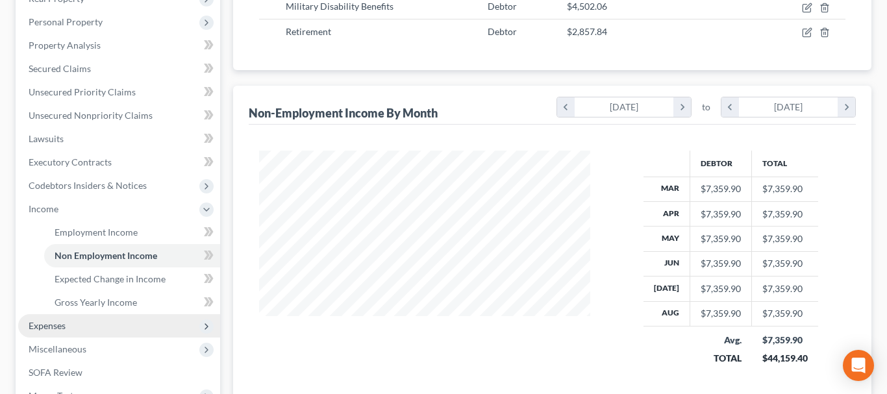
click at [164, 326] on span "Expenses" at bounding box center [119, 325] width 202 height 23
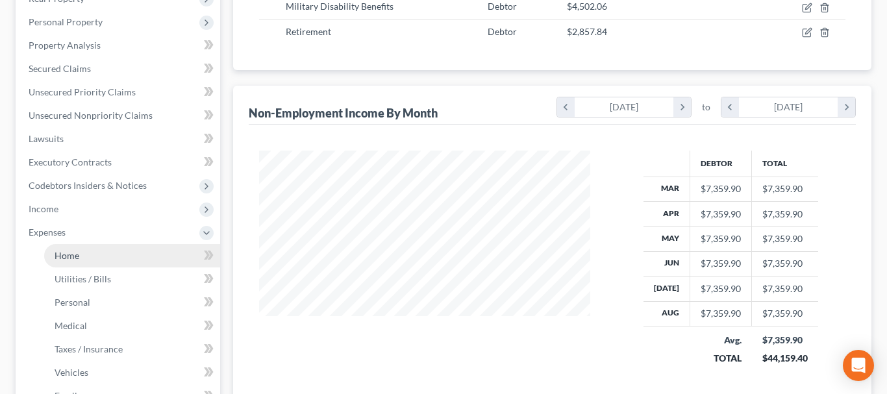
click at [125, 254] on link "Home" at bounding box center [132, 255] width 176 height 23
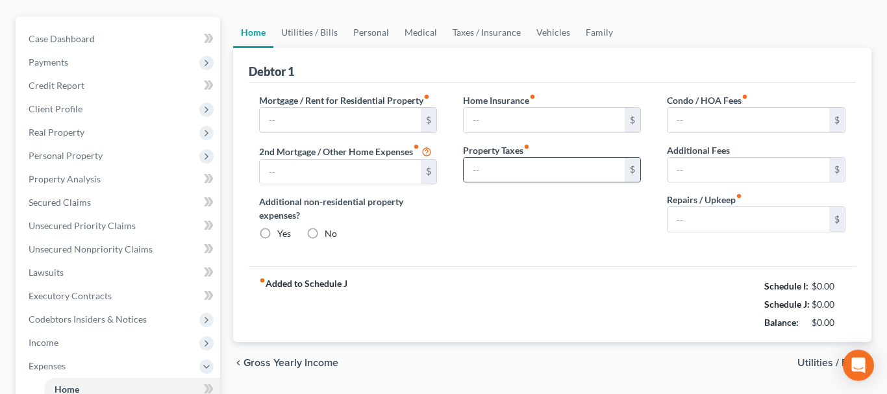
type input "1,900.00"
type input "0.00"
radio input "true"
type input "0.00"
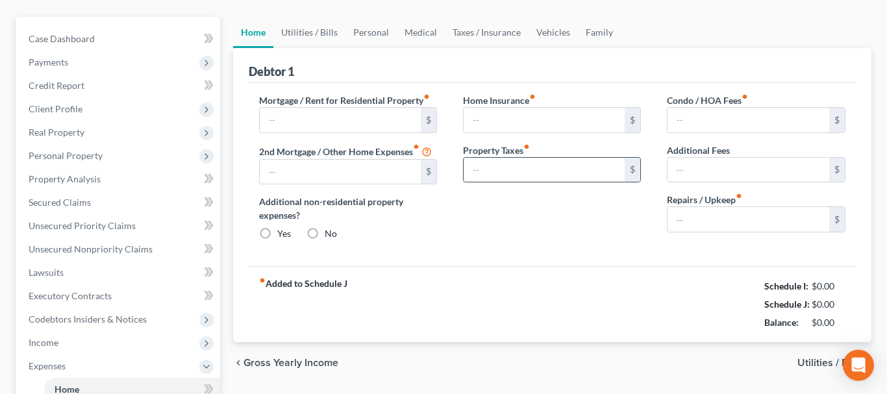
type input "0.00"
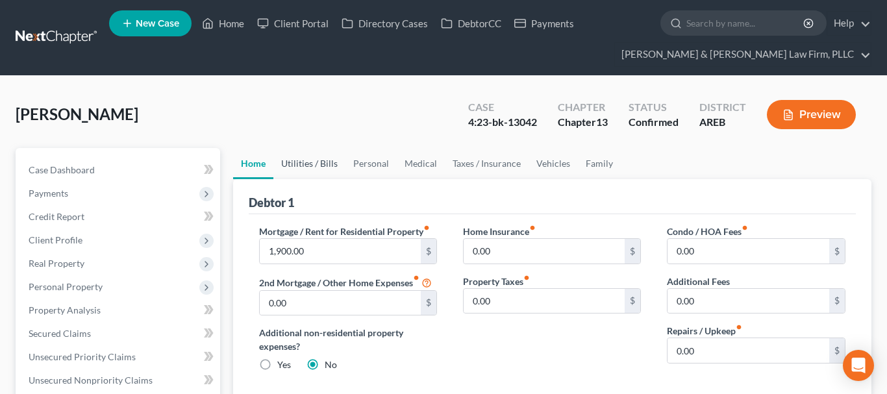
drag, startPoint x: 318, startPoint y: 167, endPoint x: 331, endPoint y: 168, distance: 13.0
click at [318, 167] on link "Utilities / Bills" at bounding box center [309, 163] width 72 height 31
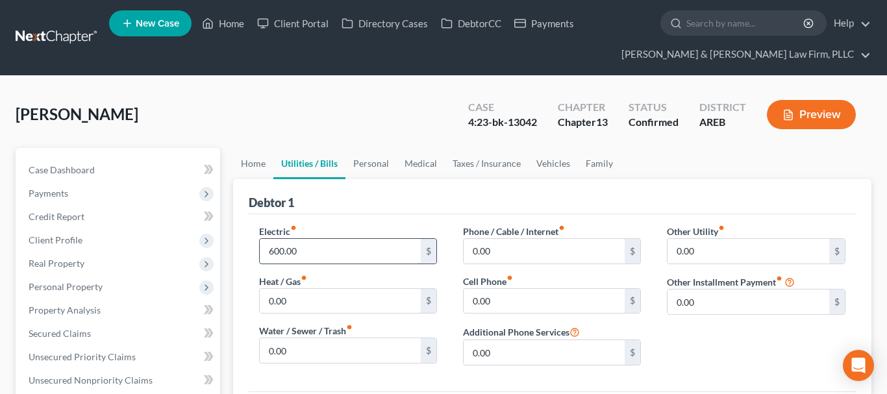
click at [374, 254] on input "600.00" at bounding box center [341, 251] width 162 height 25
click at [376, 347] on input "0.00" at bounding box center [341, 350] width 162 height 25
click at [542, 310] on input "0.00" at bounding box center [544, 301] width 162 height 25
type input "300"
click at [552, 253] on input "0.00" at bounding box center [544, 251] width 162 height 25
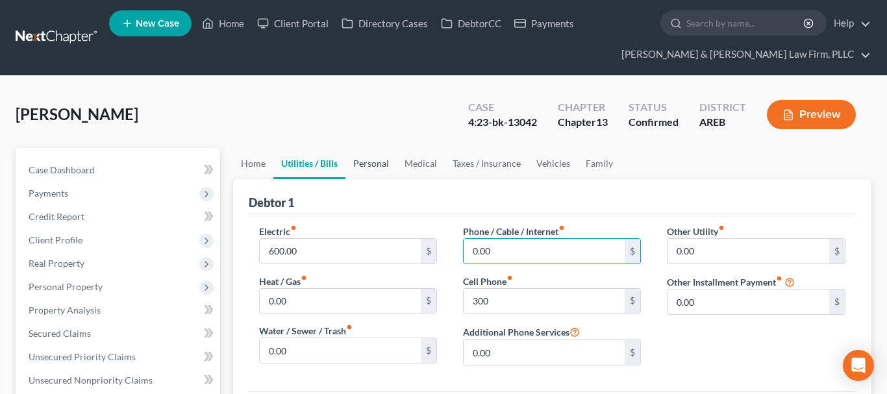
click at [369, 173] on link "Personal" at bounding box center [370, 163] width 51 height 31
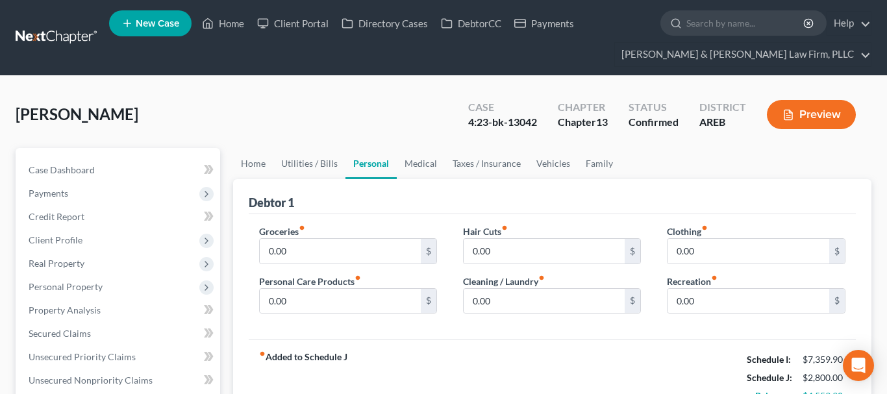
click at [380, 231] on div "Groceries fiber_manual_record 0.00 $" at bounding box center [348, 245] width 178 height 40
click at [380, 238] on div "Groceries fiber_manual_record 0.00 $" at bounding box center [348, 245] width 178 height 40
click at [379, 245] on input "0.00" at bounding box center [341, 251] width 162 height 25
click at [709, 251] on input "0.00" at bounding box center [748, 251] width 162 height 25
click at [128, 239] on span "Client Profile" at bounding box center [119, 239] width 202 height 23
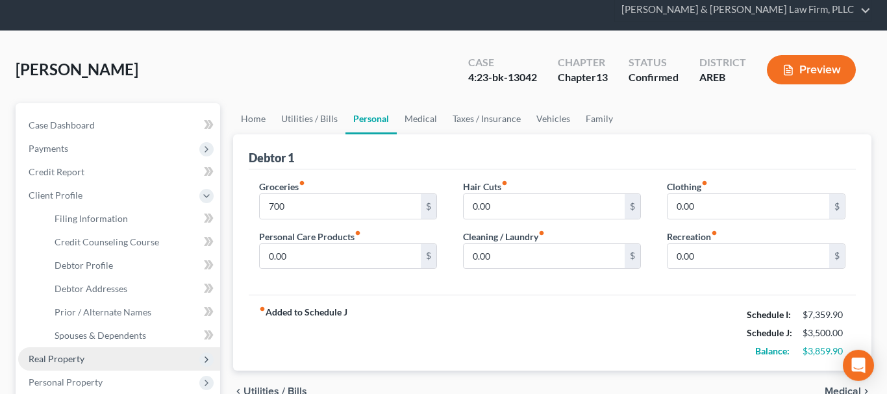
scroll to position [66, 0]
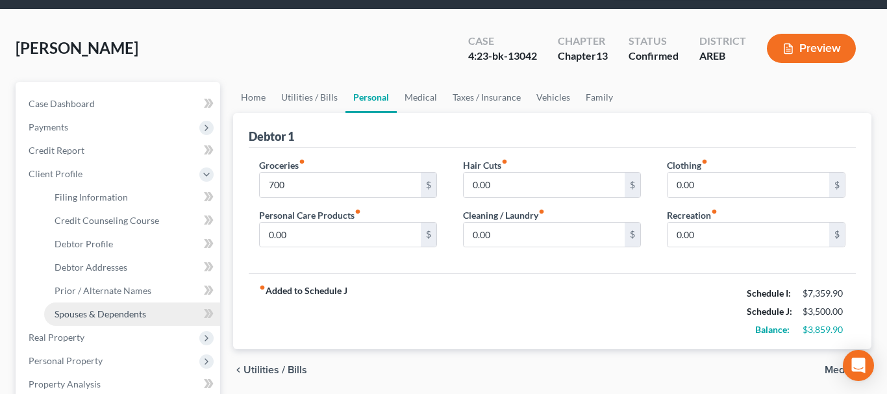
click at [149, 304] on link "Spouses & Dependents" at bounding box center [132, 313] width 176 height 23
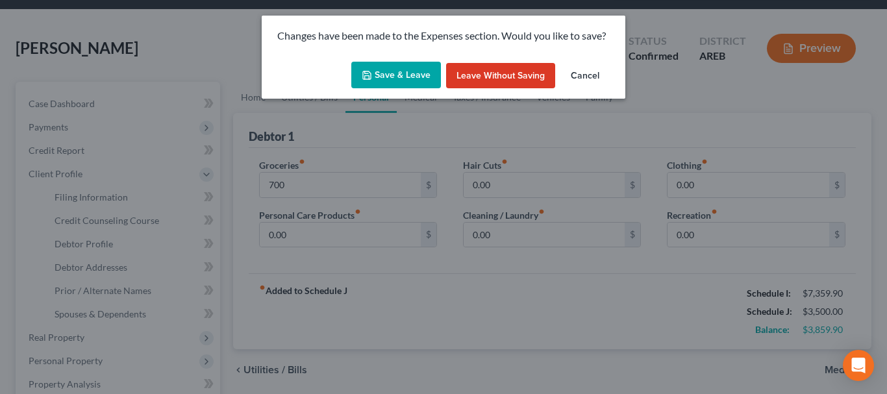
click at [406, 80] on button "Save & Leave" at bounding box center [396, 75] width 90 height 27
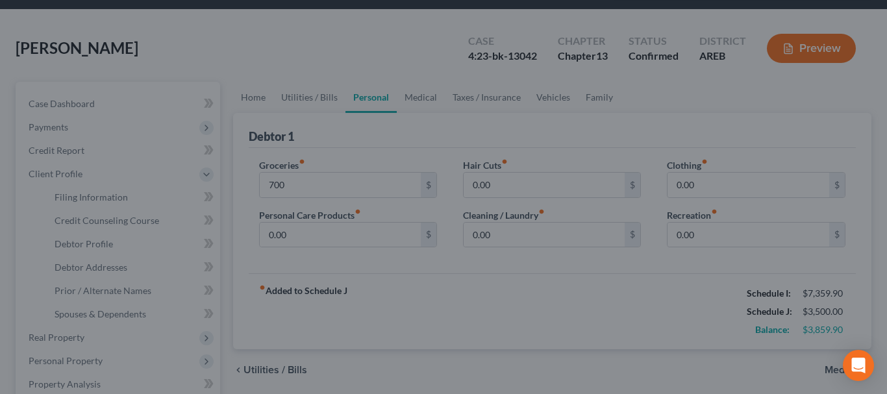
type input "700.00"
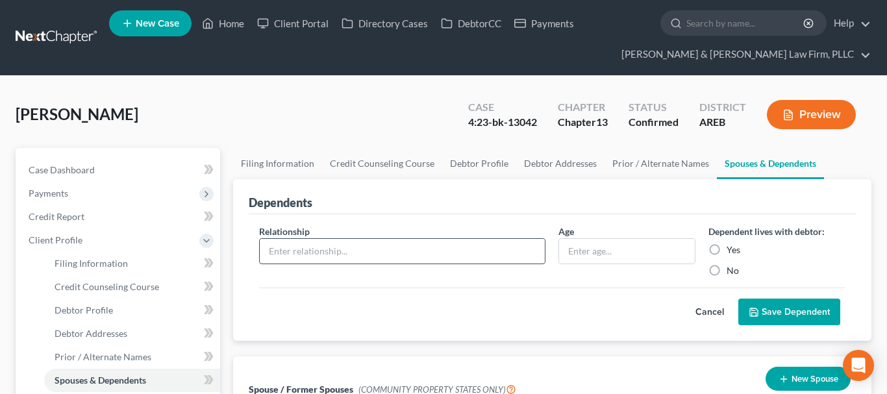
click at [304, 252] on input "text" at bounding box center [403, 251] width 286 height 25
type input "Son"
type input "19 yrs"
click at [768, 303] on button "Save Dependent" at bounding box center [789, 312] width 102 height 27
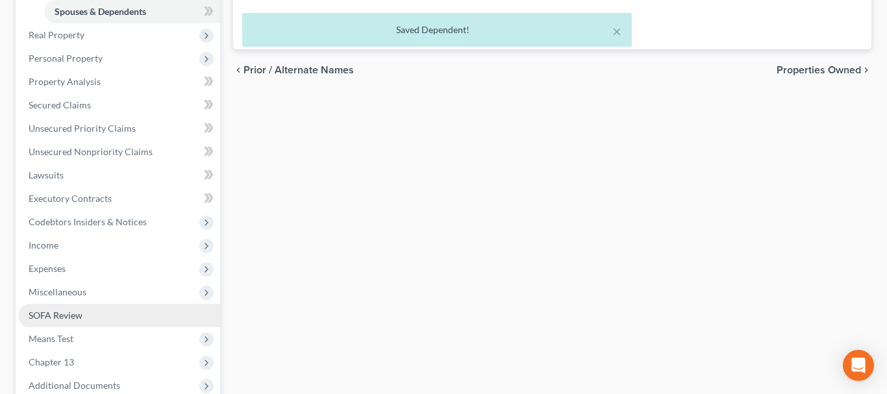
scroll to position [397, 0]
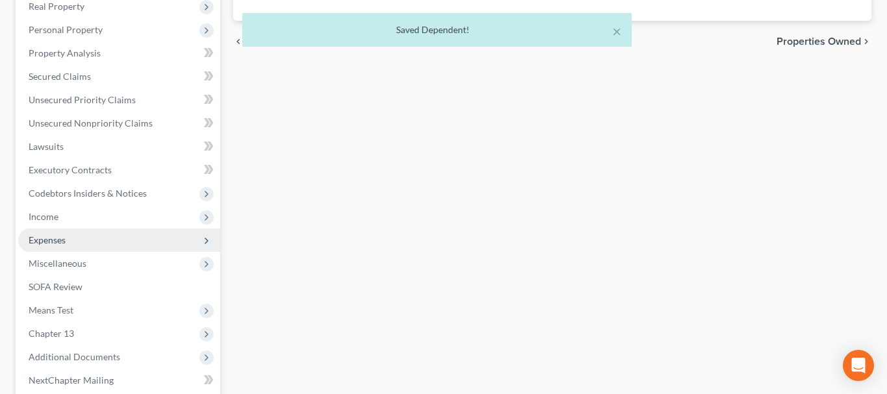
click at [127, 239] on span "Expenses" at bounding box center [119, 239] width 202 height 23
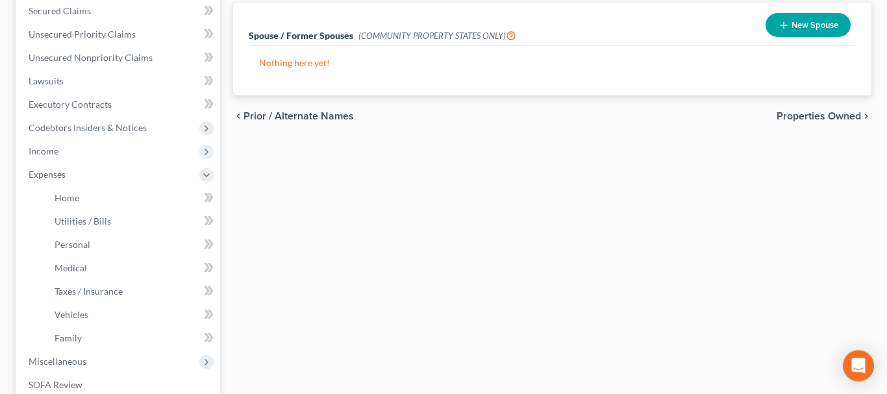
scroll to position [323, 0]
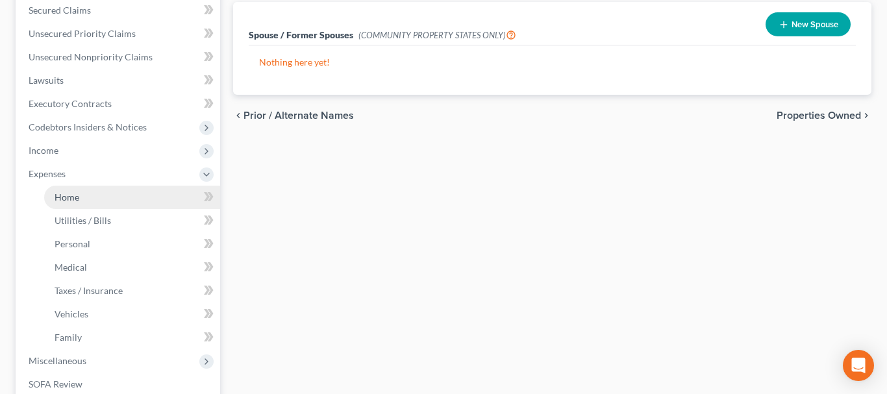
click at [125, 201] on link "Home" at bounding box center [132, 197] width 176 height 23
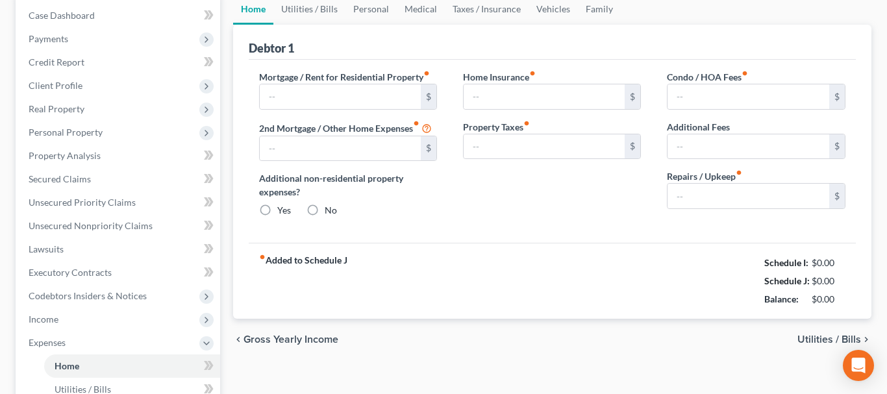
type input "1,900.00"
type input "0.00"
radio input "true"
type input "0.00"
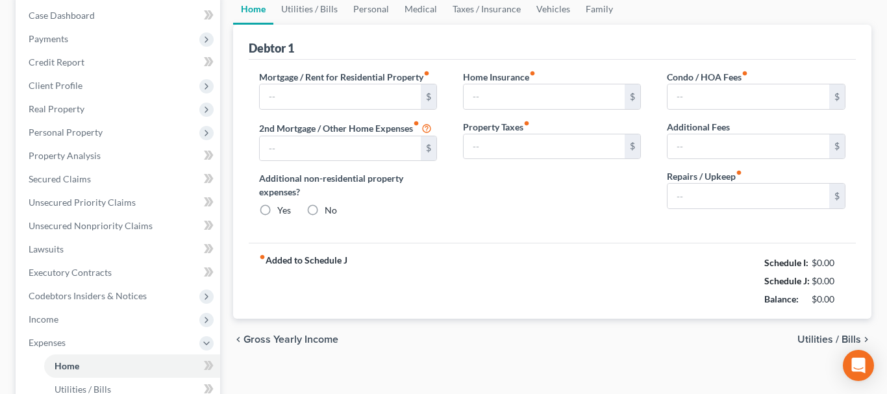
type input "0.00"
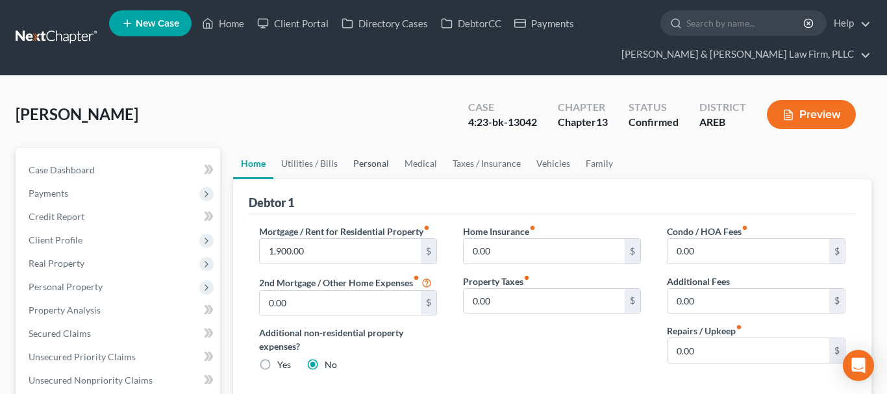
click at [354, 160] on link "Personal" at bounding box center [370, 163] width 51 height 31
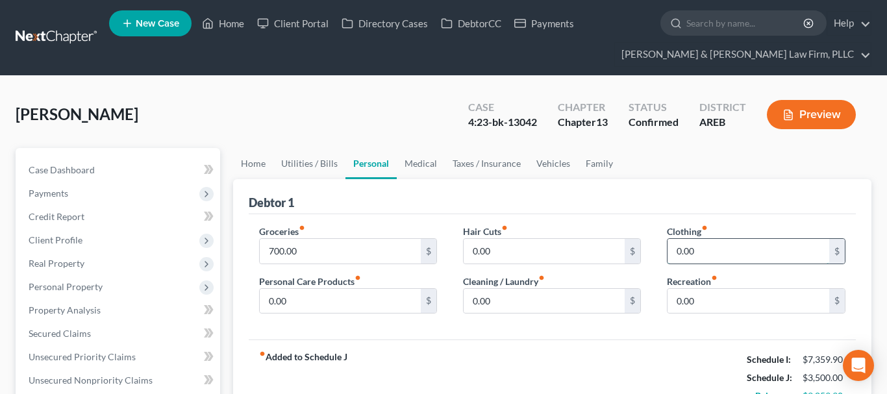
click at [705, 253] on input "0.00" at bounding box center [748, 251] width 162 height 25
type input "200"
click at [407, 297] on input "0.00" at bounding box center [341, 301] width 162 height 25
type input "150"
click at [726, 302] on input "0.00" at bounding box center [748, 301] width 162 height 25
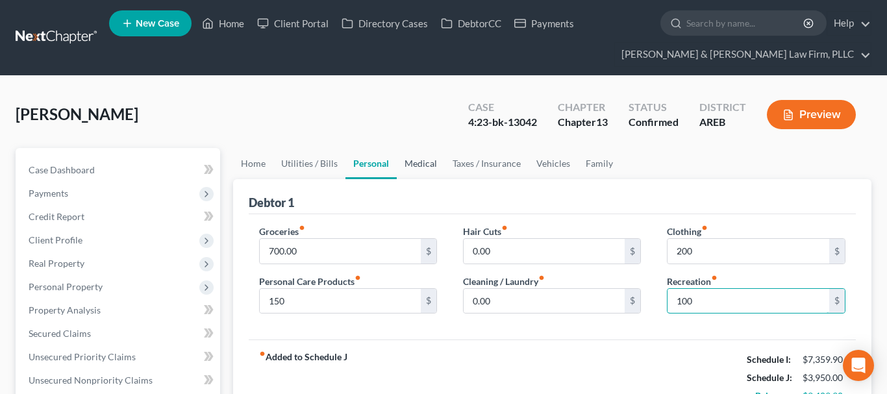
type input "100"
click at [415, 167] on link "Medical" at bounding box center [421, 163] width 48 height 31
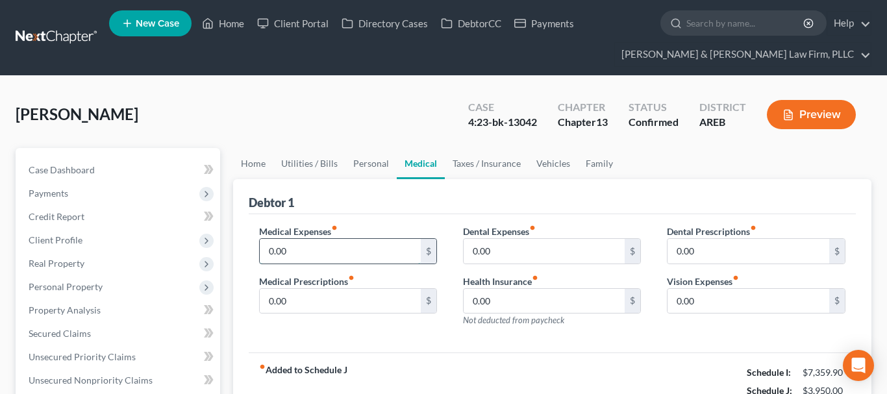
click at [370, 255] on input "0.00" at bounding box center [341, 251] width 162 height 25
type input "500"
click at [466, 156] on link "Taxes / Insurance" at bounding box center [487, 163] width 84 height 31
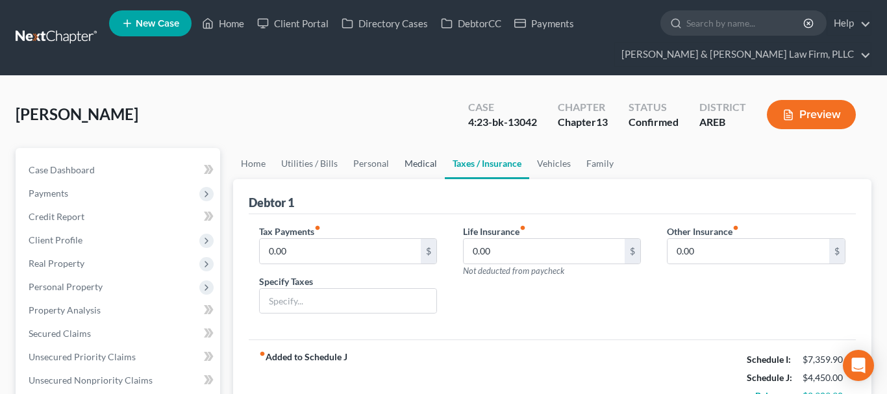
click at [431, 160] on link "Medical" at bounding box center [421, 163] width 48 height 31
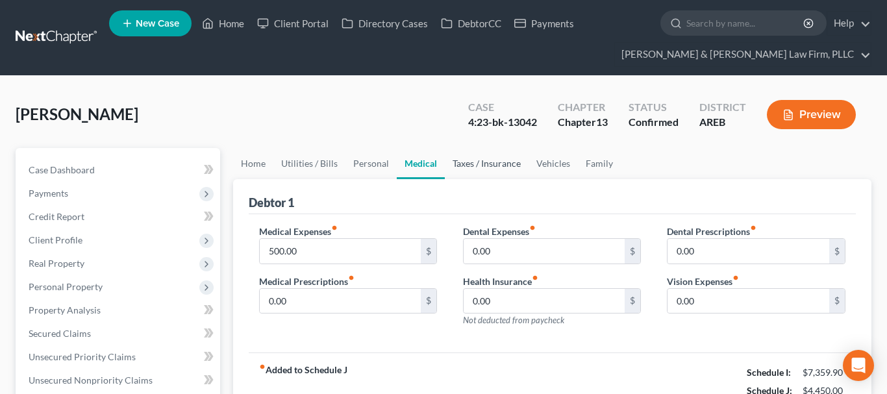
click at [473, 158] on link "Taxes / Insurance" at bounding box center [487, 163] width 84 height 31
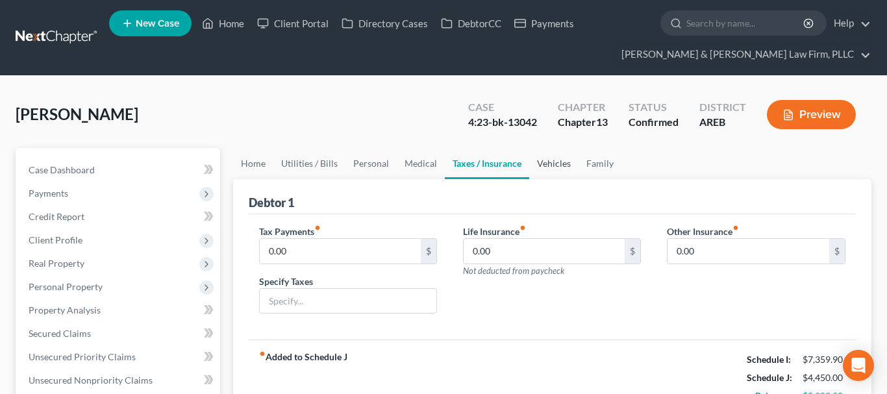
click at [550, 162] on link "Vehicles" at bounding box center [553, 163] width 49 height 31
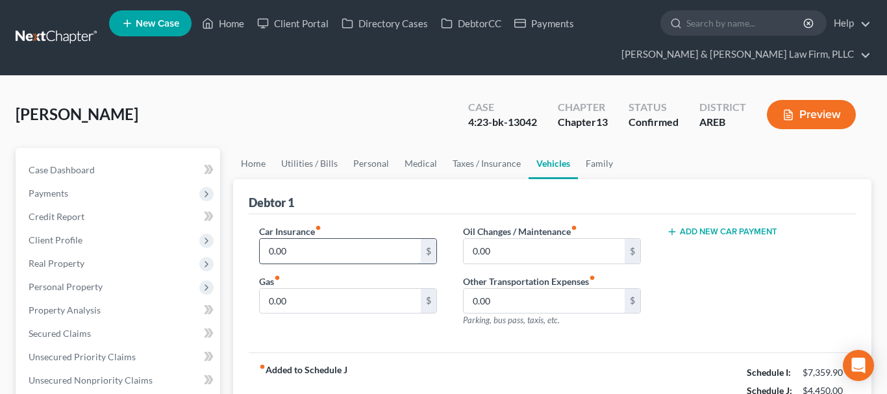
click at [376, 239] on input "0.00" at bounding box center [341, 251] width 162 height 25
click at [320, 254] on input "0.00" at bounding box center [341, 251] width 162 height 25
drag, startPoint x: 340, startPoint y: 250, endPoint x: 234, endPoint y: 248, distance: 106.5
click at [260, 248] on input "0.00" at bounding box center [341, 251] width 162 height 25
type input "350"
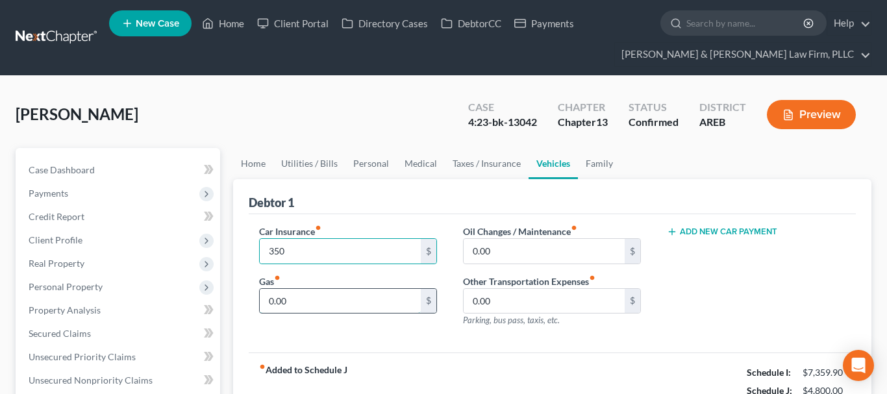
click at [317, 295] on input "0.00" at bounding box center [341, 301] width 162 height 25
click at [317, 299] on input "0.00" at bounding box center [341, 301] width 162 height 25
drag, startPoint x: 286, startPoint y: 303, endPoint x: 224, endPoint y: 303, distance: 62.3
click at [260, 303] on input "0.00" at bounding box center [341, 301] width 162 height 25
type input "250"
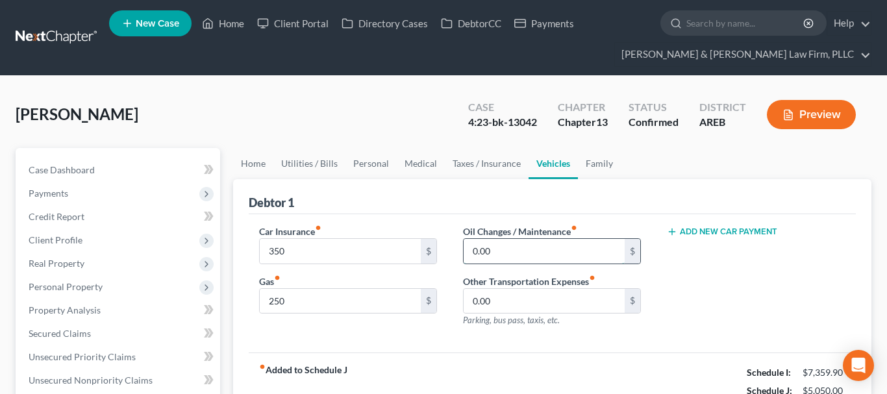
click at [538, 253] on input "0.00" at bounding box center [544, 251] width 162 height 25
type input "100"
click at [506, 158] on link "Taxes / Insurance" at bounding box center [487, 163] width 84 height 31
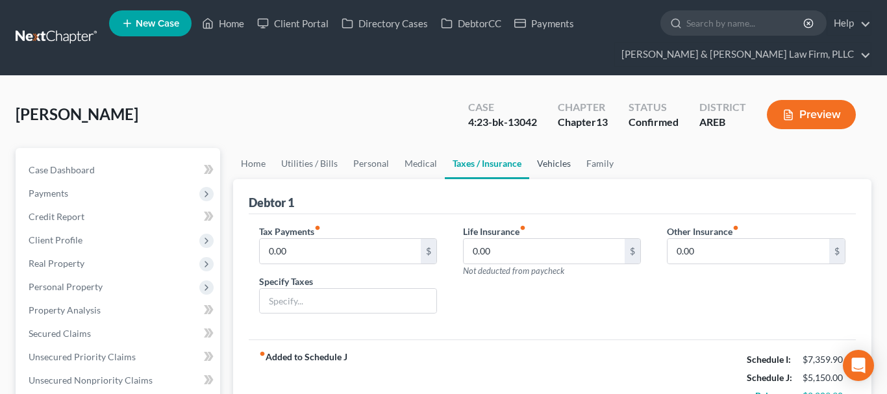
click at [537, 162] on link "Vehicles" at bounding box center [553, 163] width 49 height 31
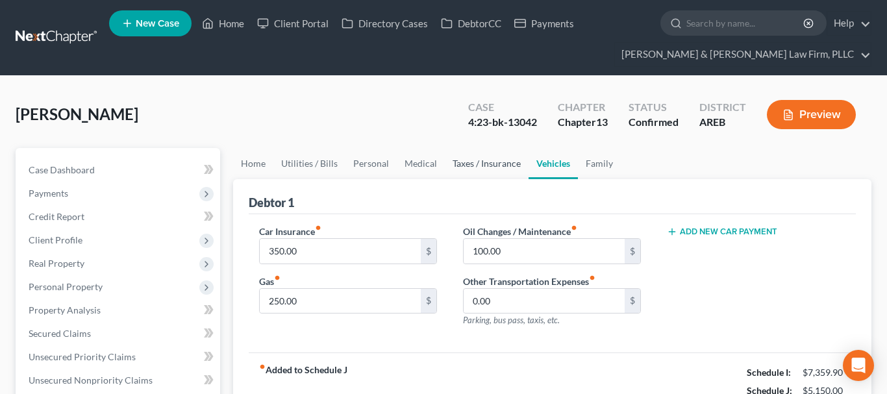
click at [508, 166] on link "Taxes / Insurance" at bounding box center [487, 163] width 84 height 31
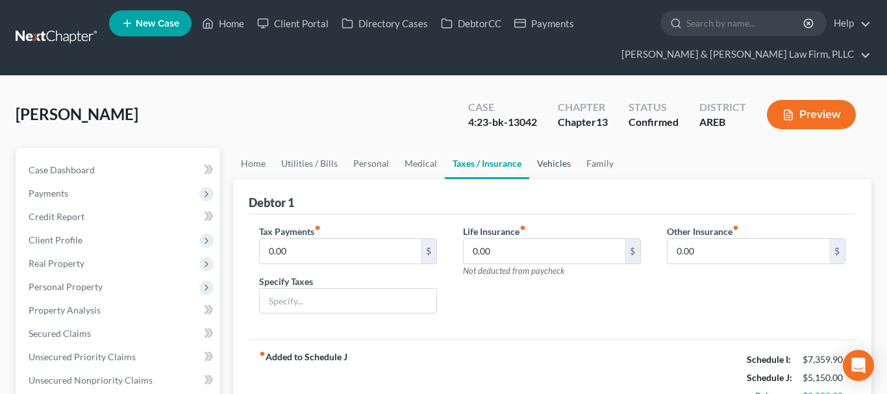
click at [529, 166] on link "Vehicles" at bounding box center [553, 163] width 49 height 31
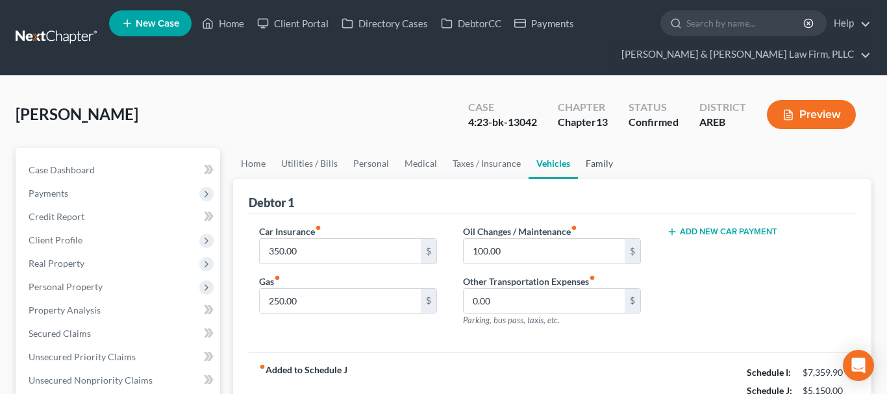
click at [596, 164] on link "Family" at bounding box center [599, 163] width 43 height 31
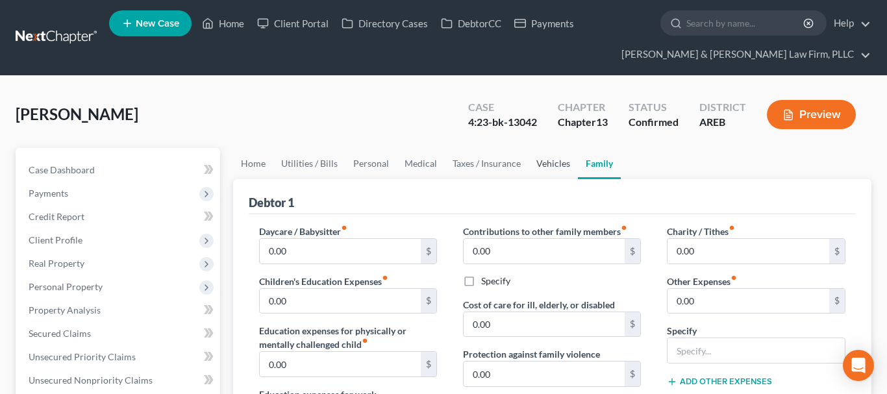
scroll to position [66, 0]
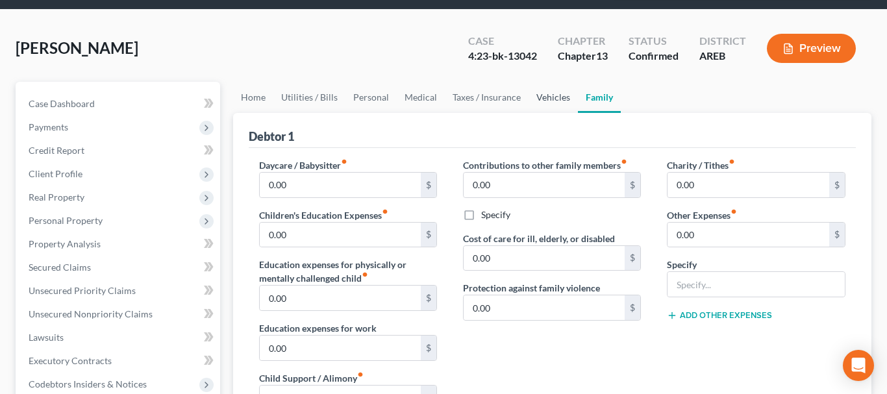
click at [543, 103] on link "Vehicles" at bounding box center [552, 97] width 49 height 31
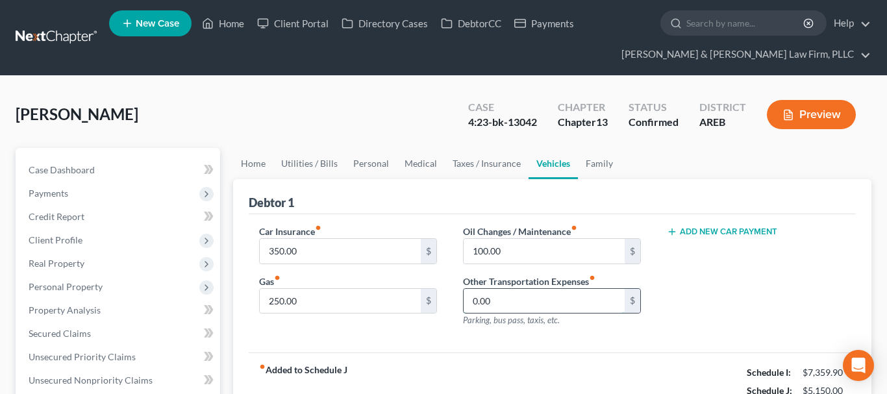
click at [530, 294] on input "0.00" at bounding box center [544, 301] width 162 height 25
type input "2"
type input "270"
drag, startPoint x: 500, startPoint y: 306, endPoint x: 447, endPoint y: 307, distance: 52.6
click at [463, 307] on input "270" at bounding box center [544, 301] width 162 height 25
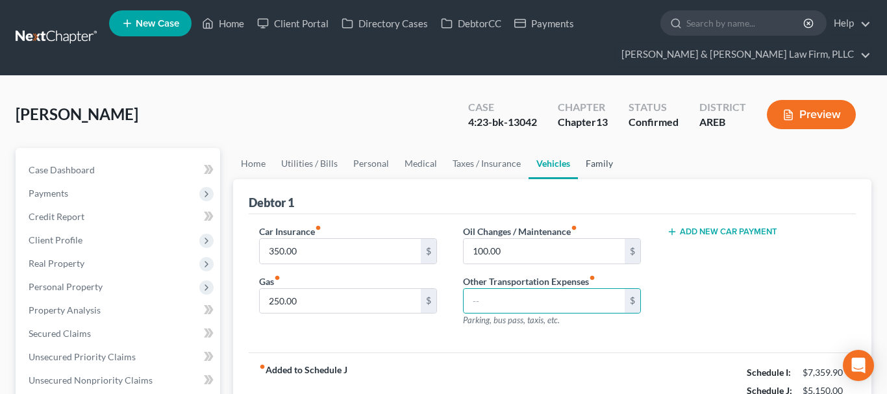
click at [609, 152] on link "Family" at bounding box center [599, 163] width 43 height 31
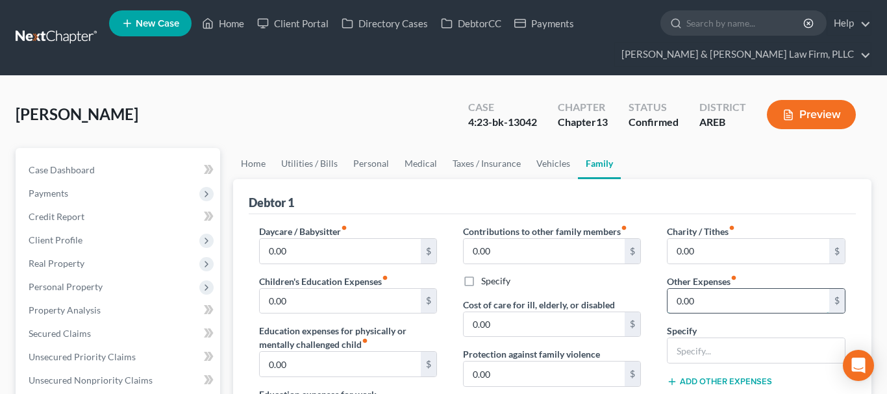
click at [720, 304] on input "0.00" at bounding box center [748, 301] width 162 height 25
type input "270"
click at [703, 345] on input "text" at bounding box center [755, 350] width 177 height 25
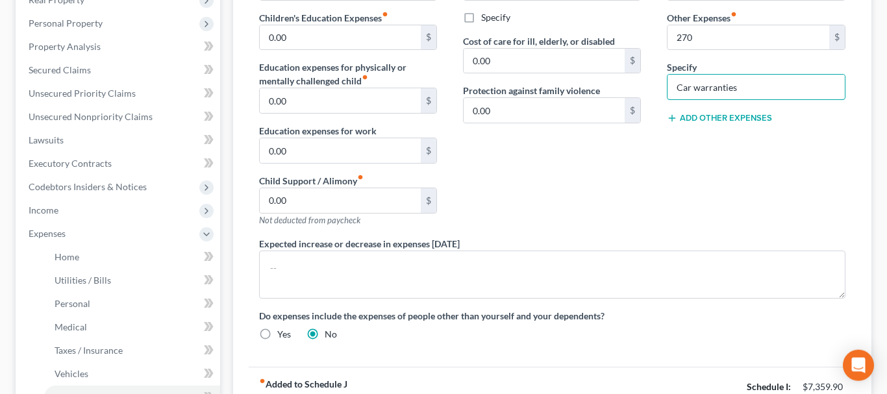
scroll to position [265, 0]
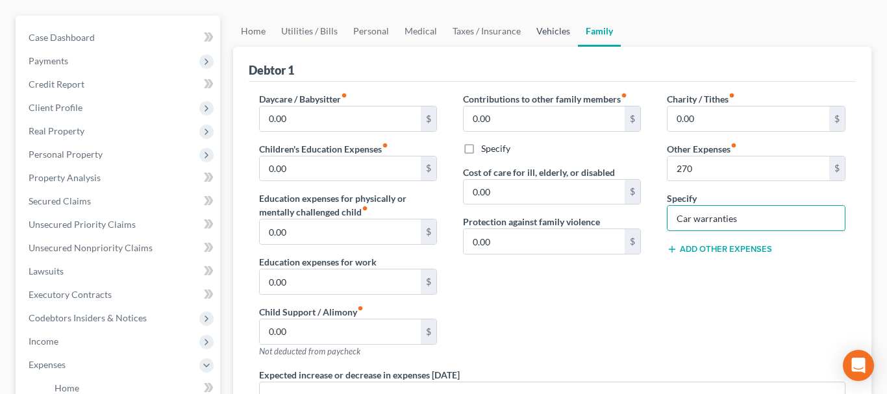
type input "Car warranties"
click at [557, 34] on link "Vehicles" at bounding box center [552, 31] width 49 height 31
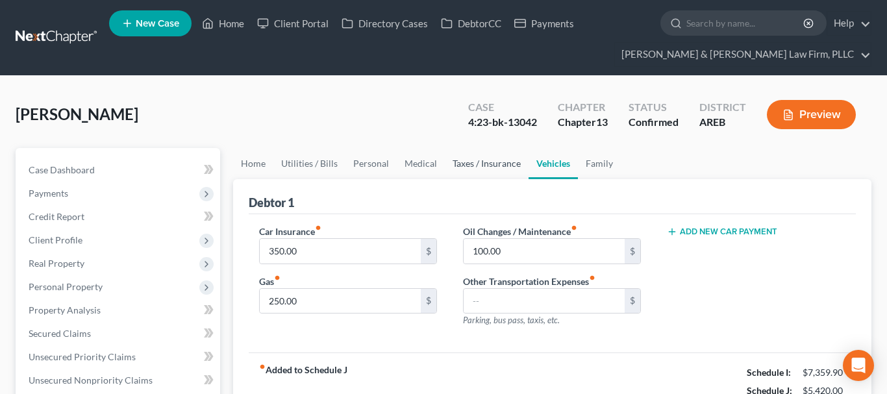
click at [485, 157] on link "Taxes / Insurance" at bounding box center [487, 163] width 84 height 31
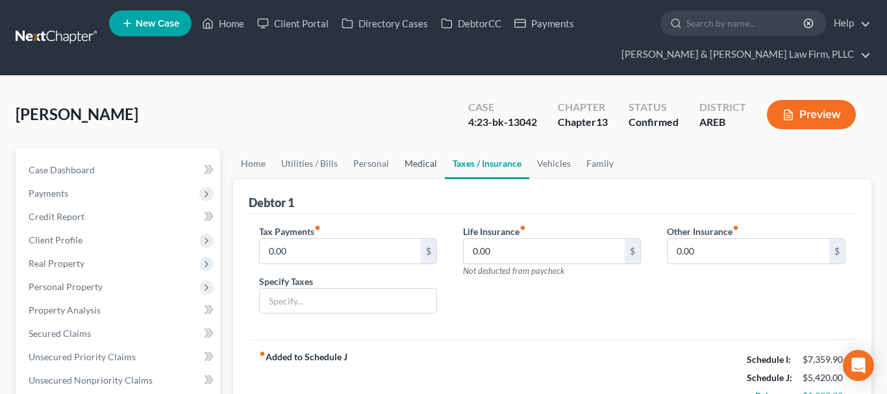
click at [425, 165] on link "Medical" at bounding box center [421, 163] width 48 height 31
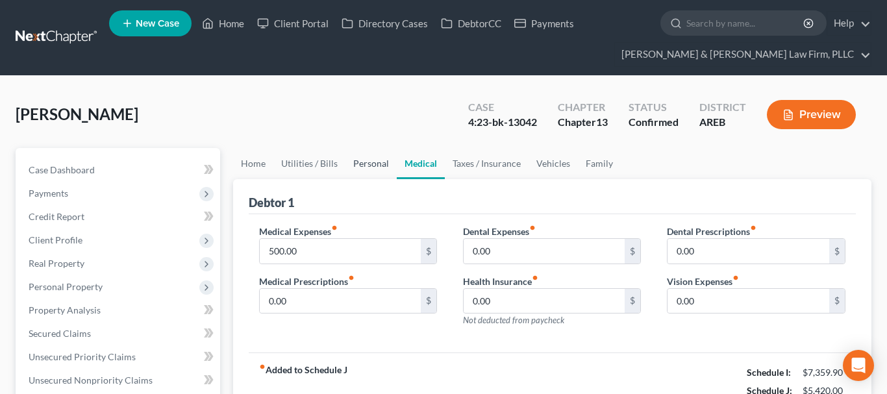
click at [366, 167] on link "Personal" at bounding box center [370, 163] width 51 height 31
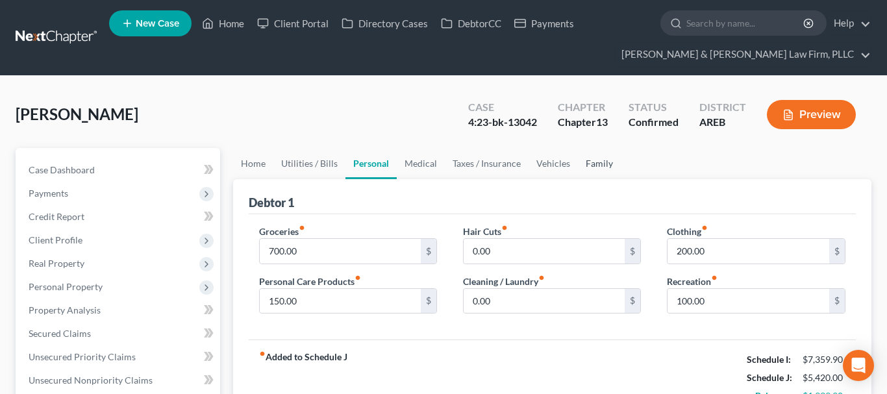
click at [602, 168] on link "Family" at bounding box center [599, 163] width 43 height 31
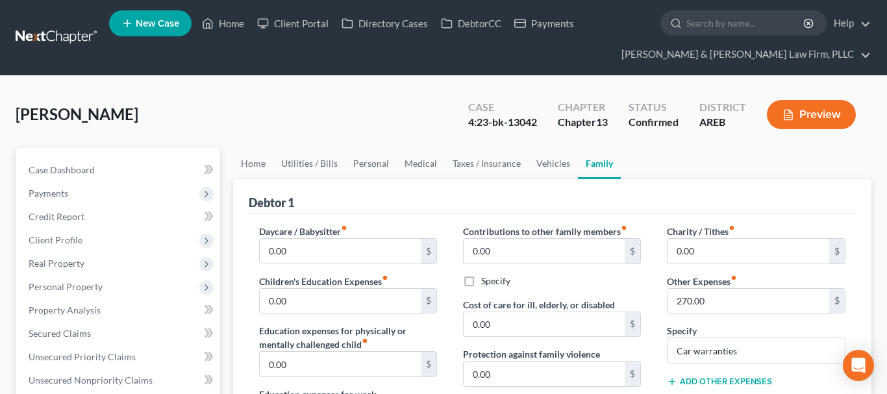
scroll to position [132, 0]
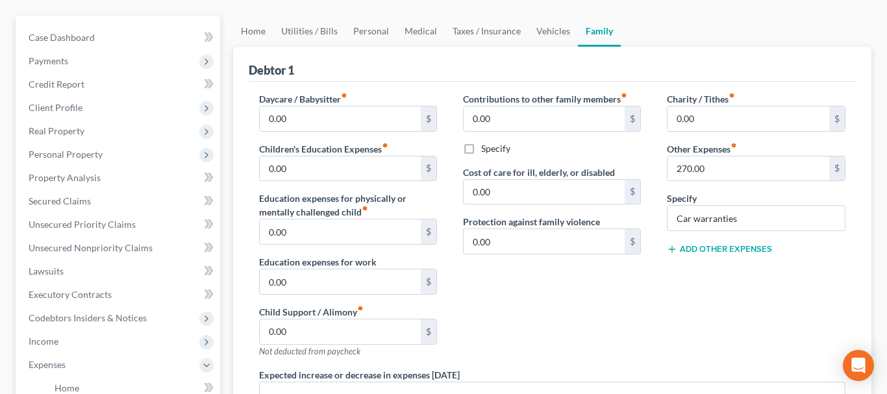
click at [730, 249] on button "Add Other Expenses" at bounding box center [719, 249] width 105 height 10
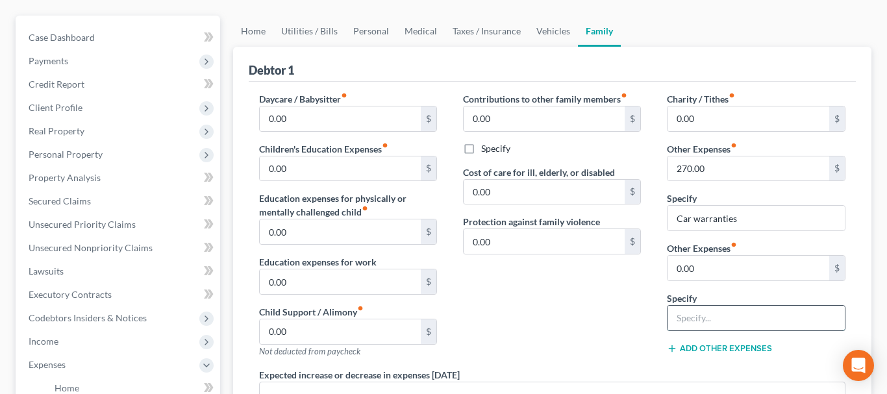
click at [695, 308] on input "text" at bounding box center [755, 318] width 177 height 25
type input "Nicotine"
click at [743, 267] on input "0.00" at bounding box center [748, 268] width 162 height 25
type input "150"
click at [610, 311] on div "Contributions to other family members fiber_manual_record 0.00 $ Specify Cost o…" at bounding box center [552, 230] width 204 height 276
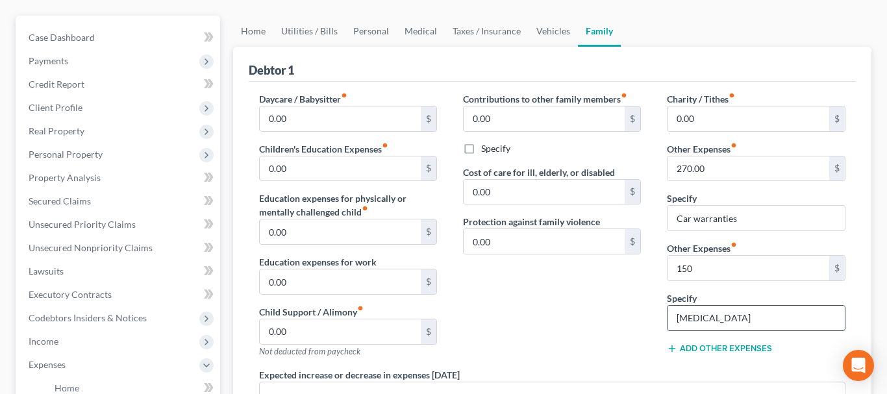
click at [749, 322] on input "Nicotine" at bounding box center [755, 318] width 177 height 25
click at [641, 321] on div "Contributions to other family members fiber_manual_record 0.00 $ Specify Cost o…" at bounding box center [552, 230] width 204 height 276
click at [587, 316] on div "Contributions to other family members fiber_manual_record 0.00 $ Specify Cost o…" at bounding box center [552, 230] width 204 height 276
click at [365, 33] on link "Personal" at bounding box center [370, 31] width 51 height 31
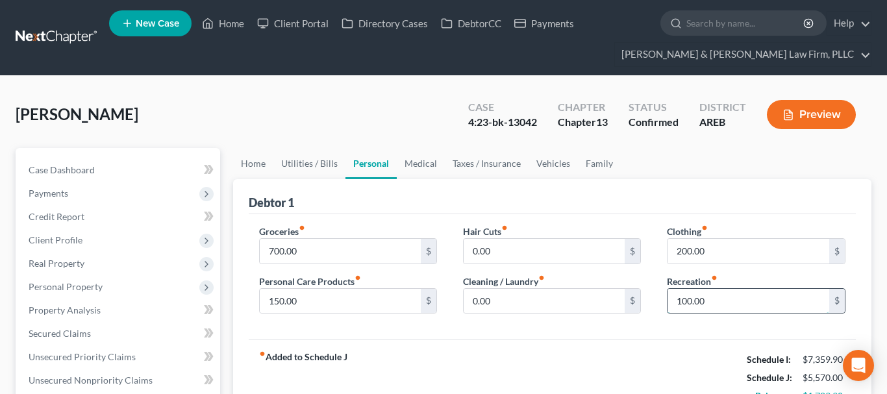
click at [707, 293] on input "100.00" at bounding box center [748, 301] width 162 height 25
type input "200"
click at [609, 151] on link "Family" at bounding box center [599, 163] width 43 height 31
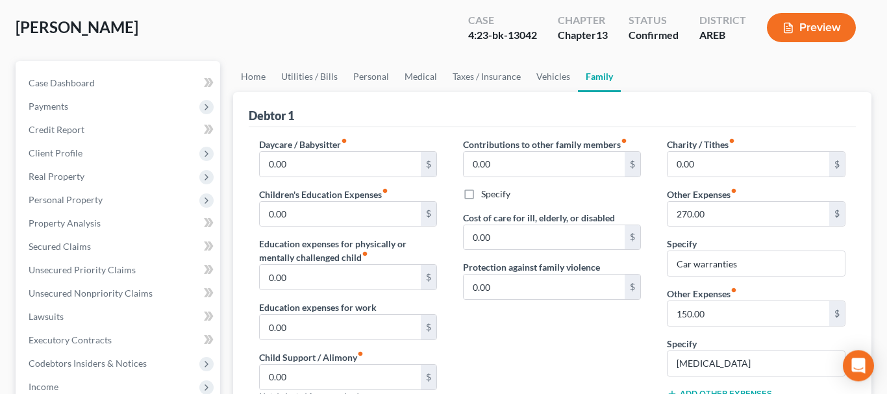
scroll to position [265, 0]
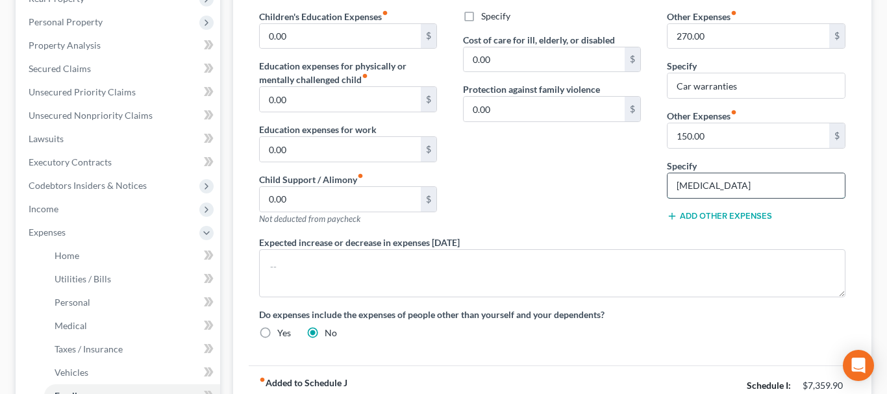
click at [752, 182] on input "Nicotine" at bounding box center [755, 185] width 177 height 25
click at [745, 133] on input "150.00" at bounding box center [748, 135] width 162 height 25
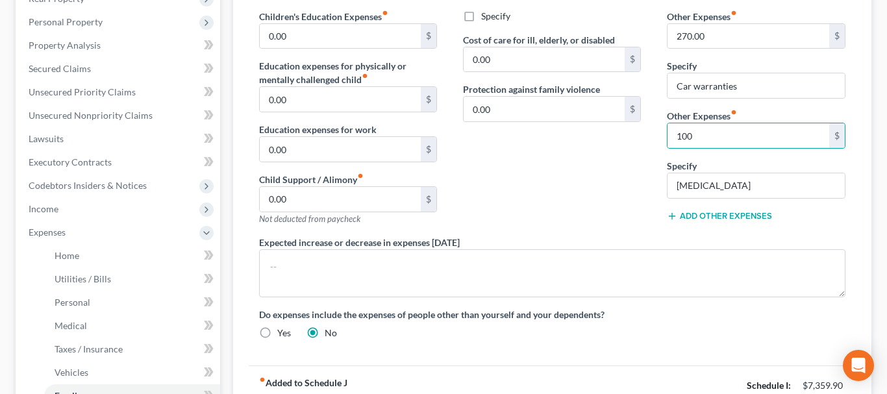
click at [541, 175] on div "Contributions to other family members fiber_manual_record 0.00 $ Specify Cost o…" at bounding box center [552, 98] width 204 height 276
click at [717, 143] on input "100" at bounding box center [748, 135] width 162 height 25
type input "125"
click at [598, 180] on div "Contributions to other family members fiber_manual_record 0.00 $ Specify Cost o…" at bounding box center [552, 98] width 204 height 276
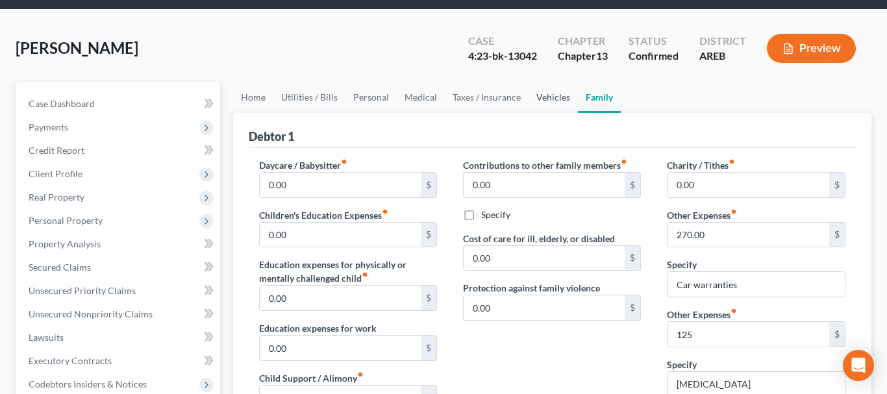
click at [561, 88] on link "Vehicles" at bounding box center [552, 97] width 49 height 31
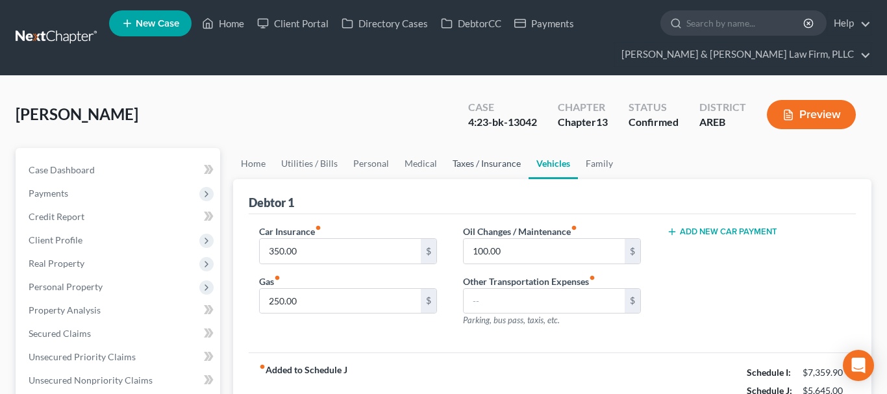
click at [506, 162] on link "Taxes / Insurance" at bounding box center [487, 163] width 84 height 31
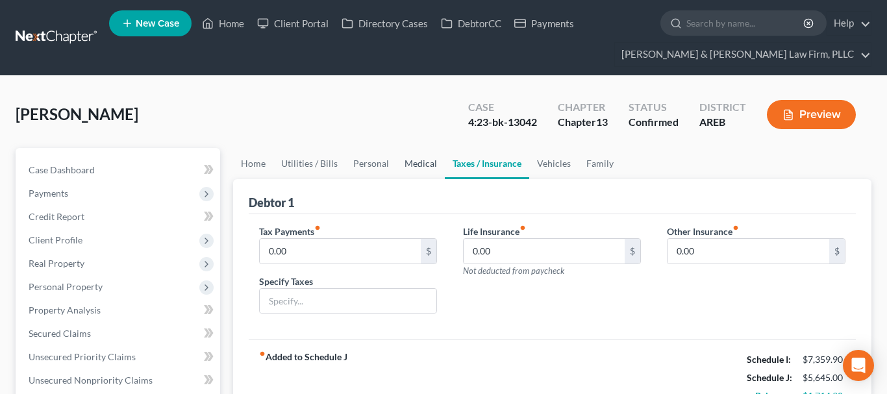
click at [419, 162] on link "Medical" at bounding box center [421, 163] width 48 height 31
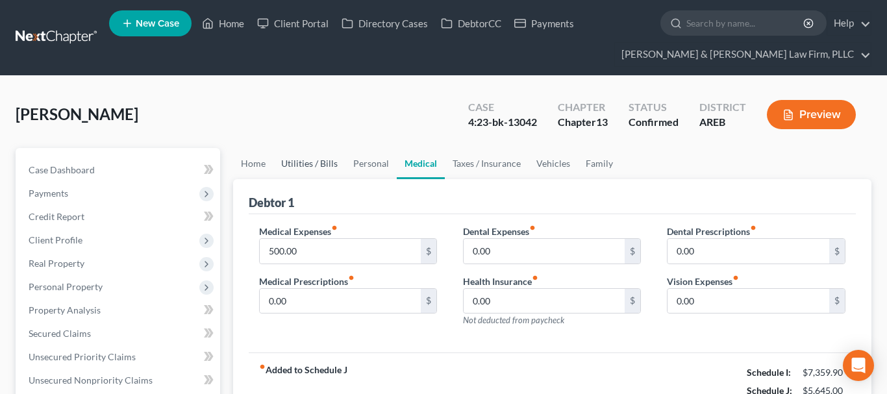
click at [336, 177] on link "Utilities / Bills" at bounding box center [309, 163] width 72 height 31
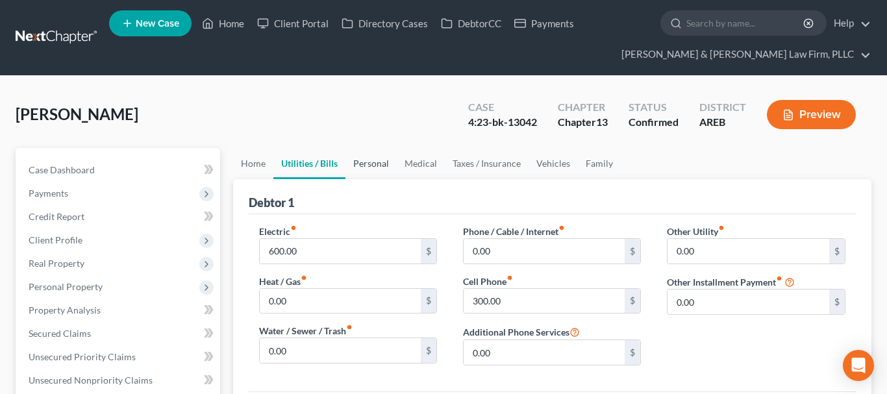
click at [367, 166] on link "Personal" at bounding box center [370, 163] width 51 height 31
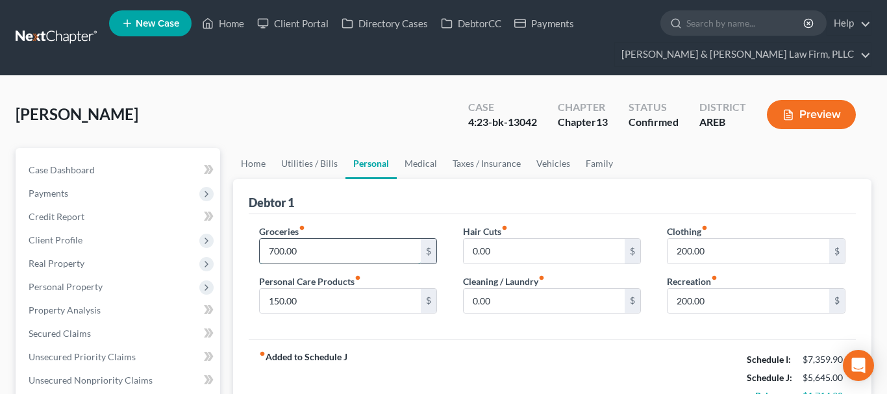
click at [352, 247] on input "700.00" at bounding box center [341, 251] width 162 height 25
click at [325, 167] on link "Utilities / Bills" at bounding box center [309, 163] width 72 height 31
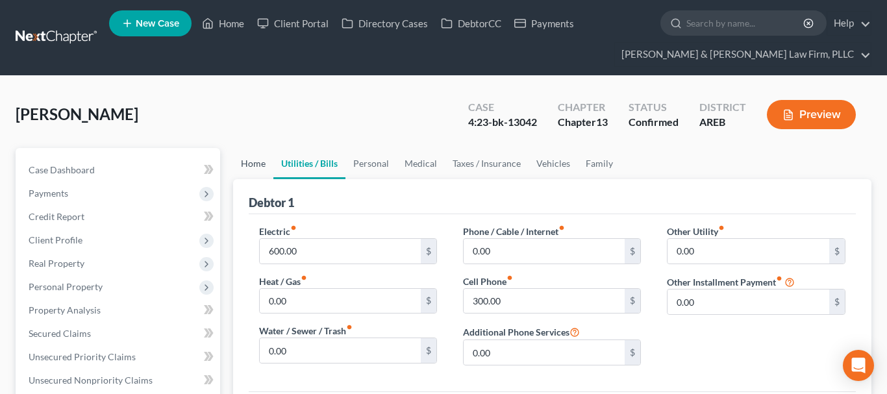
click at [265, 175] on link "Home" at bounding box center [253, 163] width 40 height 31
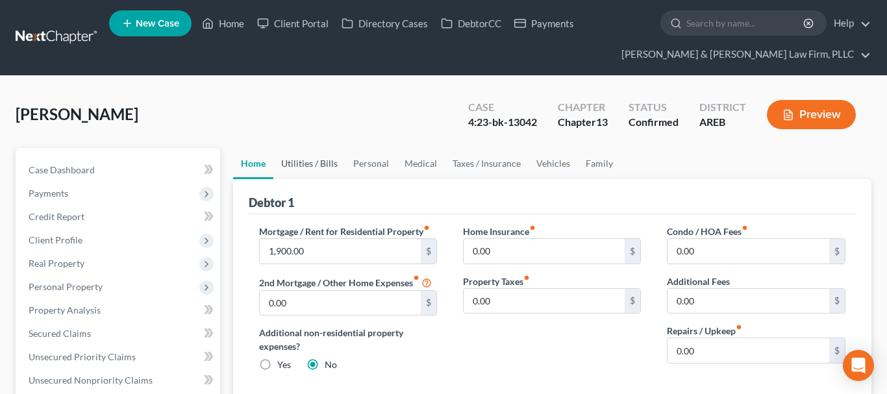
click at [308, 168] on link "Utilities / Bills" at bounding box center [309, 163] width 72 height 31
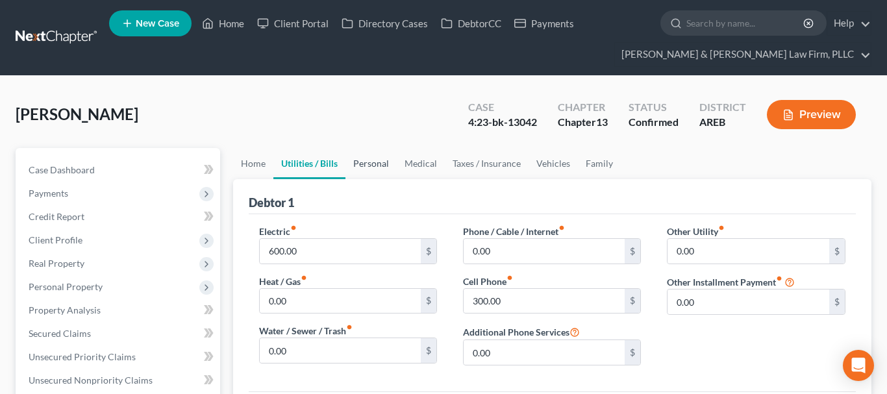
click at [374, 162] on link "Personal" at bounding box center [370, 163] width 51 height 31
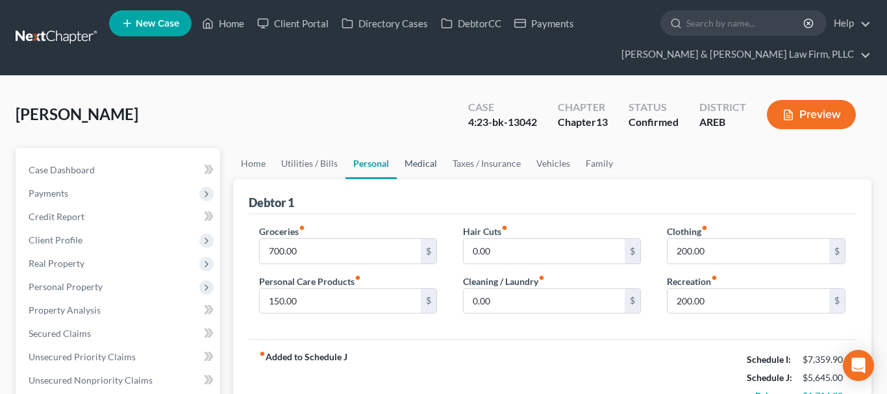
click at [426, 160] on link "Medical" at bounding box center [421, 163] width 48 height 31
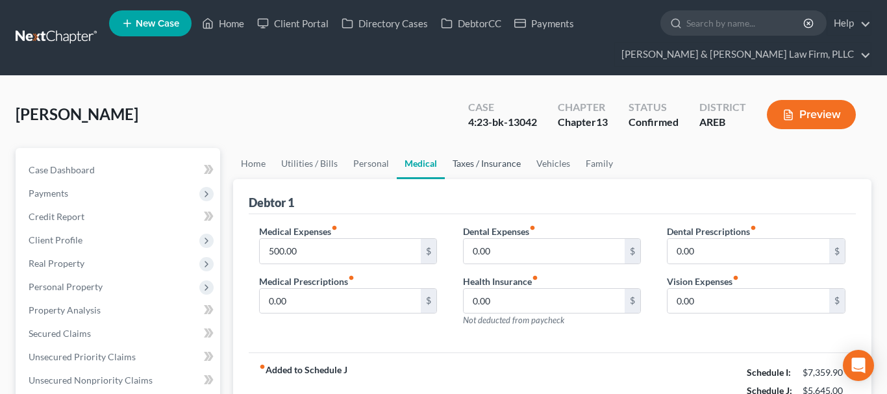
click at [483, 157] on link "Taxes / Insurance" at bounding box center [487, 163] width 84 height 31
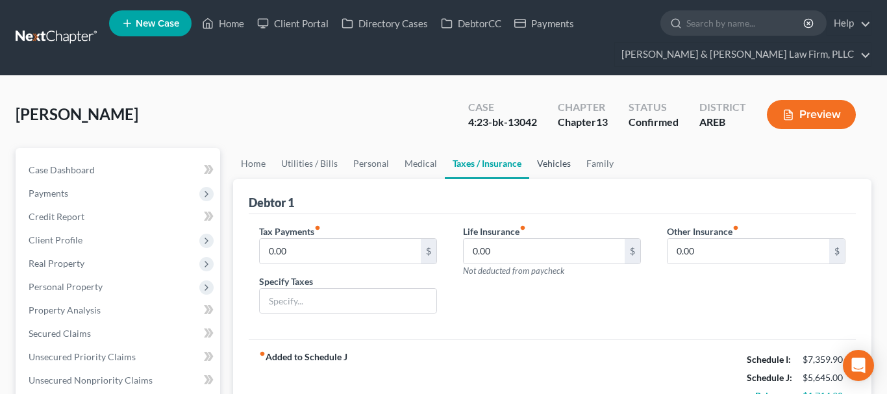
click at [531, 157] on link "Vehicles" at bounding box center [553, 163] width 49 height 31
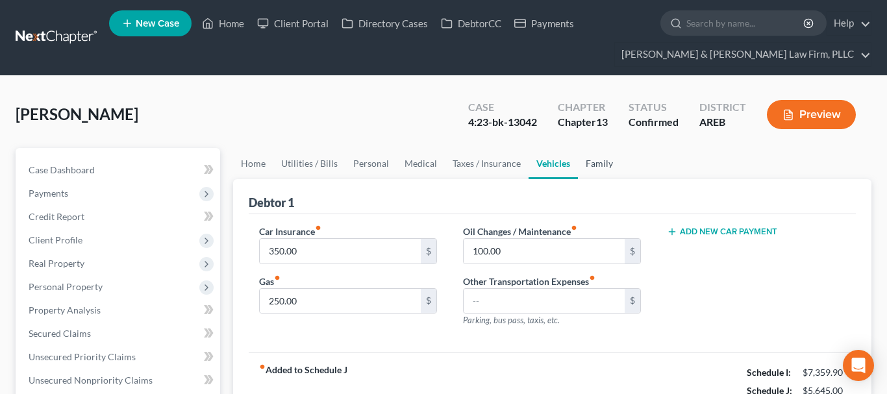
click at [605, 164] on link "Family" at bounding box center [599, 163] width 43 height 31
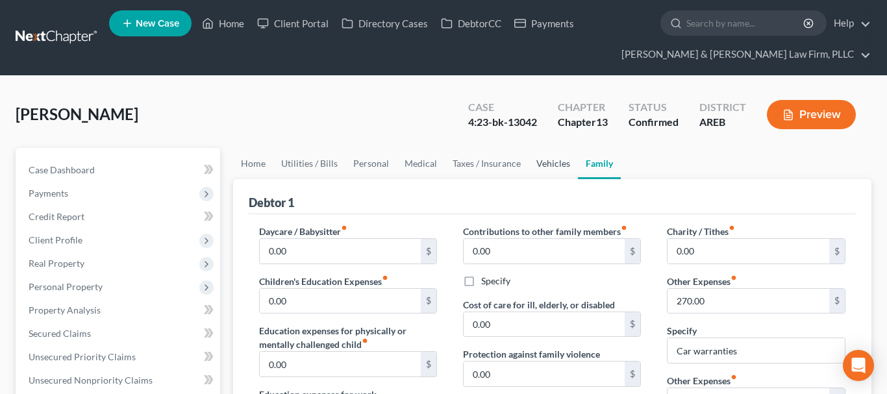
click at [550, 171] on link "Vehicles" at bounding box center [552, 163] width 49 height 31
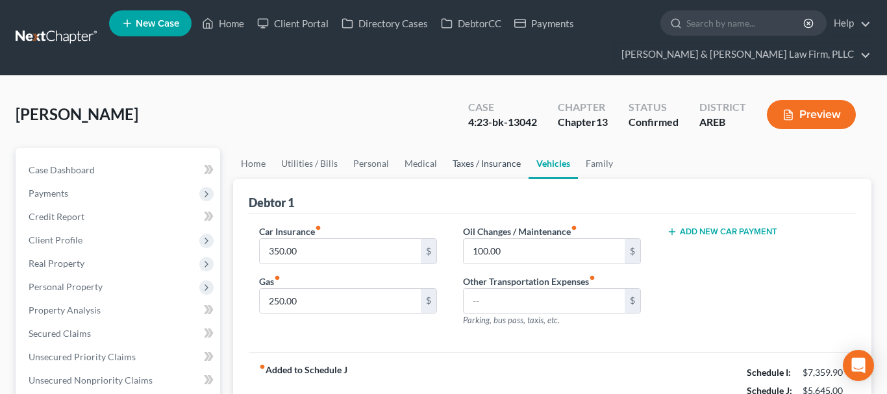
click at [519, 171] on link "Taxes / Insurance" at bounding box center [487, 163] width 84 height 31
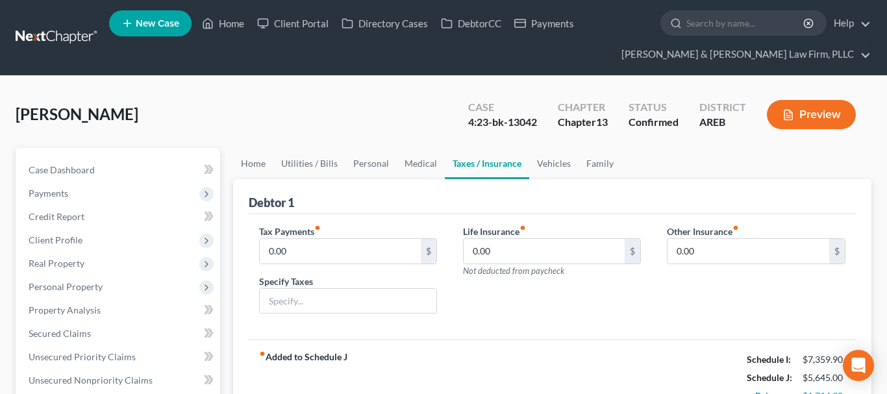
click at [445, 165] on link "Taxes / Insurance" at bounding box center [487, 163] width 84 height 31
drag, startPoint x: 426, startPoint y: 166, endPoint x: 411, endPoint y: 167, distance: 15.1
click at [426, 166] on link "Medical" at bounding box center [421, 163] width 48 height 31
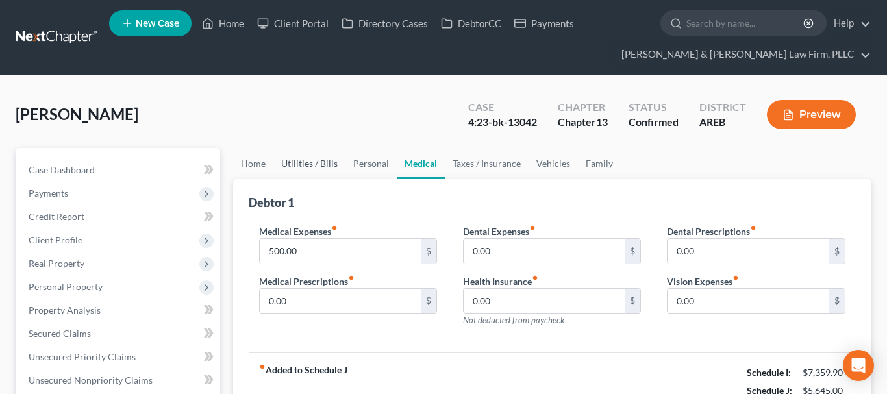
drag, startPoint x: 328, startPoint y: 166, endPoint x: 307, endPoint y: 167, distance: 21.5
click at [328, 166] on link "Utilities / Bills" at bounding box center [309, 163] width 72 height 31
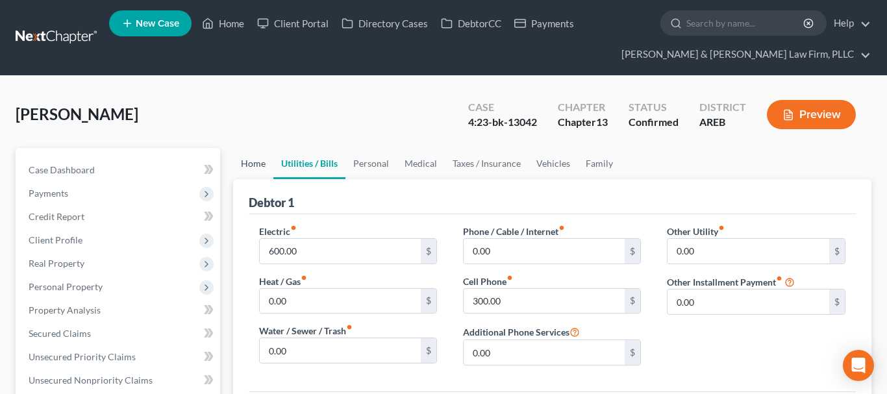
click at [262, 178] on link "Home" at bounding box center [253, 163] width 40 height 31
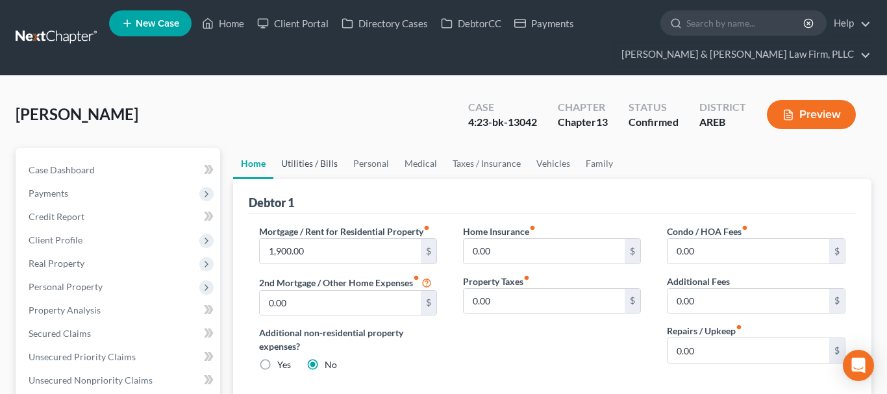
drag, startPoint x: 309, startPoint y: 171, endPoint x: 326, endPoint y: 167, distance: 18.1
click at [312, 169] on link "Utilities / Bills" at bounding box center [309, 163] width 72 height 31
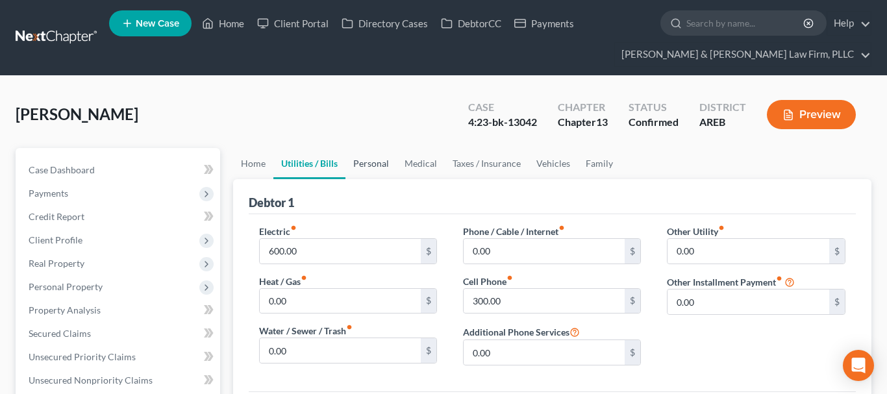
click at [391, 169] on link "Personal" at bounding box center [370, 163] width 51 height 31
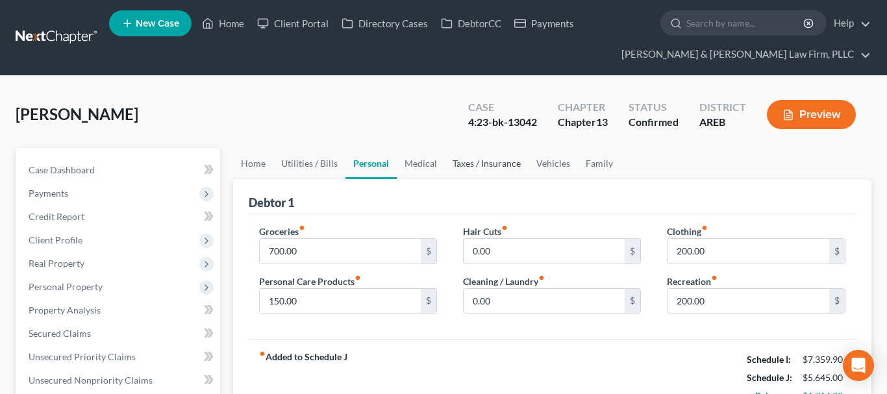
click at [465, 169] on link "Taxes / Insurance" at bounding box center [487, 163] width 84 height 31
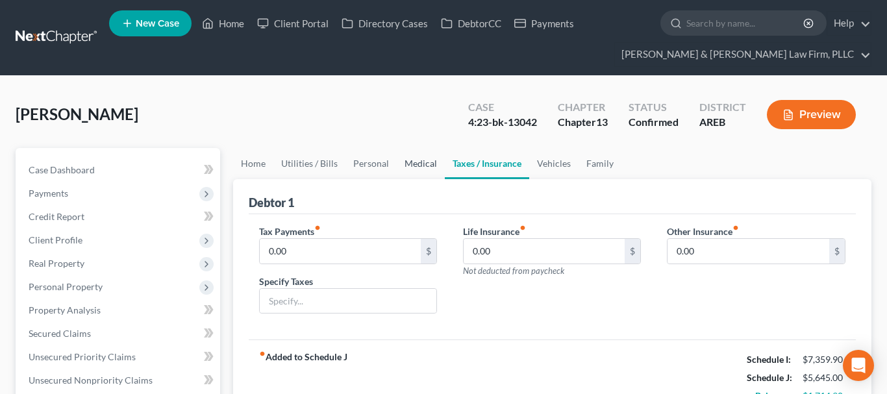
click at [424, 168] on link "Medical" at bounding box center [421, 163] width 48 height 31
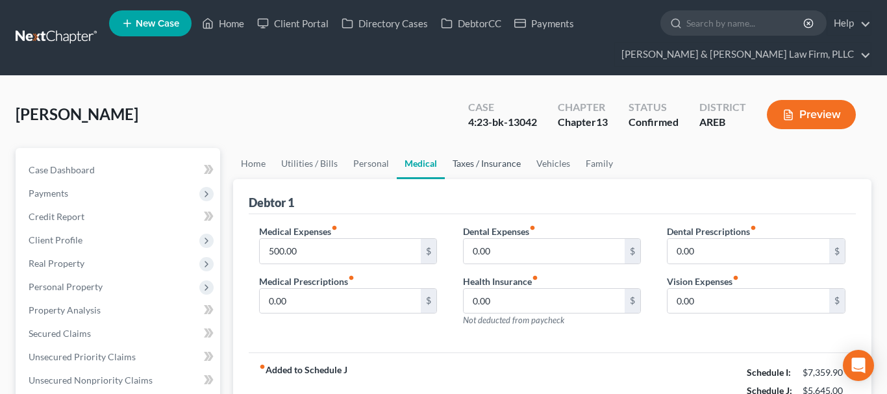
click at [476, 169] on link "Taxes / Insurance" at bounding box center [487, 163] width 84 height 31
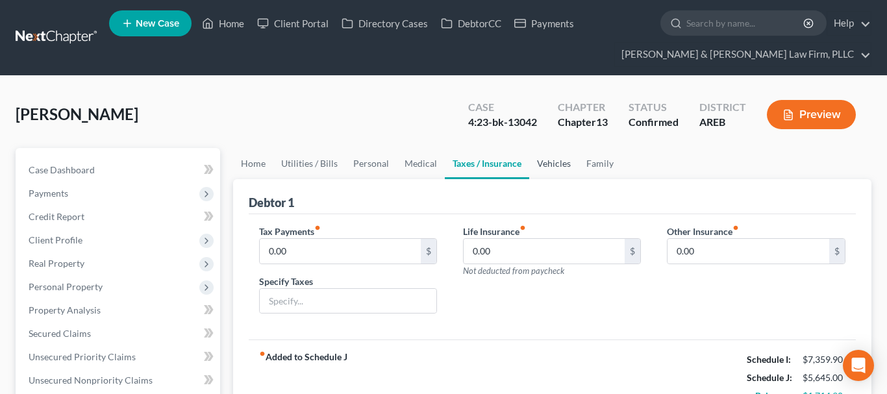
click at [543, 164] on link "Vehicles" at bounding box center [553, 163] width 49 height 31
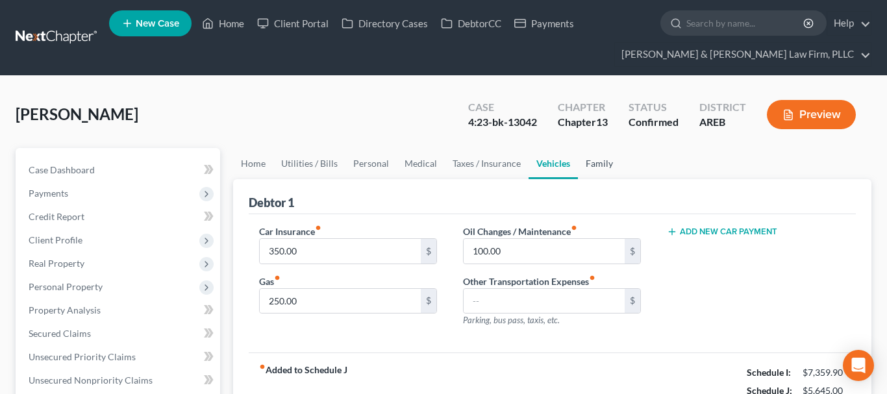
click at [609, 163] on link "Family" at bounding box center [599, 163] width 43 height 31
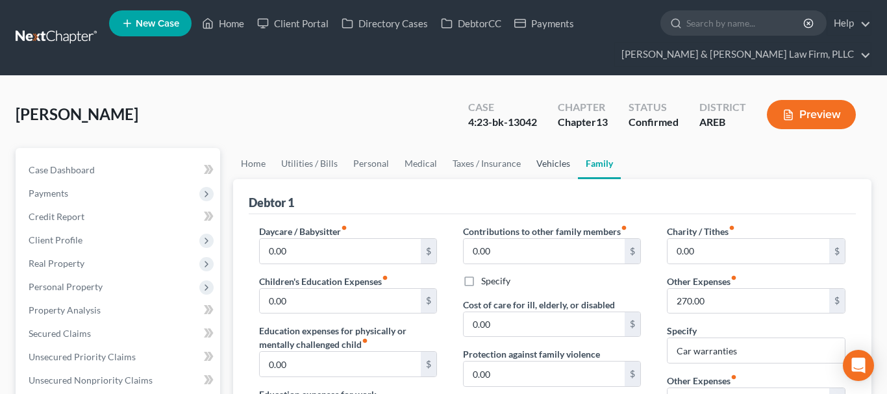
click at [558, 166] on link "Vehicles" at bounding box center [552, 163] width 49 height 31
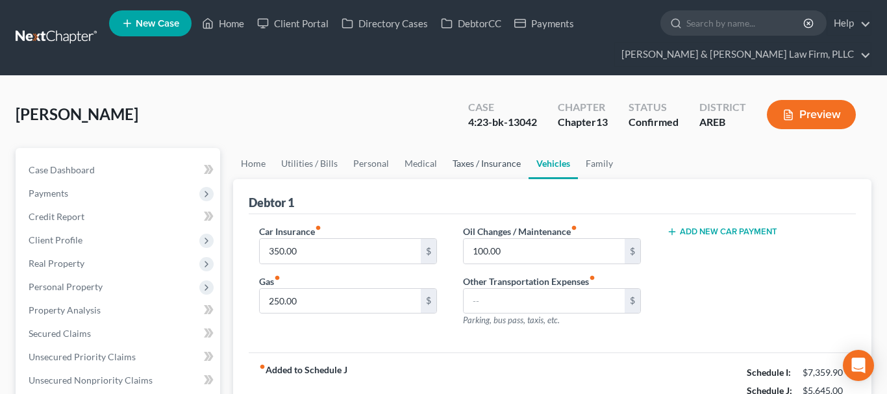
drag, startPoint x: 500, startPoint y: 164, endPoint x: 443, endPoint y: 164, distance: 57.1
click at [500, 163] on link "Taxes / Insurance" at bounding box center [487, 163] width 84 height 31
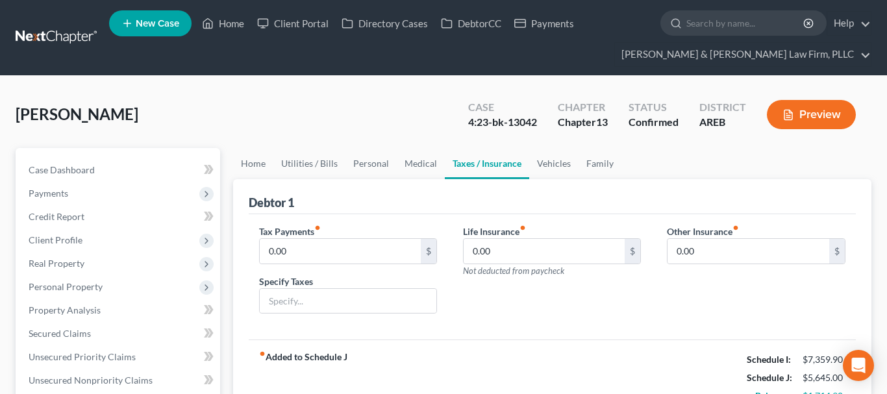
click at [363, 139] on div "Statsmann, Everett Upgraded Case 4:23-bk-13042 Chapter Chapter 13 Status Confir…" at bounding box center [443, 120] width 855 height 56
click at [258, 166] on link "Home" at bounding box center [253, 163] width 40 height 31
